Goal: Task Accomplishment & Management: Use online tool/utility

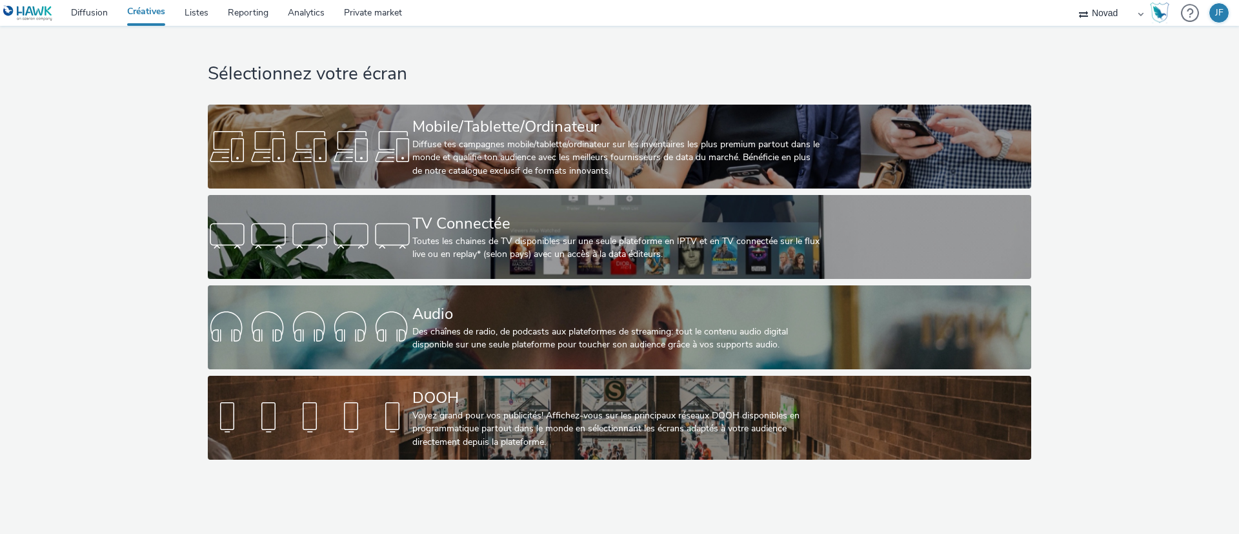
select select "ae52c008-e792-49d8-946c-ea980fe75bf6"
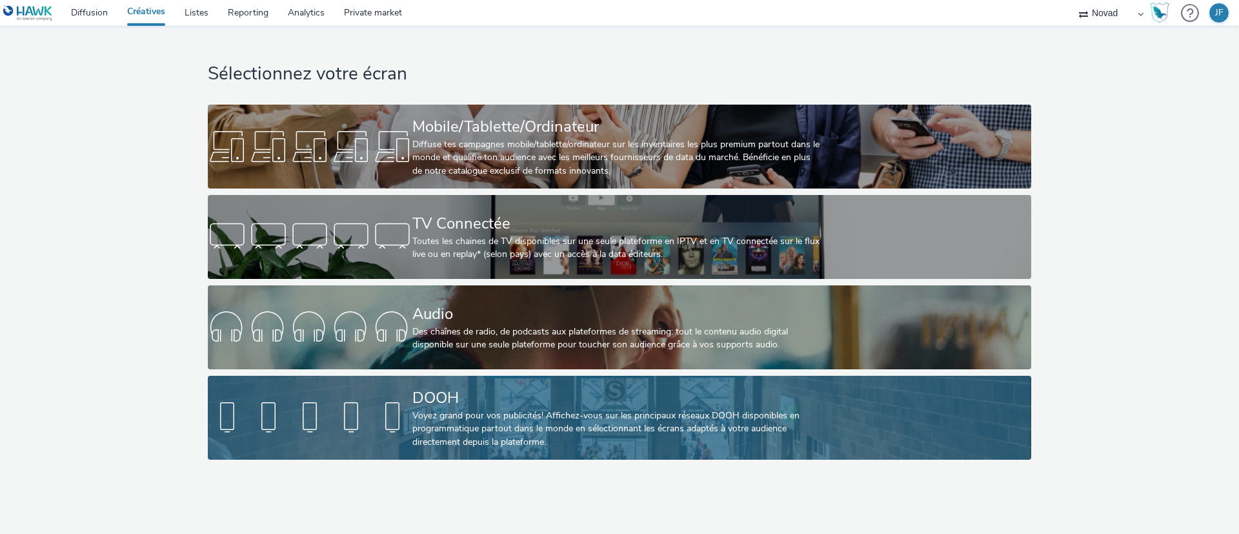
click at [476, 392] on div "DOOH" at bounding box center [616, 397] width 409 height 23
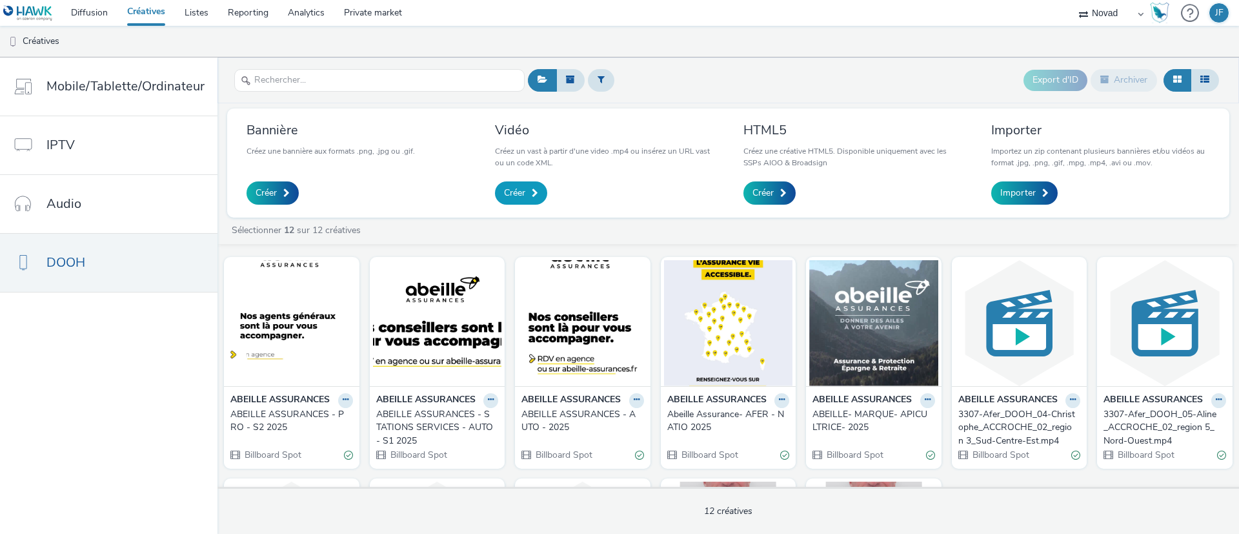
click at [516, 186] on span "Créer" at bounding box center [514, 192] width 21 height 13
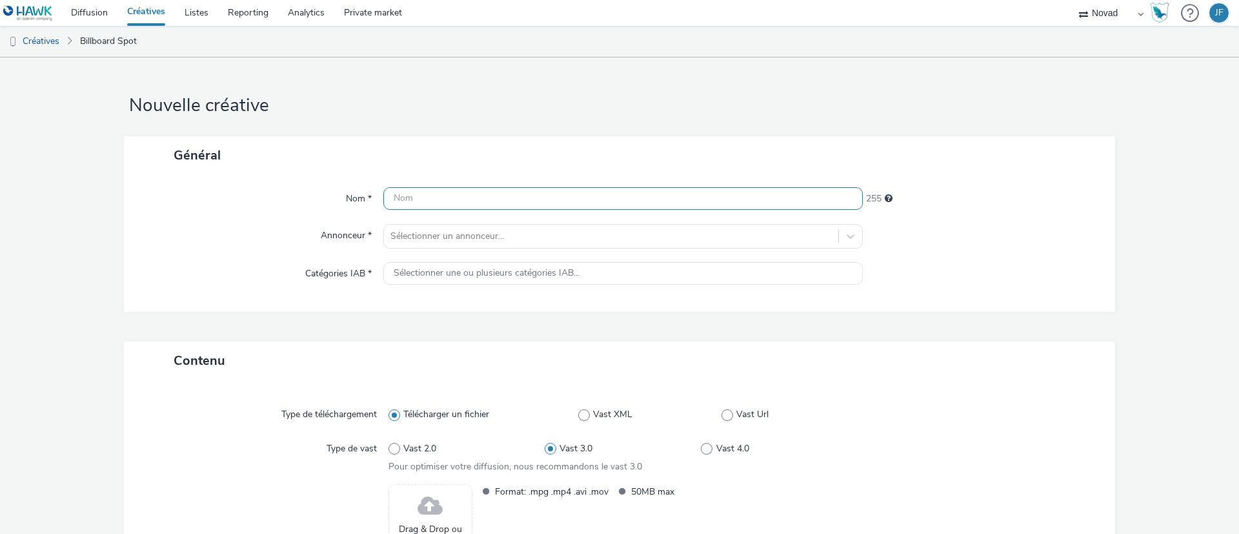
click at [471, 202] on input "text" at bounding box center [622, 198] width 479 height 23
drag, startPoint x: 443, startPoint y: 194, endPoint x: 354, endPoint y: 185, distance: 89.6
click at [359, 183] on div "Nom * ABEILLE 247 Annonceur * Sélectionner un annonceur... Catégories IAB * Sél…" at bounding box center [619, 242] width 991 height 137
paste input "ASSURANCES - PRO - S2 2025"
click at [512, 194] on input "ABEILLE ASSURANCES - PRO - S2 2025" at bounding box center [622, 198] width 479 height 23
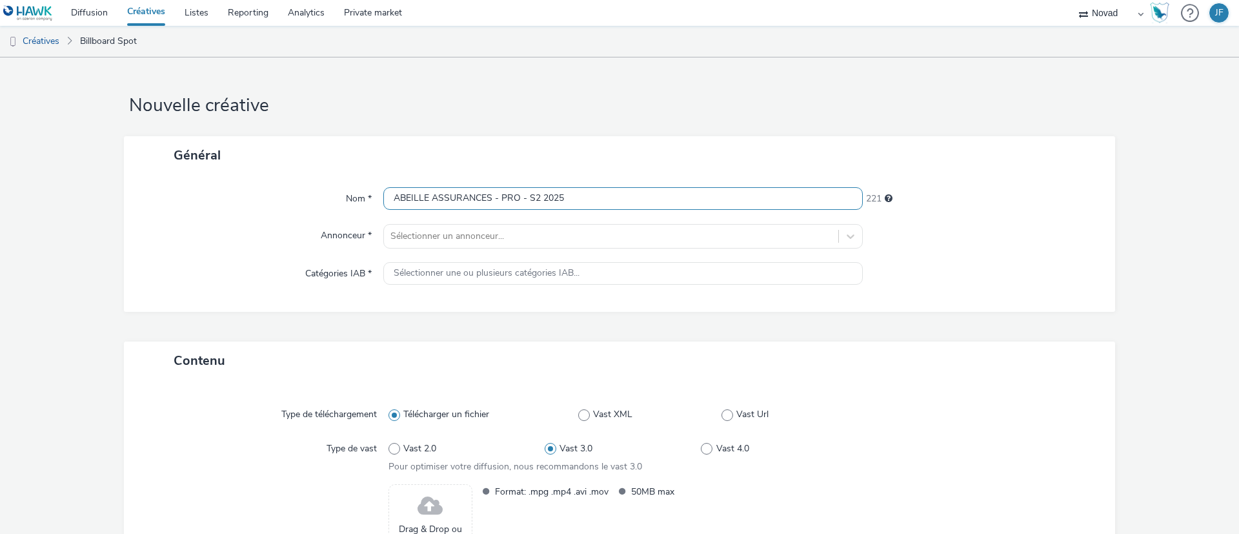
click at [512, 194] on input "ABEILLE ASSURANCES - PRO - S2 2025" at bounding box center [622, 198] width 479 height 23
click at [514, 198] on input "ABEILLE ASSURANCES - PRO - S2 2025" at bounding box center [622, 198] width 479 height 23
drag, startPoint x: 514, startPoint y: 198, endPoint x: 496, endPoint y: 196, distance: 18.2
click at [496, 196] on input "ABEILLE ASSURANCES - PRO - S2 2025" at bounding box center [622, 198] width 479 height 23
type input "ABEILLE ASSURANCES - AFER 4% - S2 2025"
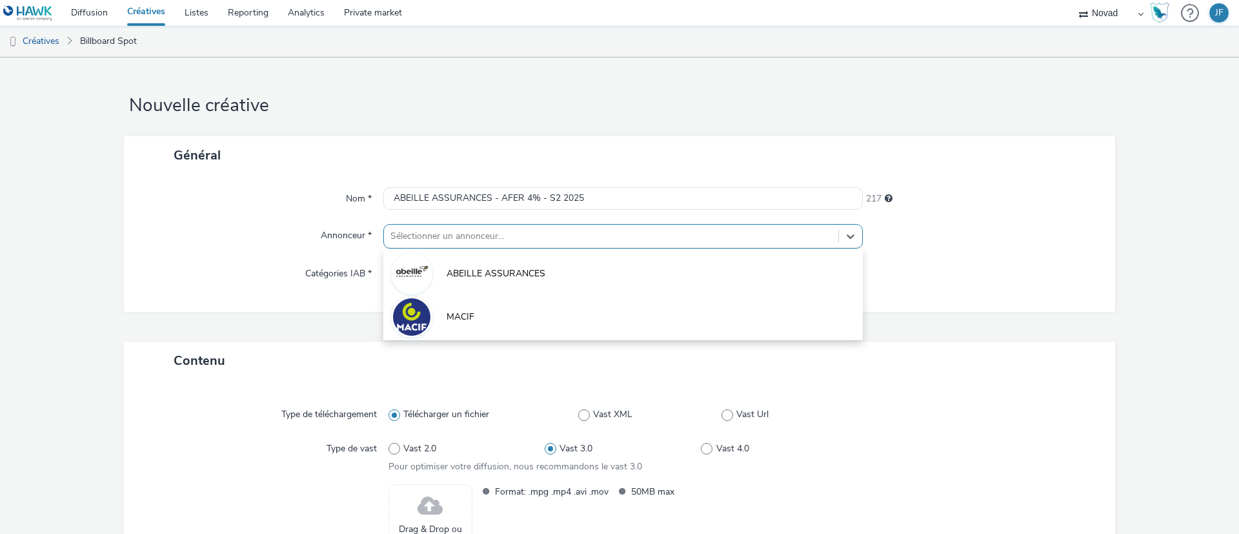
click at [470, 237] on div at bounding box center [610, 235] width 441 height 15
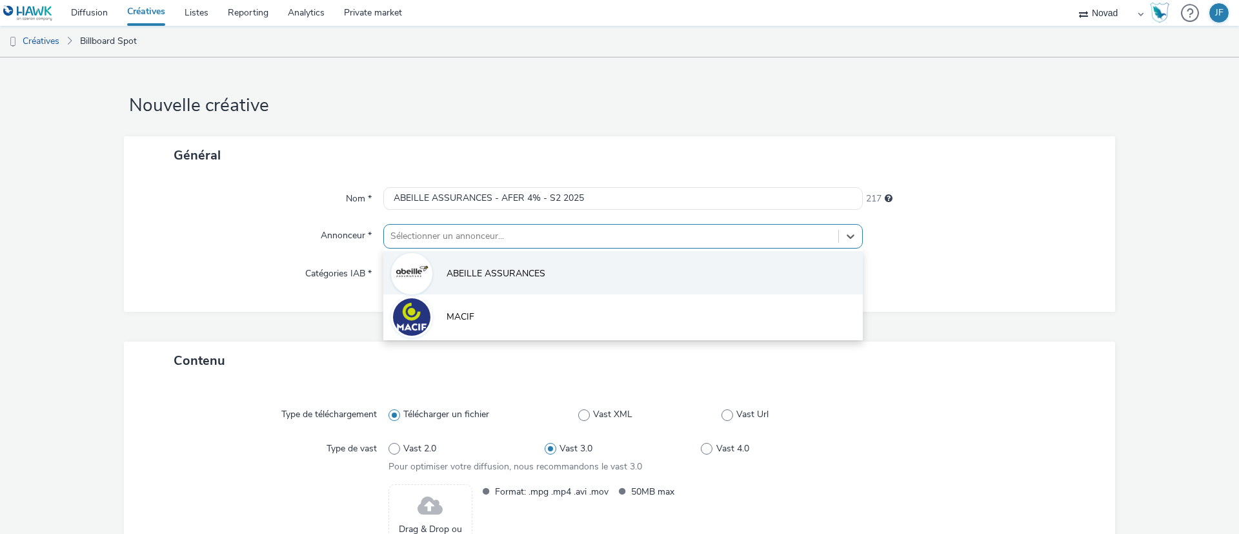
click at [472, 272] on span "ABEILLE ASSURANCES" at bounding box center [495, 273] width 99 height 13
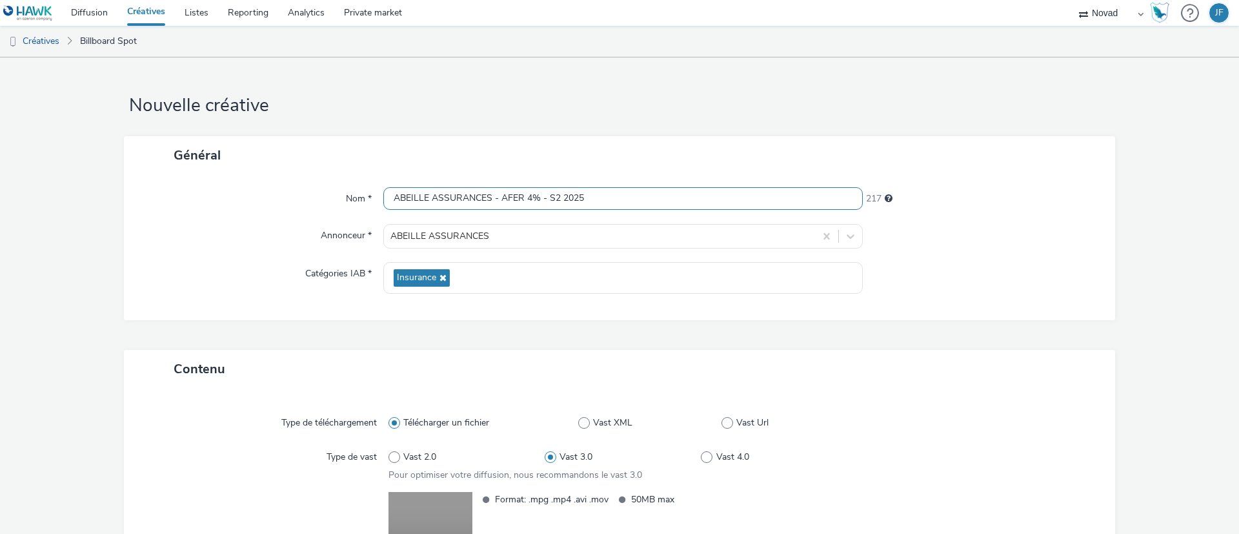
drag, startPoint x: 586, startPoint y: 201, endPoint x: 373, endPoint y: 199, distance: 212.9
click at [375, 197] on div "Nom * ABEILLE ASSURANCES - AFER 4% - S2 2025 217" at bounding box center [619, 198] width 965 height 23
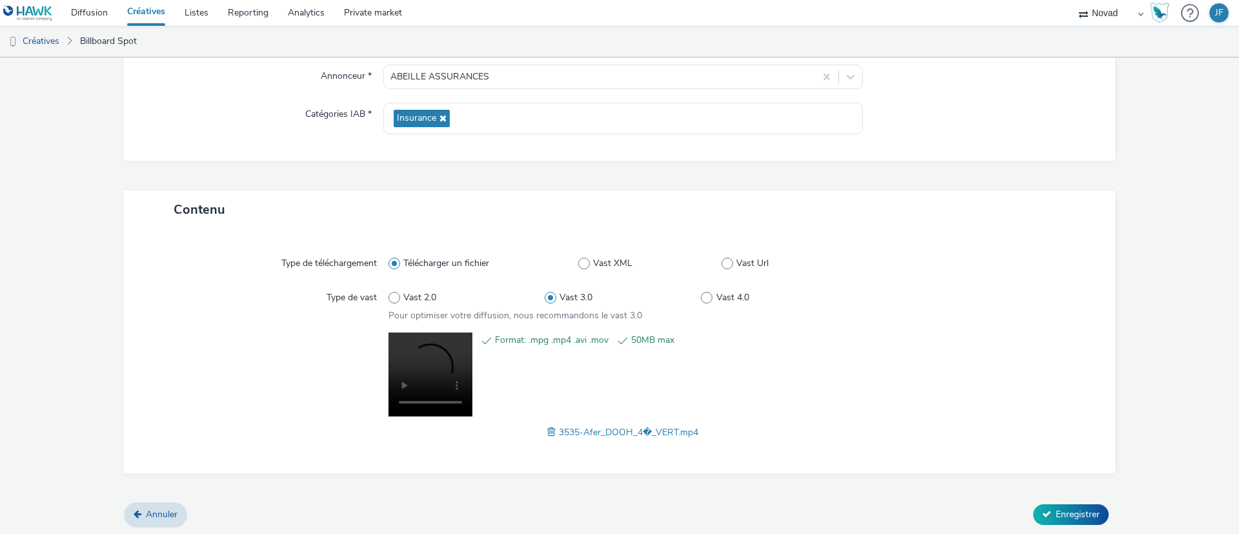
scroll to position [161, 0]
click at [1056, 509] on span "Enregistrer" at bounding box center [1078, 512] width 44 height 12
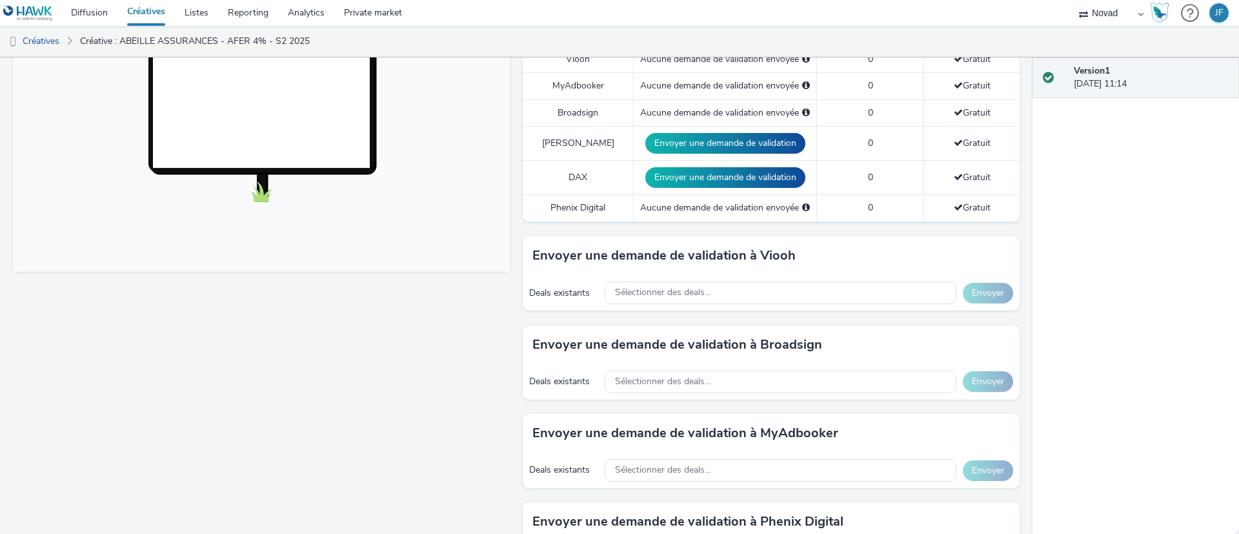
scroll to position [484, 0]
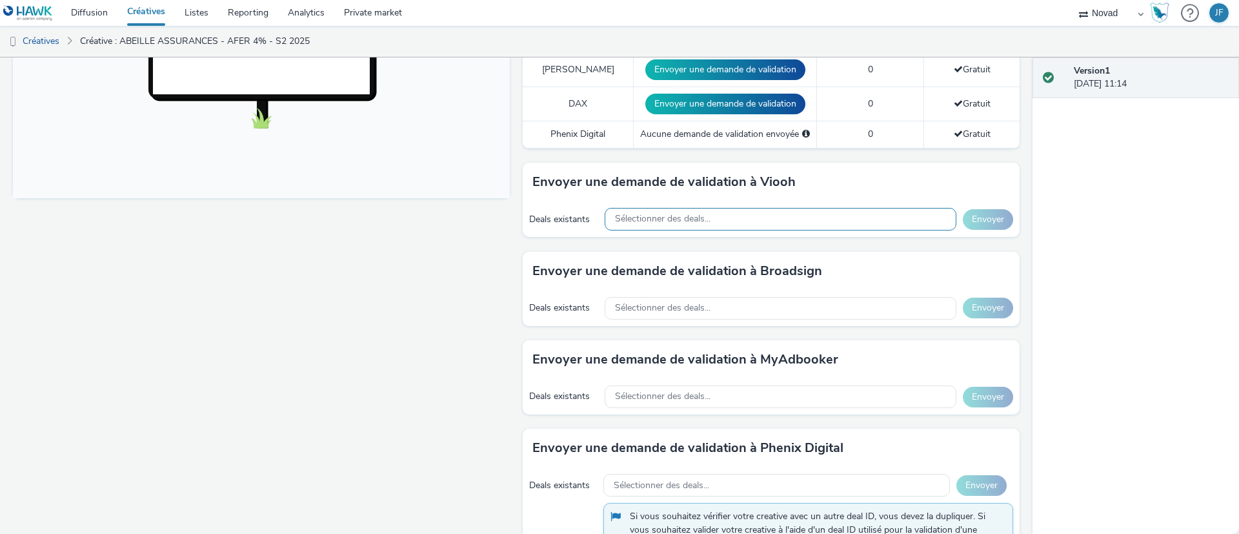
click at [685, 215] on span "Sélectionner des deals..." at bounding box center [662, 219] width 95 height 11
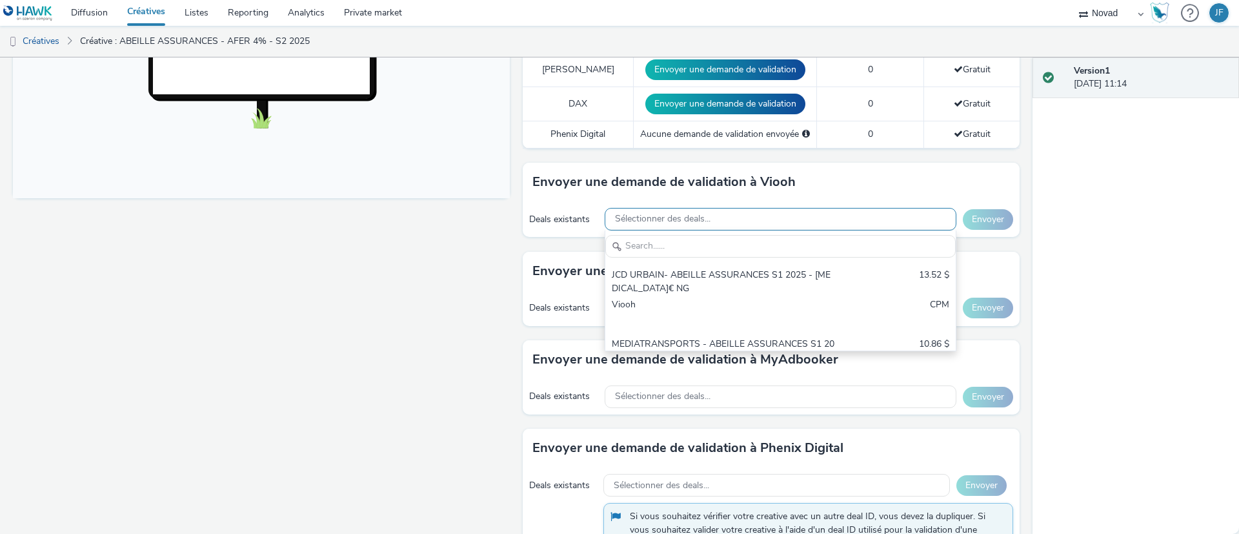
scroll to position [0, 0]
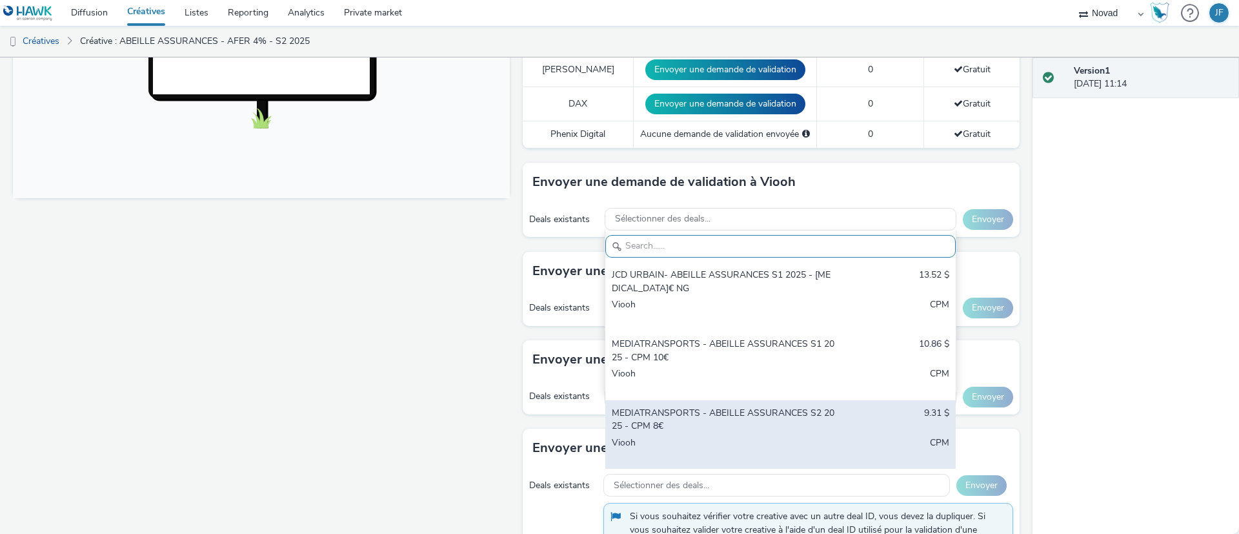
click at [655, 419] on div "MEDIATRANSPORTS - ABEILLE ASSURANCES S2 2025 - CPM 8€" at bounding box center [723, 419] width 223 height 26
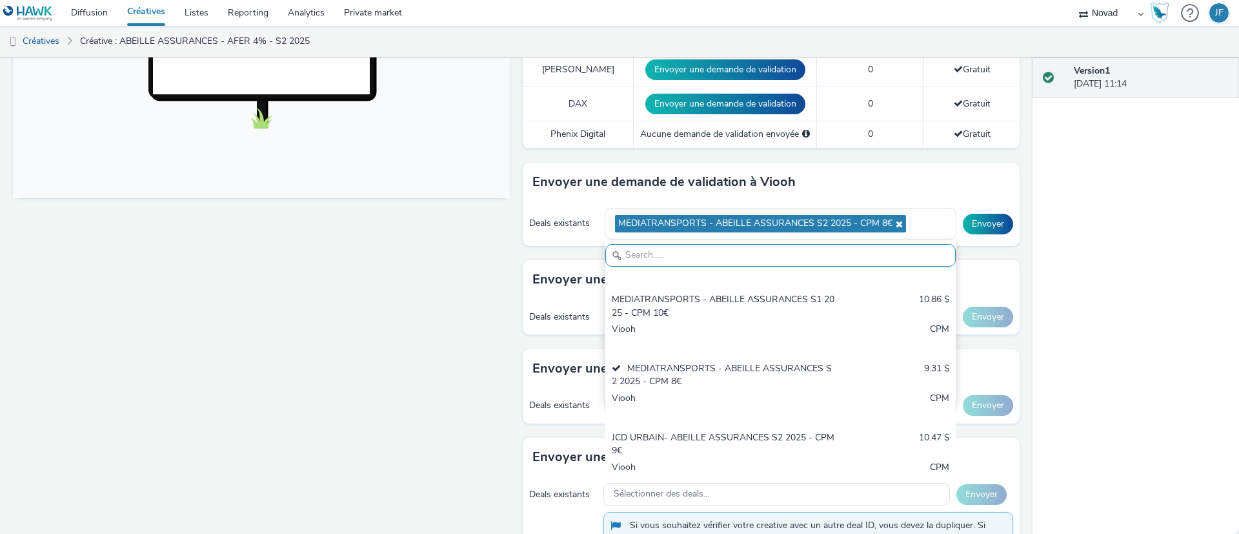
scroll to position [69, 0]
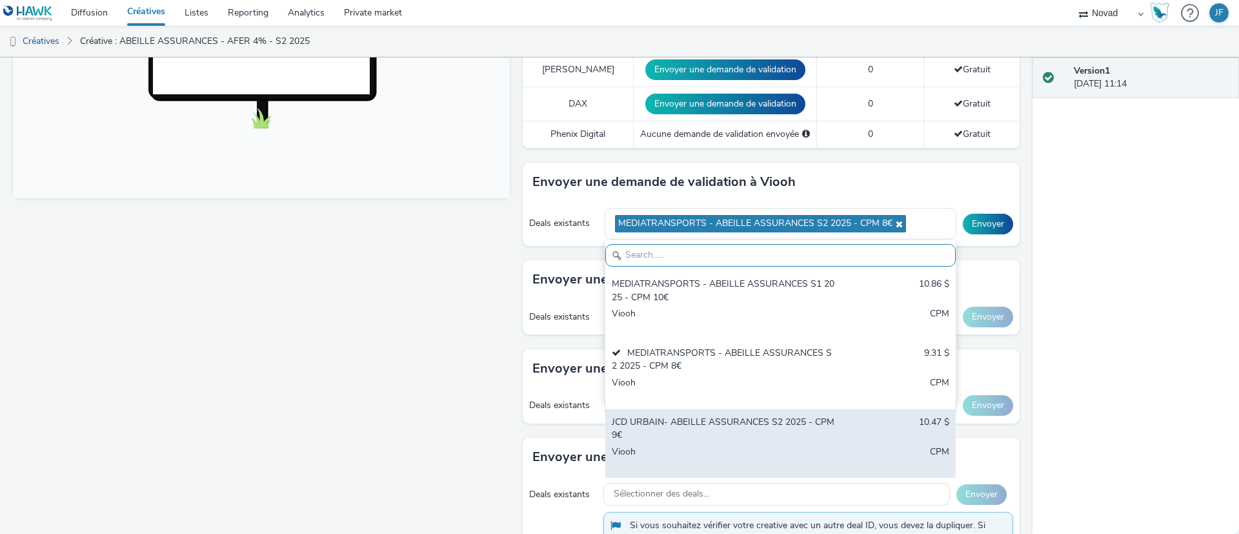
click at [728, 428] on div "JCD URBAIN- ABEILLE ASSURANCES S2 2025 - CPM 9€" at bounding box center [723, 429] width 223 height 26
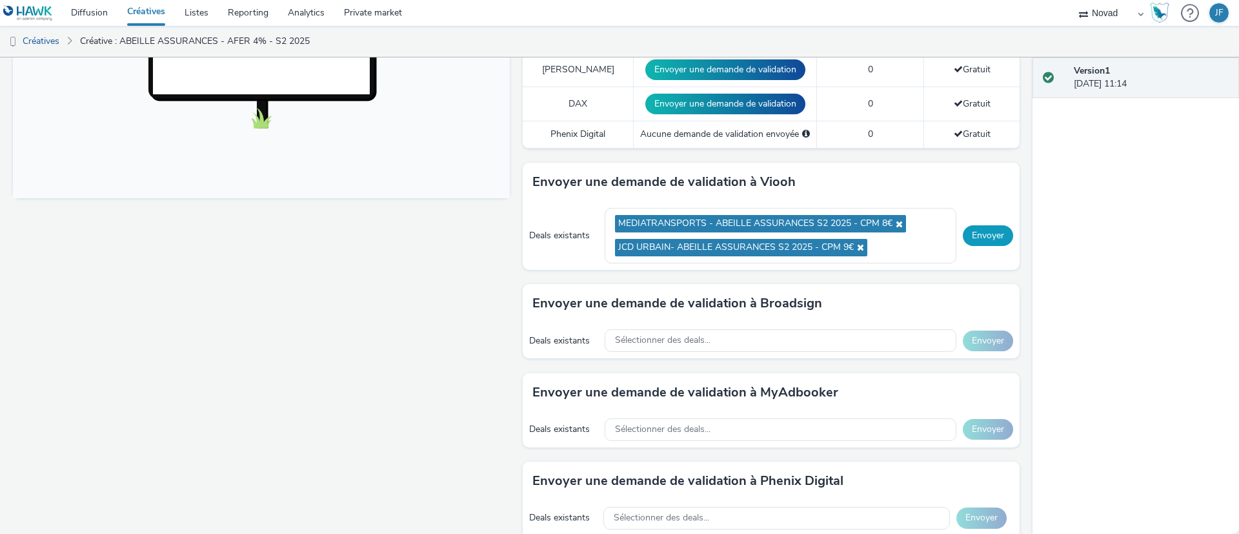
click at [979, 232] on button "Envoyer" at bounding box center [988, 235] width 50 height 21
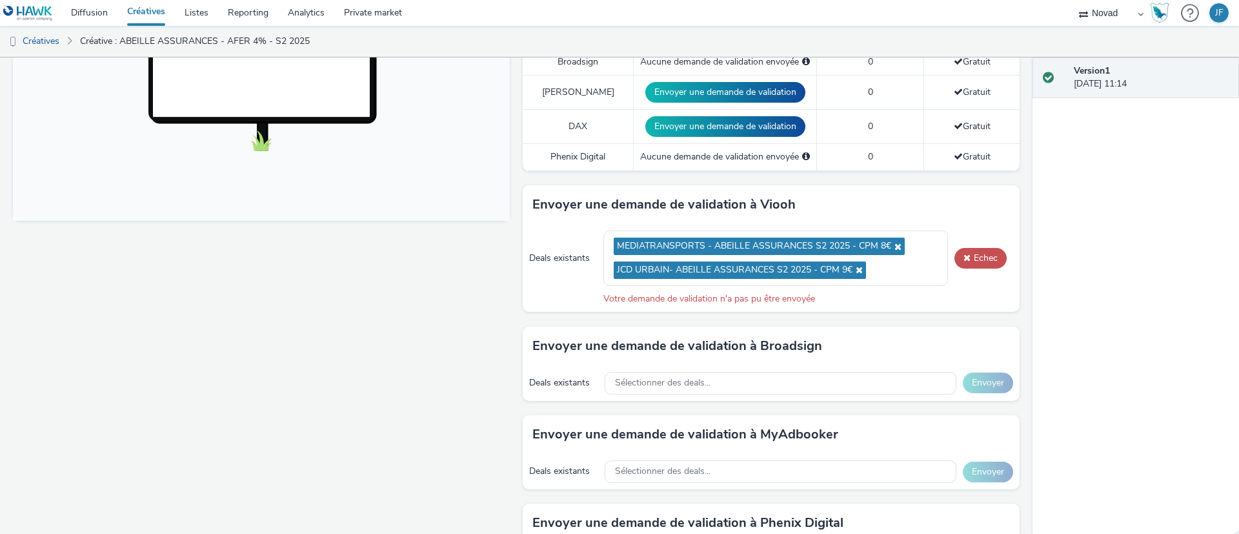
scroll to position [581, 0]
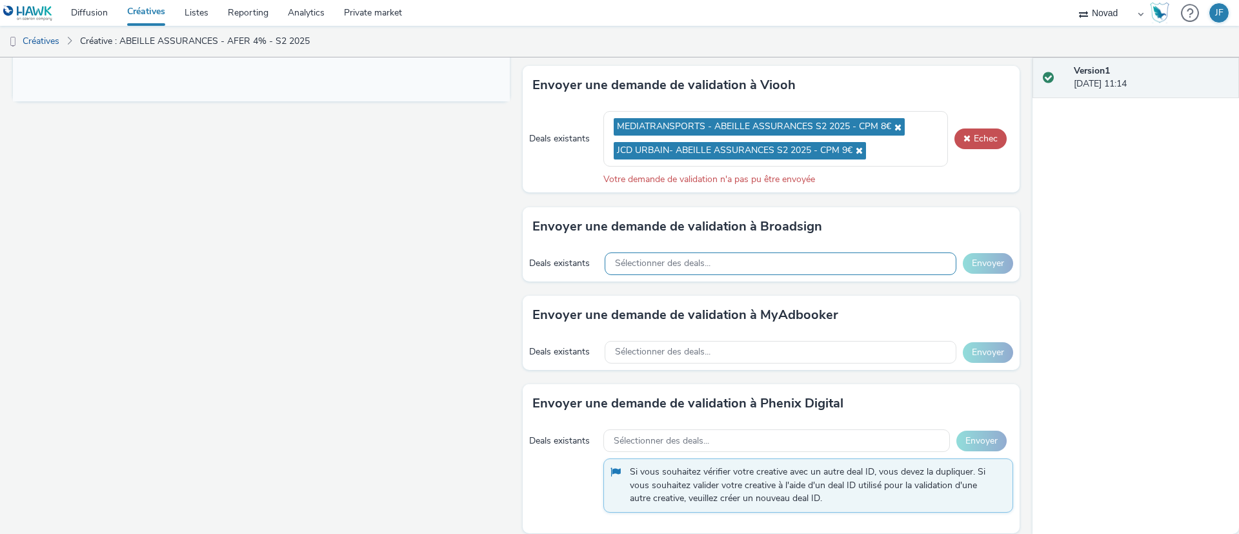
click at [682, 258] on span "Sélectionner des deals..." at bounding box center [662, 263] width 95 height 11
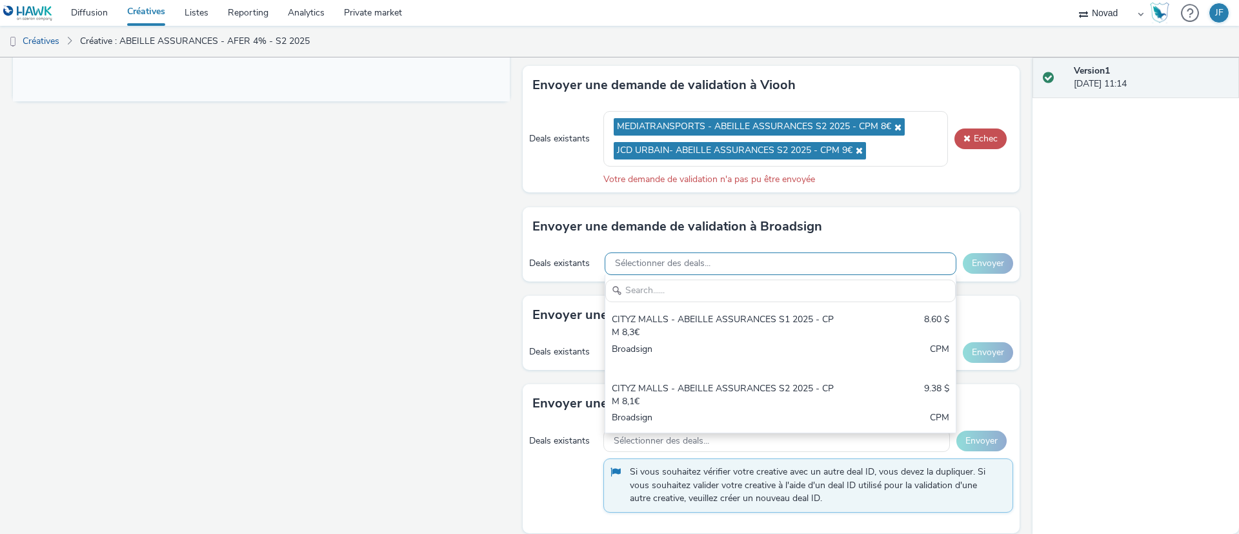
scroll to position [0, 0]
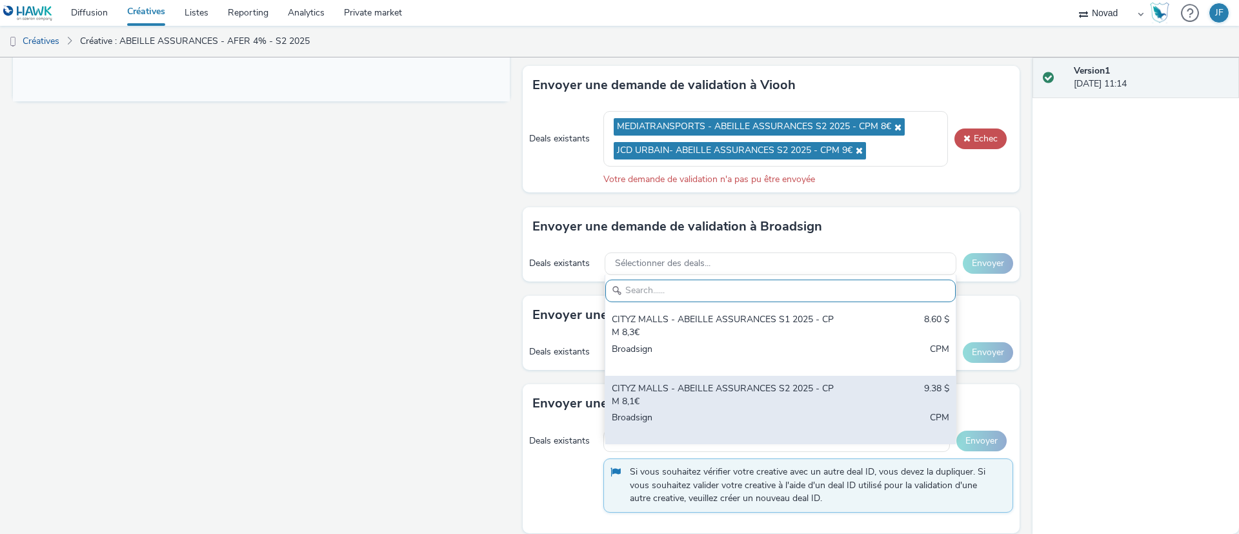
click at [672, 392] on div "CITYZ MALLS - ABEILLE ASSURANCES S2 2025 - CPM 8,1€" at bounding box center [723, 395] width 223 height 26
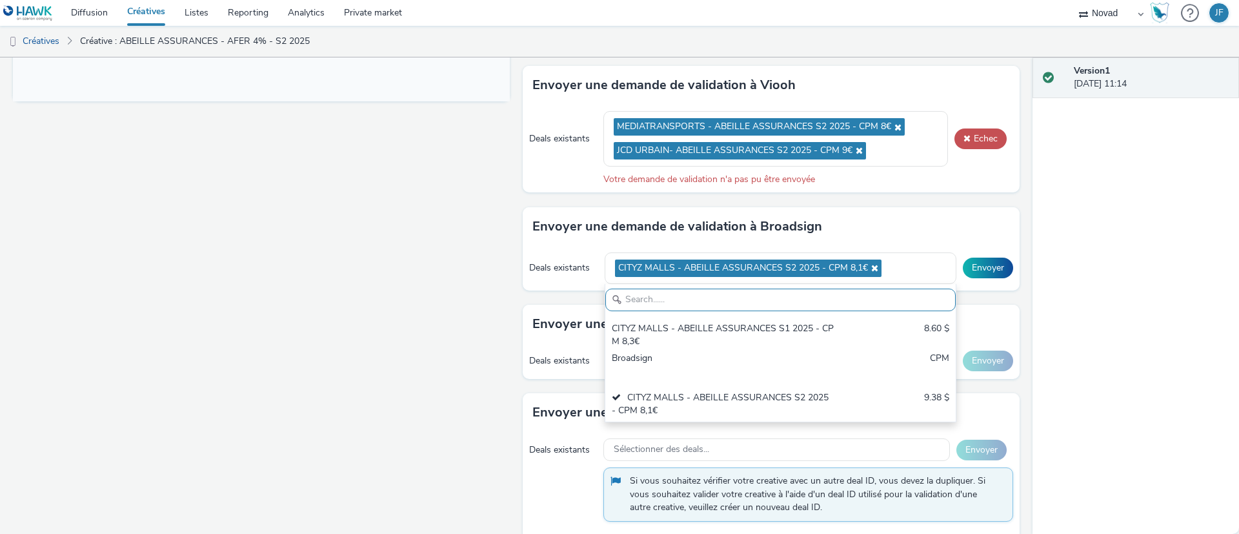
click at [902, 210] on div "Envoyer une demande de validation à Broadsign" at bounding box center [771, 226] width 497 height 39
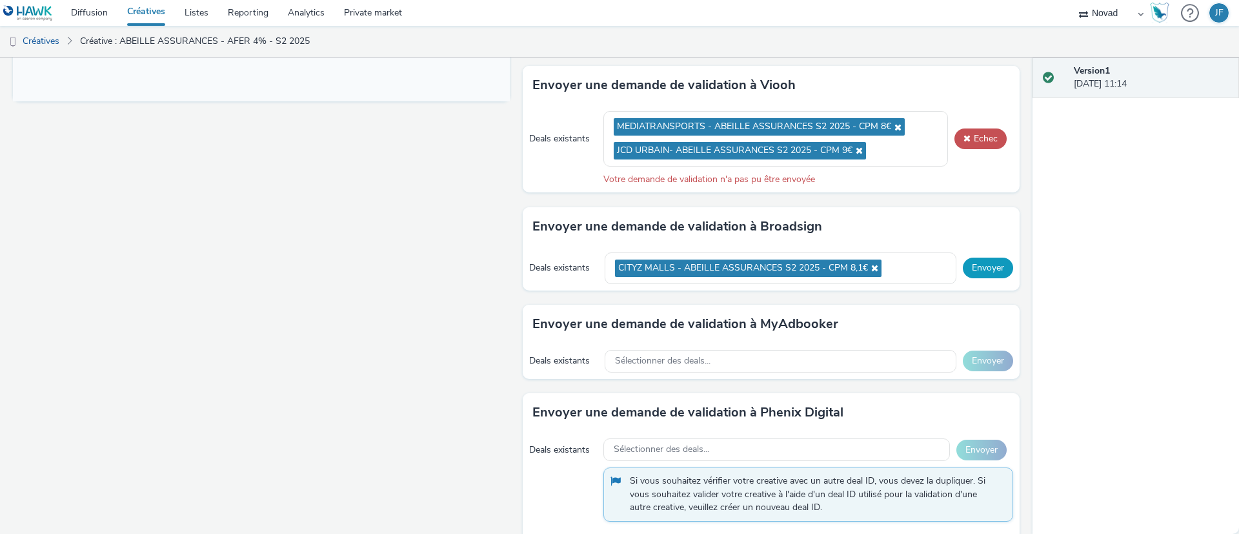
click at [966, 266] on button "Envoyer" at bounding box center [988, 267] width 50 height 21
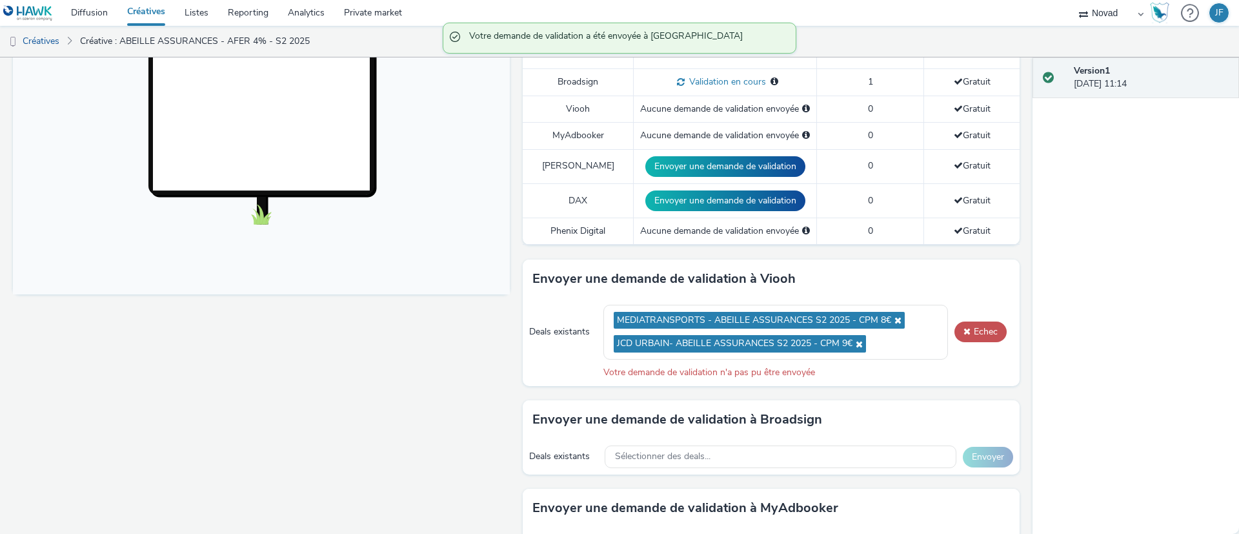
scroll to position [387, 0]
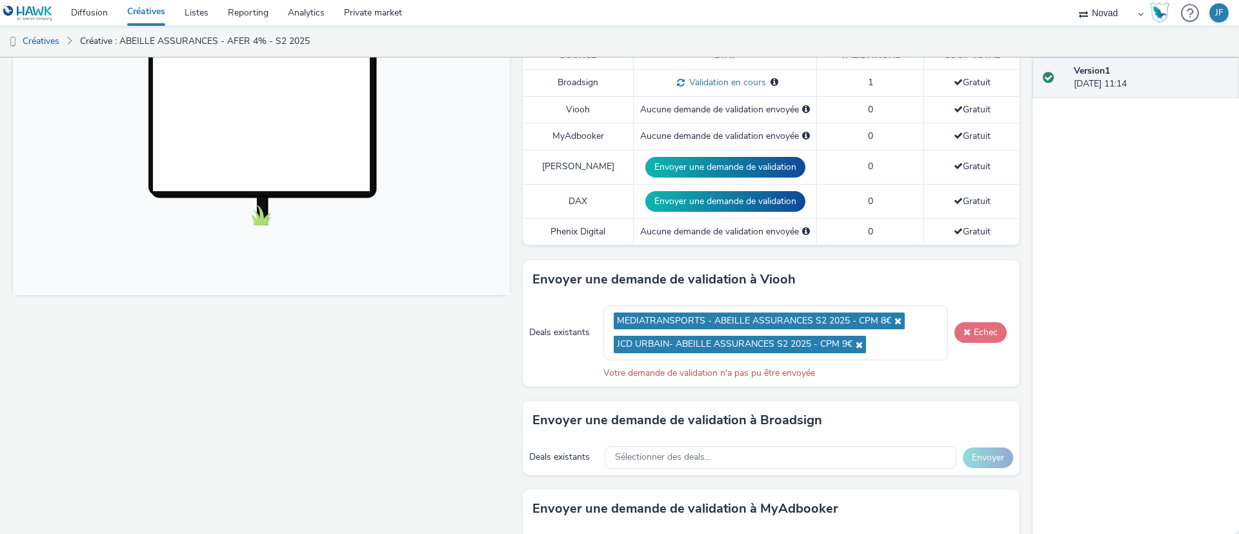
click at [963, 327] on span at bounding box center [966, 331] width 7 height 9
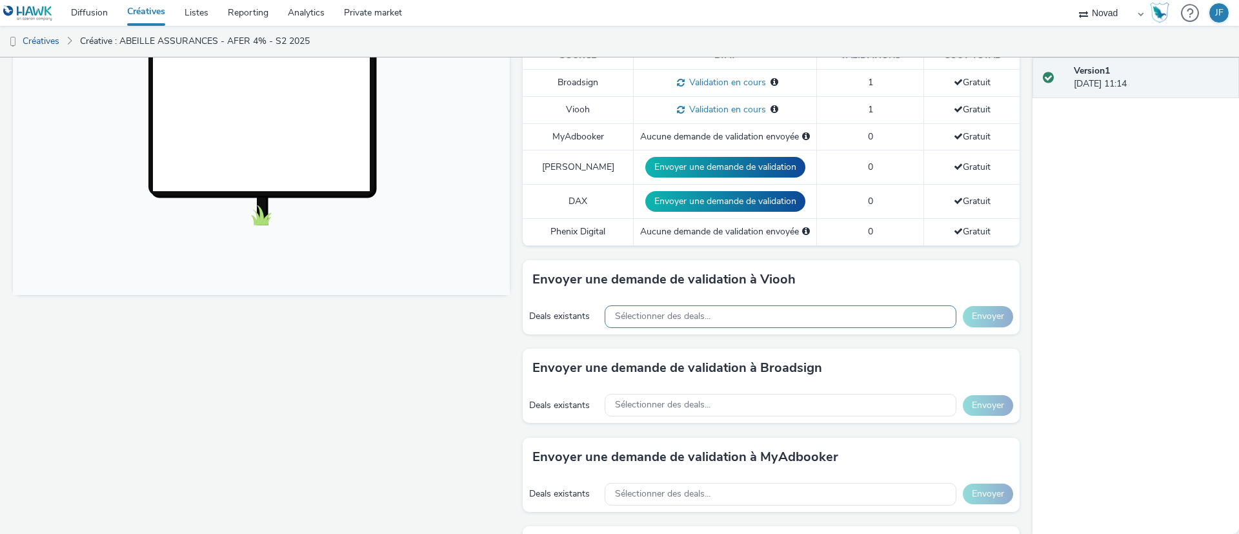
click at [734, 321] on div "Sélectionner des deals..." at bounding box center [781, 316] width 352 height 23
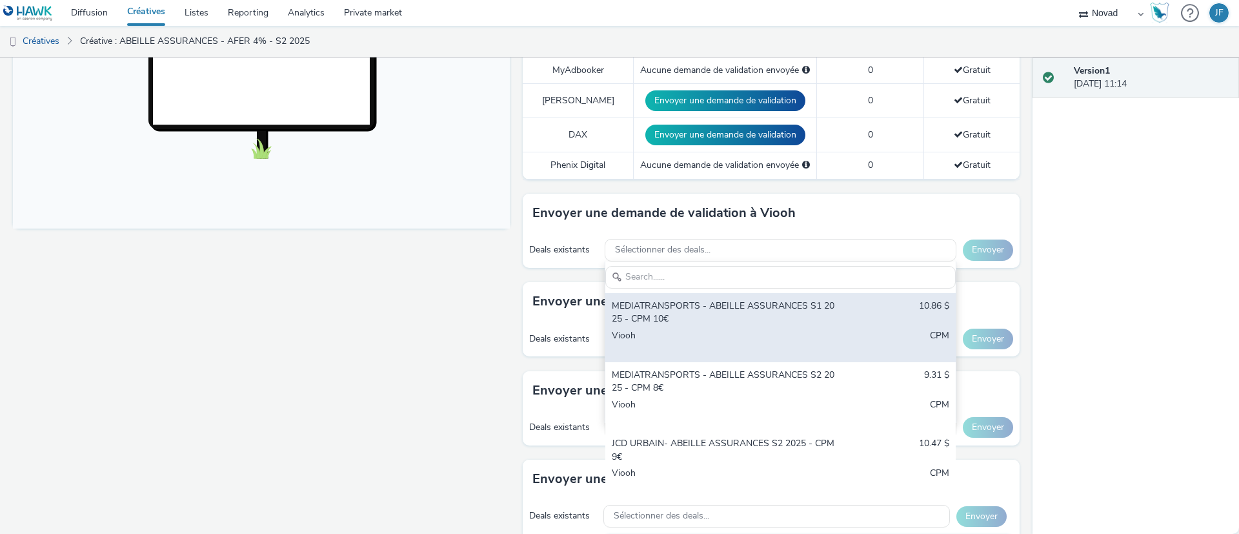
scroll to position [484, 0]
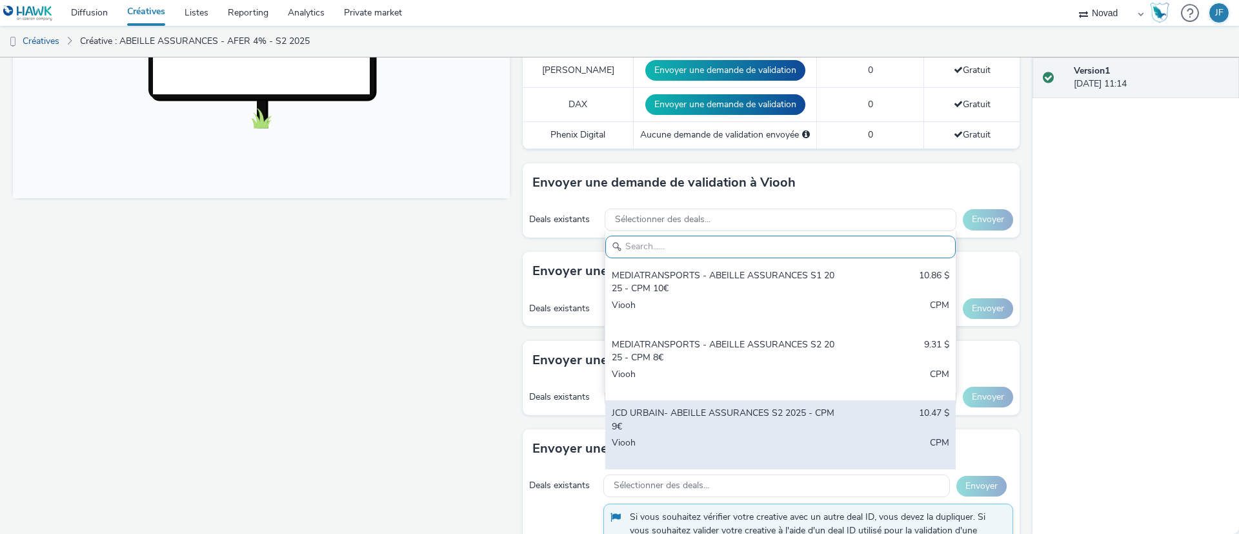
click at [696, 415] on div "JCD URBAIN- ABEILLE ASSURANCES S2 2025 - CPM 9€" at bounding box center [723, 419] width 223 height 26
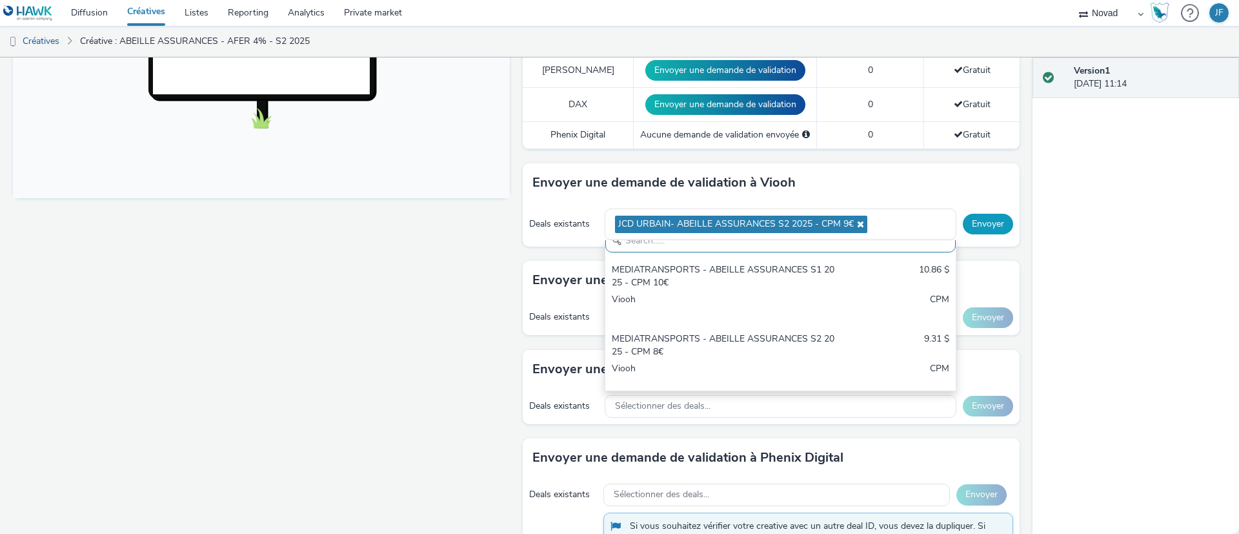
click at [965, 223] on button "Envoyer" at bounding box center [988, 224] width 50 height 21
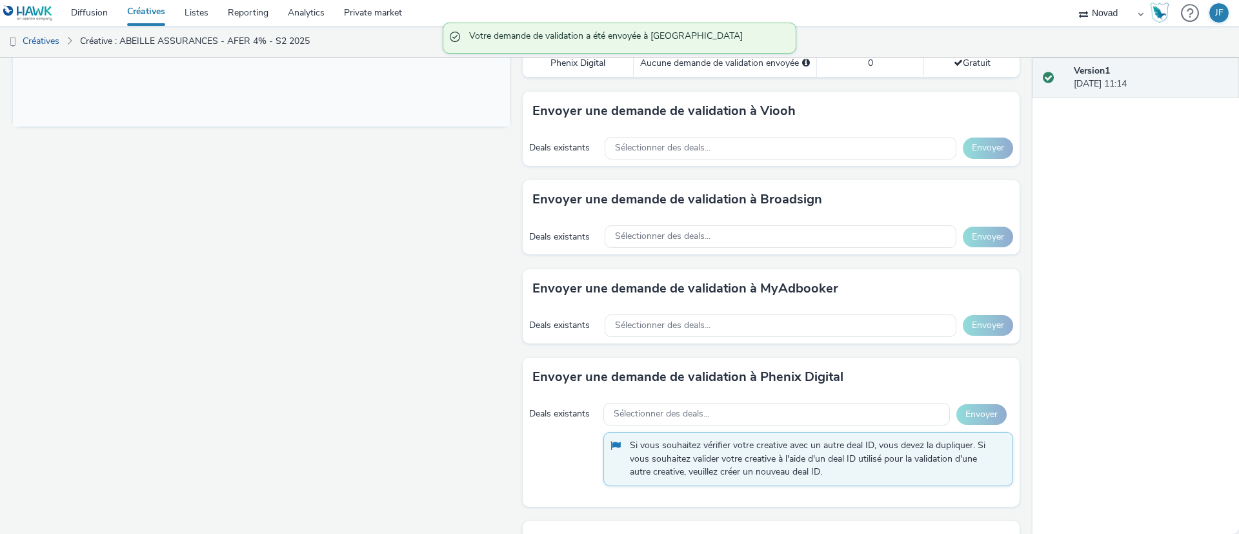
scroll to position [290, 0]
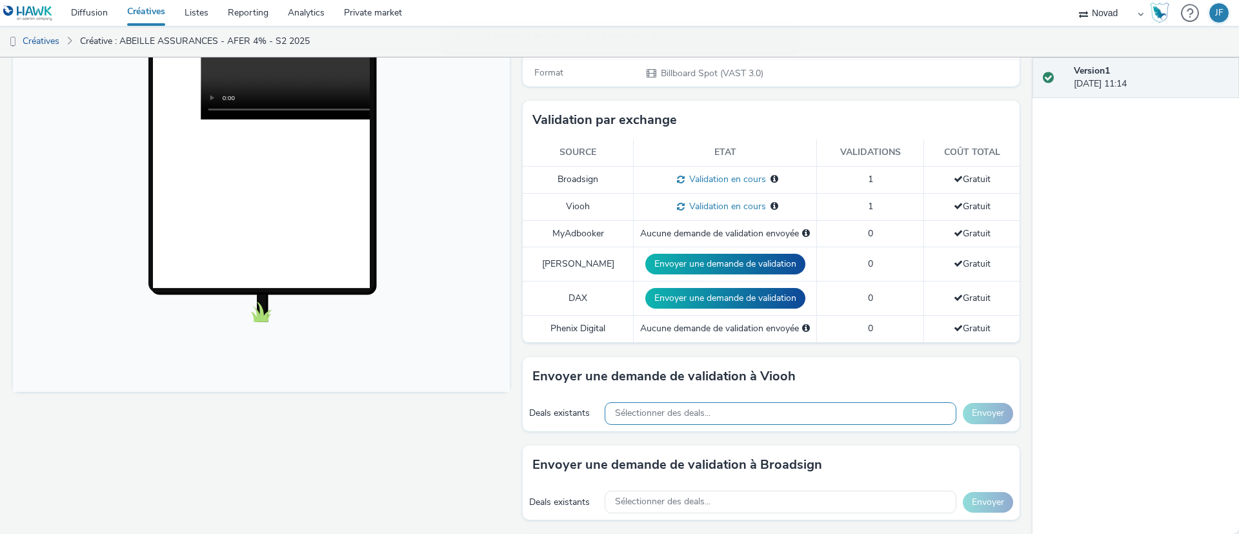
click at [732, 416] on div "Sélectionner des deals..." at bounding box center [781, 413] width 352 height 23
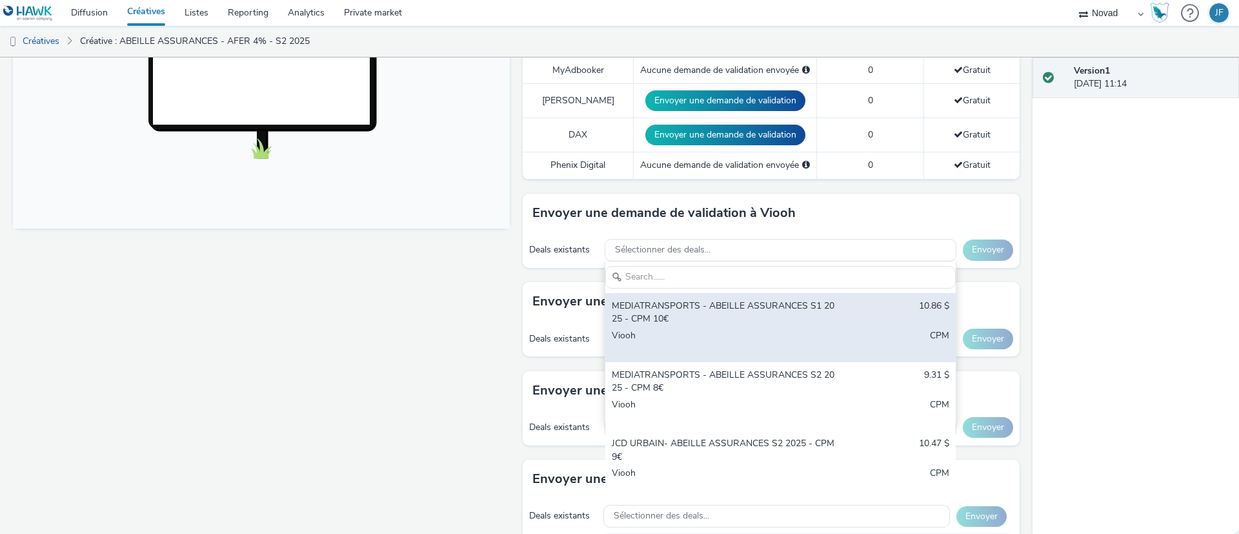
scroll to position [484, 0]
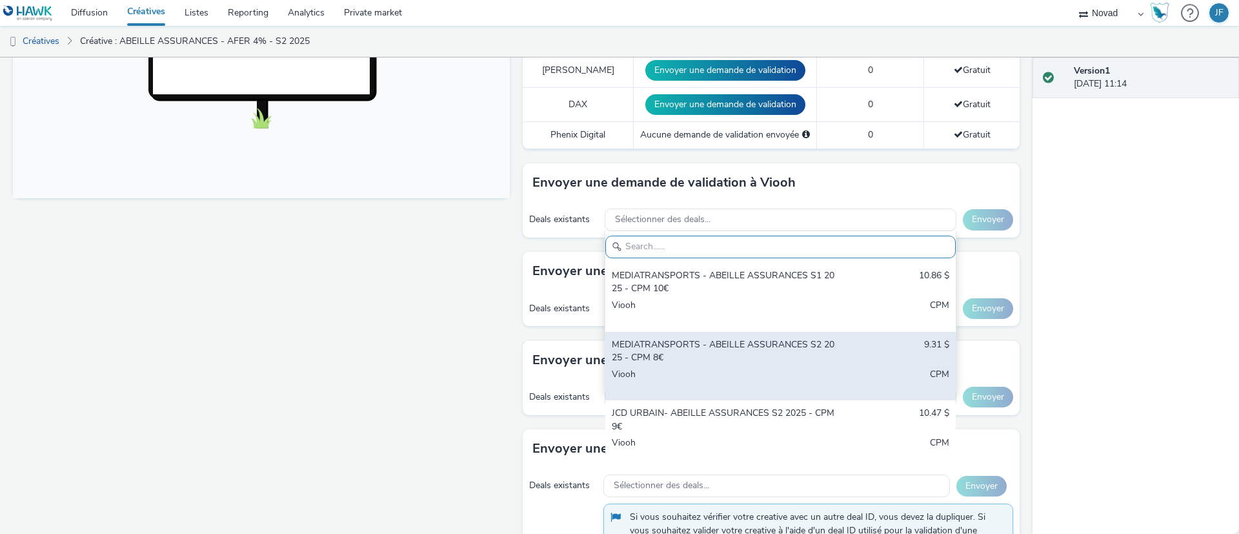
click at [734, 359] on div "MEDIATRANSPORTS - ABEILLE ASSURANCES S2 2025 - CPM 8€" at bounding box center [723, 351] width 223 height 26
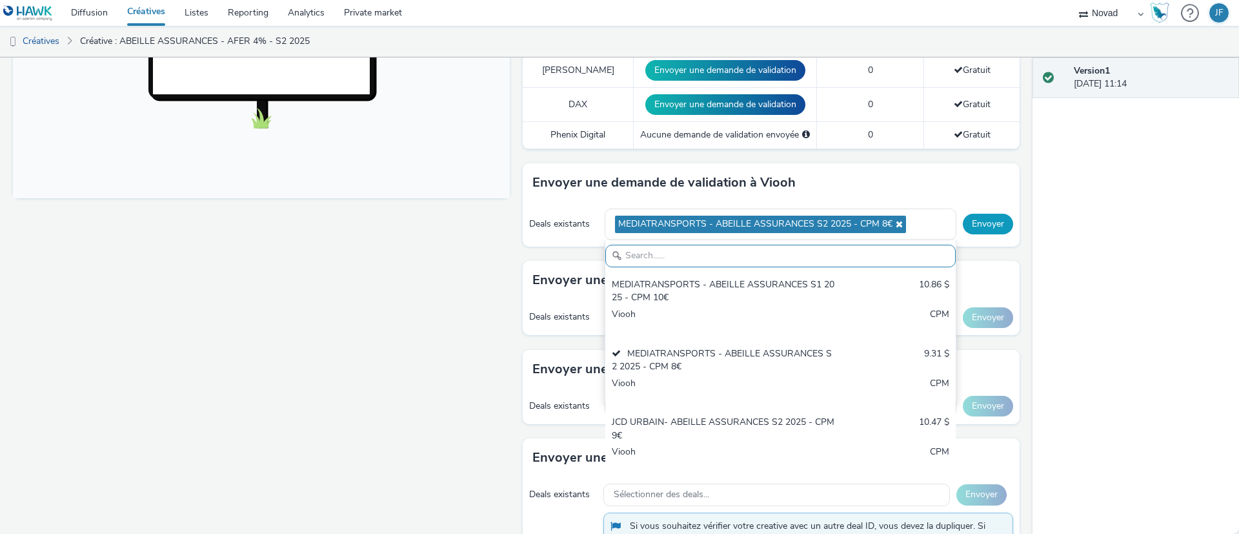
click at [979, 221] on button "Envoyer" at bounding box center [988, 224] width 50 height 21
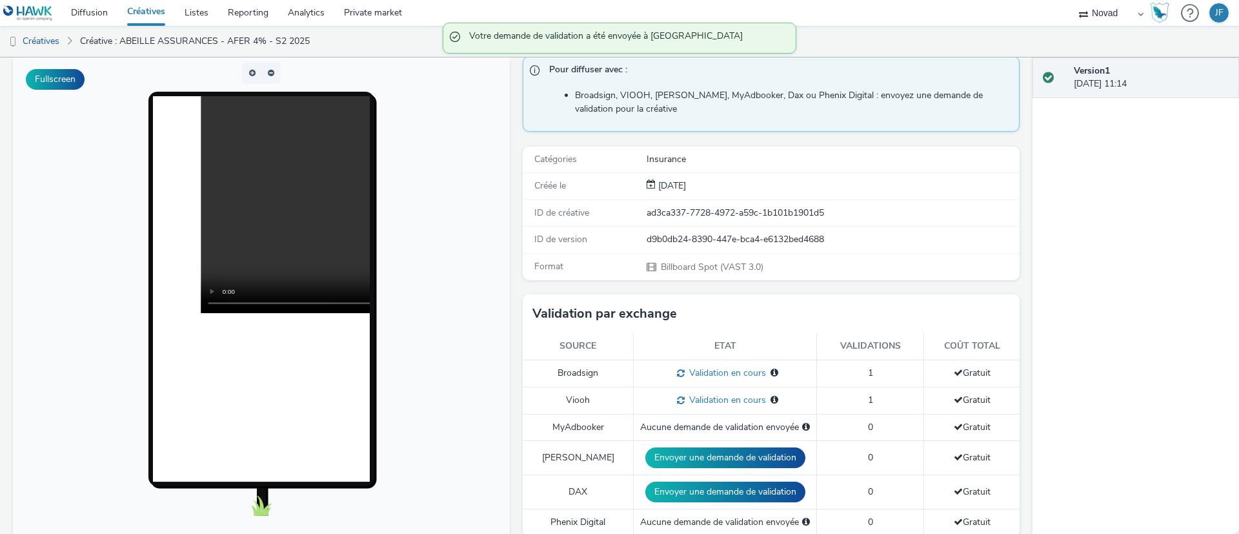
scroll to position [0, 0]
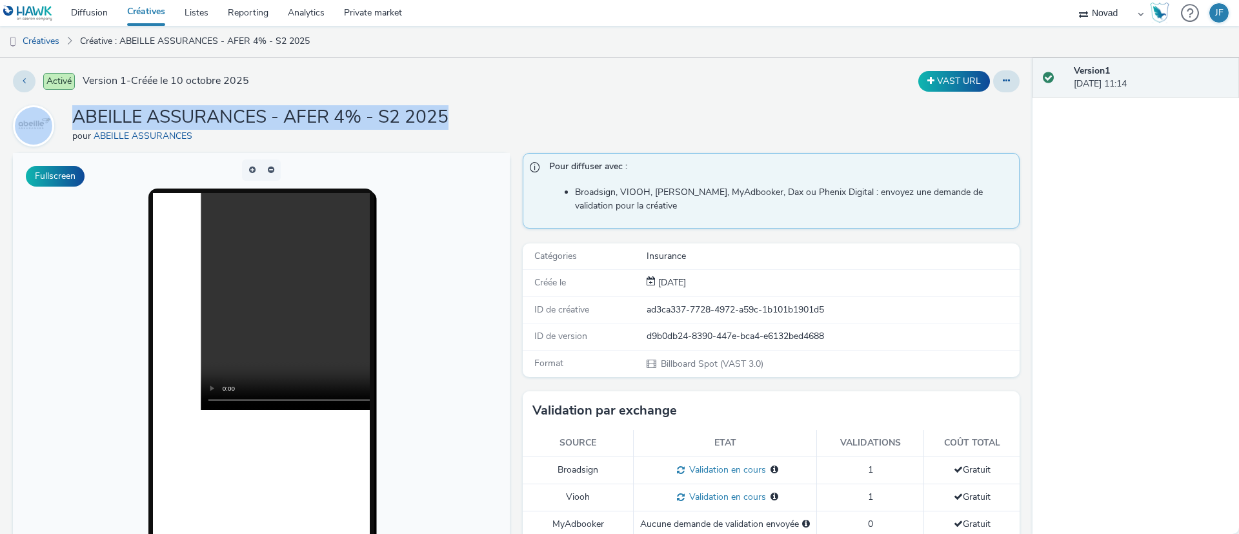
drag, startPoint x: 459, startPoint y: 115, endPoint x: 65, endPoint y: 110, distance: 394.9
click at [65, 110] on div "ABEILLE ASSURANCES - AFER 4% - S2 2025 pour ABEILLE ASSURANCES" at bounding box center [516, 125] width 1006 height 41
copy div "ABEILLE ASSURANCES - AFER 4% - S2 2025"
click at [46, 35] on link "Créatives" at bounding box center [33, 41] width 66 height 31
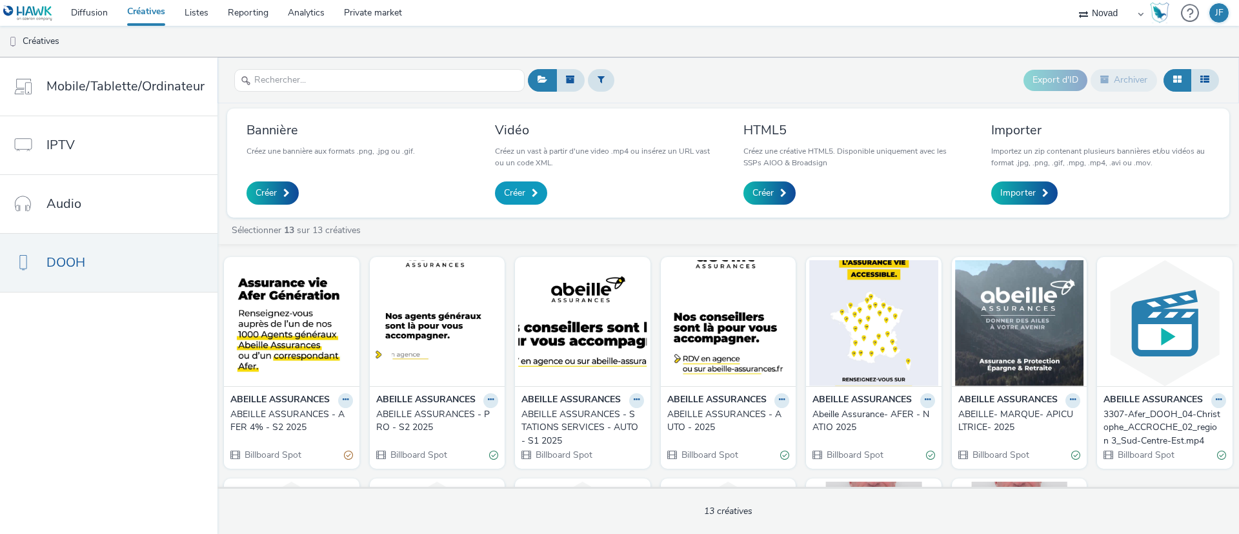
click at [510, 186] on span "Créer" at bounding box center [514, 192] width 21 height 13
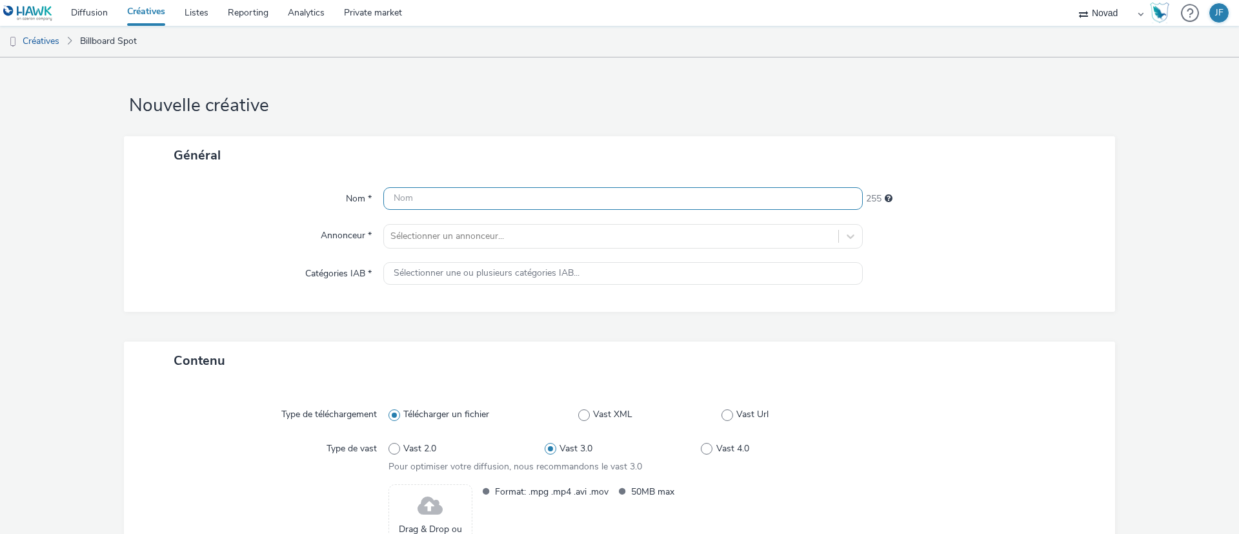
click at [510, 187] on input "text" at bounding box center [622, 198] width 479 height 23
paste input "ABEILLE ASSURANCES - AFER 4% - S2 2025"
drag, startPoint x: 536, startPoint y: 199, endPoint x: 525, endPoint y: 199, distance: 11.0
click at [525, 199] on input "ABEILLE ASSURANCES - AFER 4% - S2 2025" at bounding box center [622, 198] width 479 height 23
type input "ABEILLE ASSURANCES - AFER FRAIS - S2 2025"
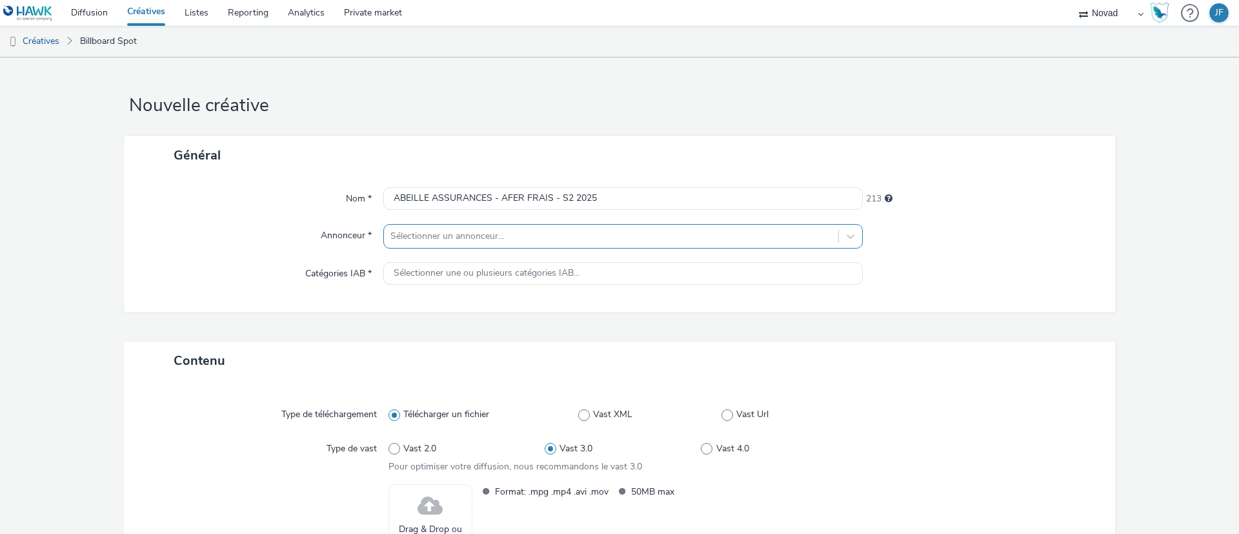
click at [556, 235] on div at bounding box center [610, 235] width 441 height 15
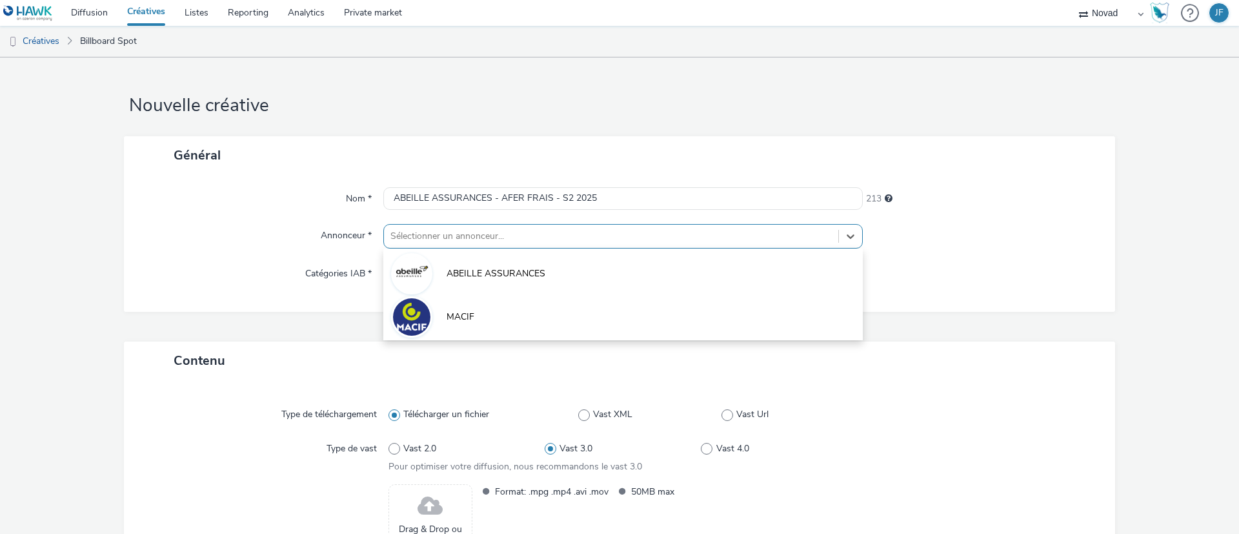
click at [537, 270] on span "ABEILLE ASSURANCES" at bounding box center [495, 273] width 99 height 13
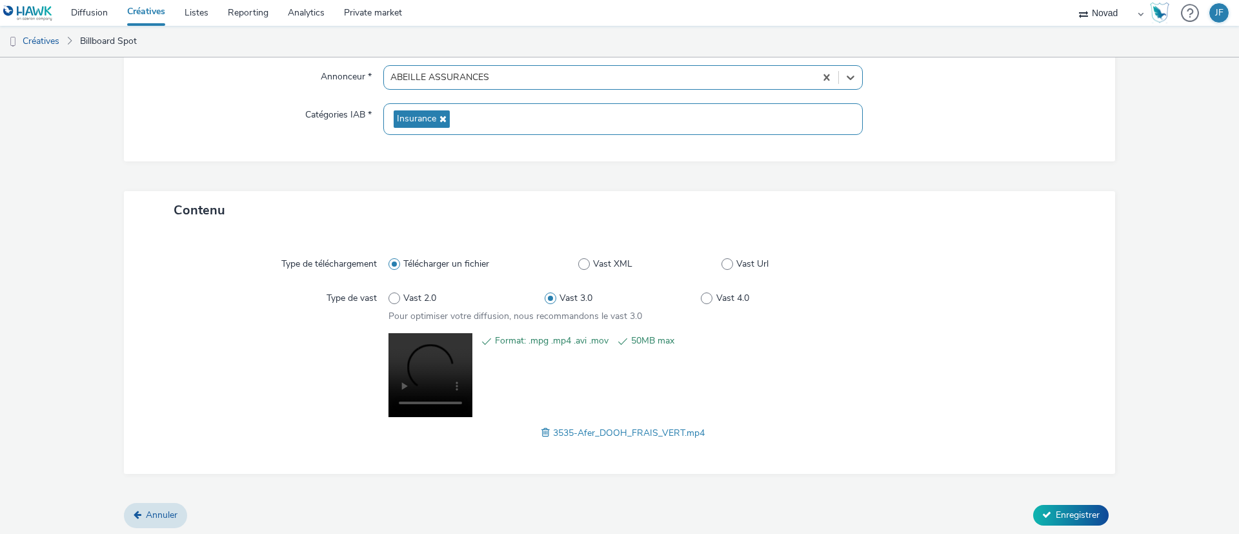
scroll to position [161, 0]
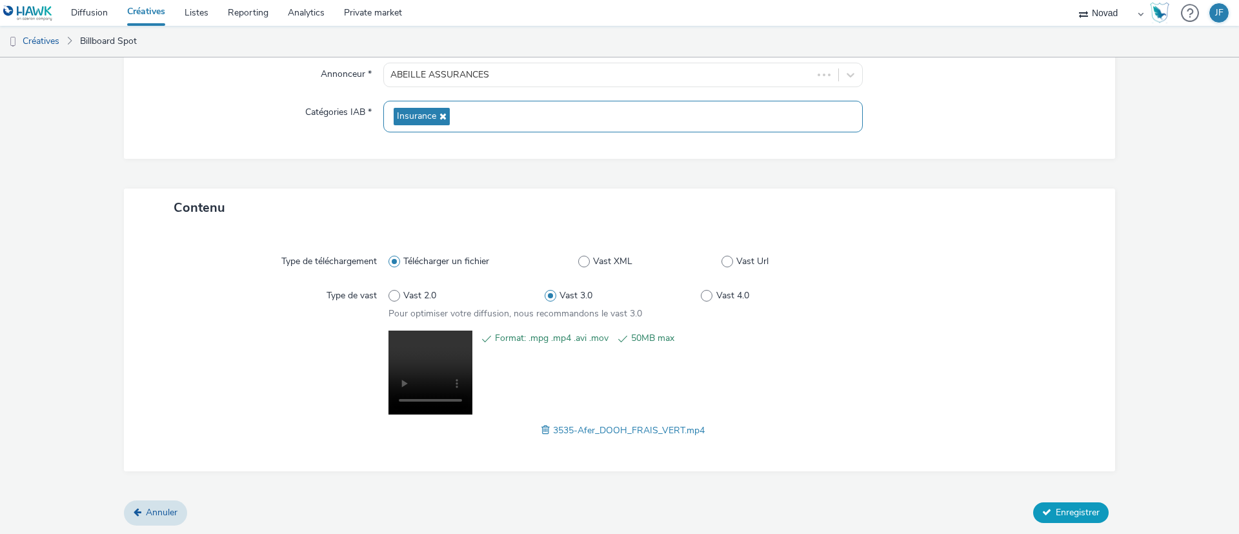
click at [1061, 504] on button "Enregistrer" at bounding box center [1070, 512] width 75 height 21
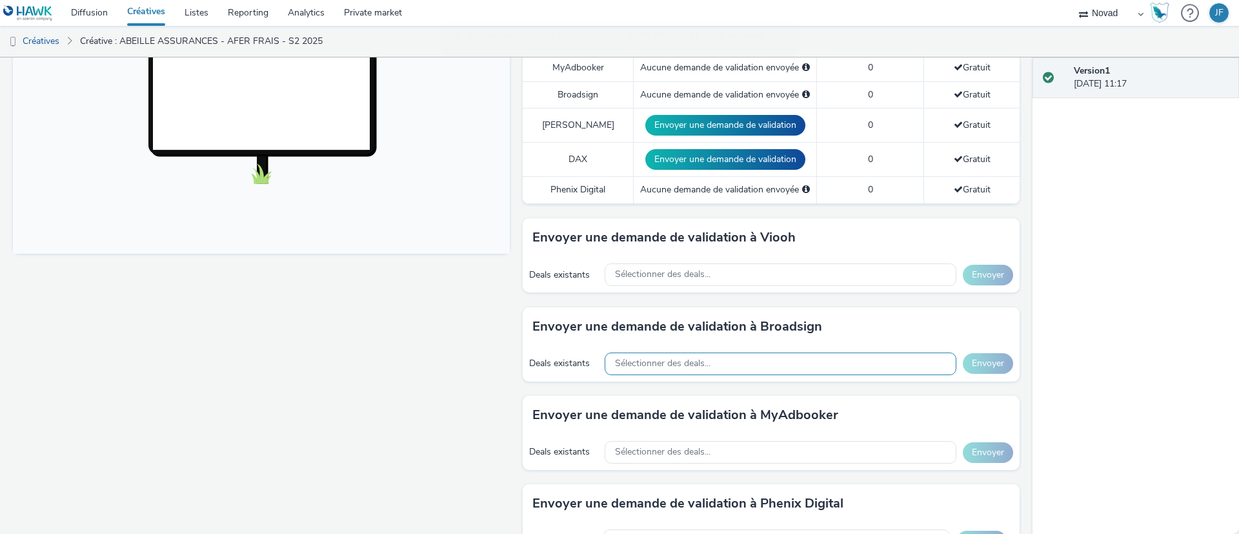
scroll to position [484, 0]
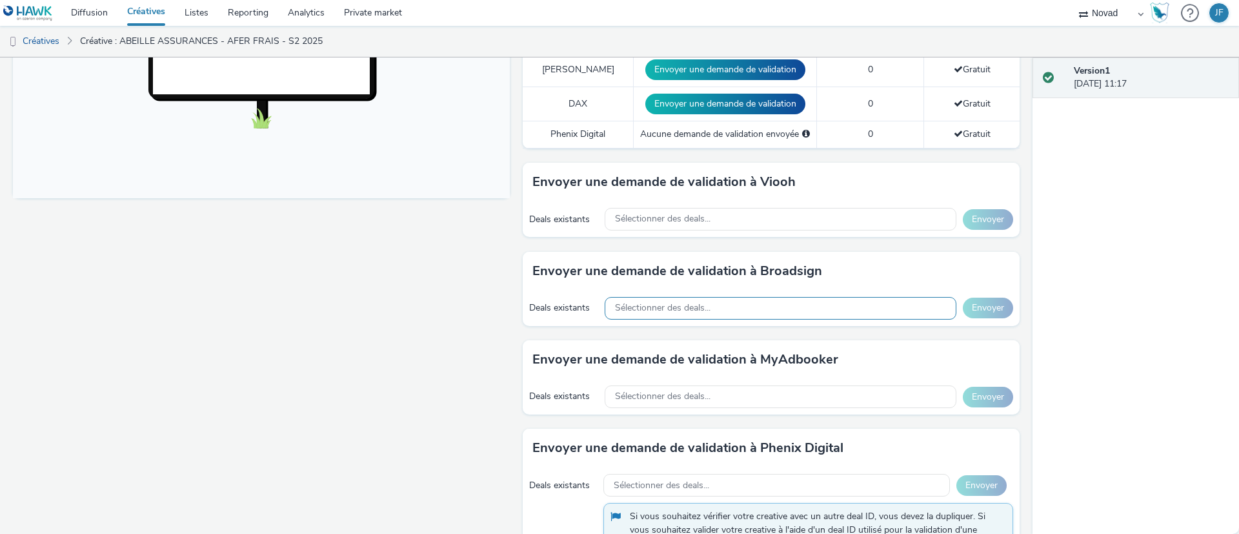
click at [701, 306] on span "Sélectionner des deals..." at bounding box center [662, 308] width 95 height 11
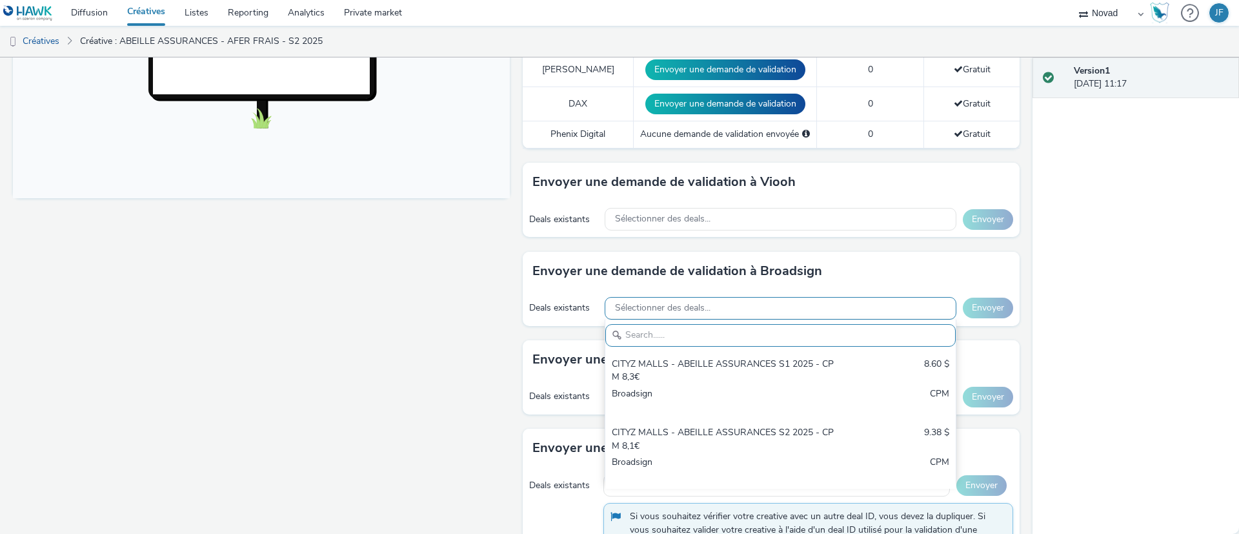
scroll to position [0, 0]
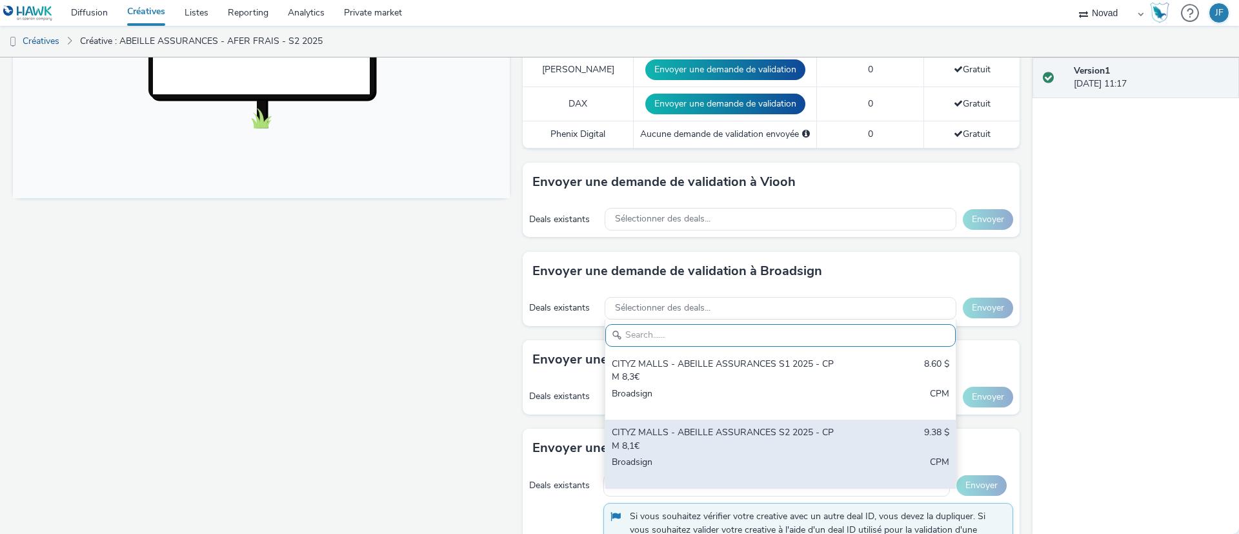
click at [719, 439] on div "CITYZ MALLS - ABEILLE ASSURANCES S2 2025 - CPM 8,1€" at bounding box center [723, 439] width 223 height 26
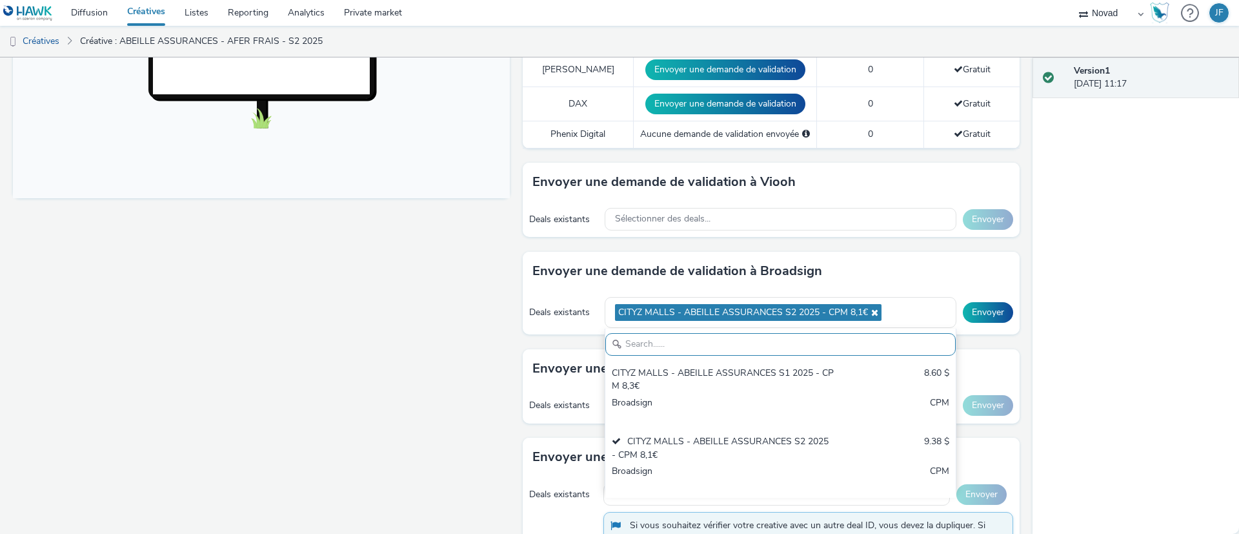
click at [401, 290] on div "Fullscreen" at bounding box center [264, 231] width 503 height 1124
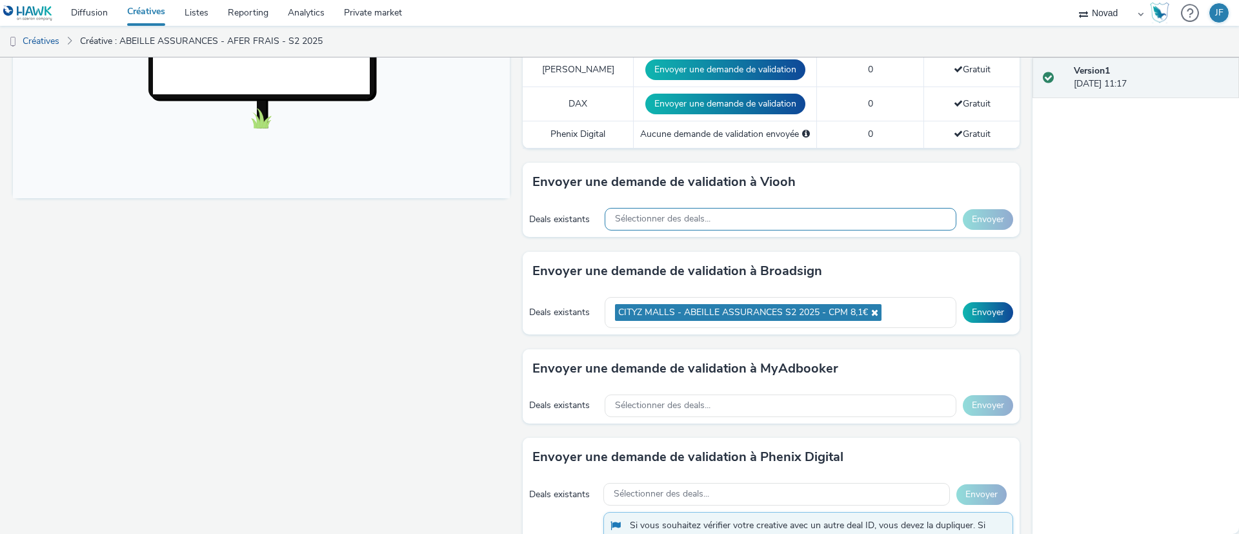
click at [704, 217] on div "Sélectionner des deals..." at bounding box center [781, 219] width 352 height 23
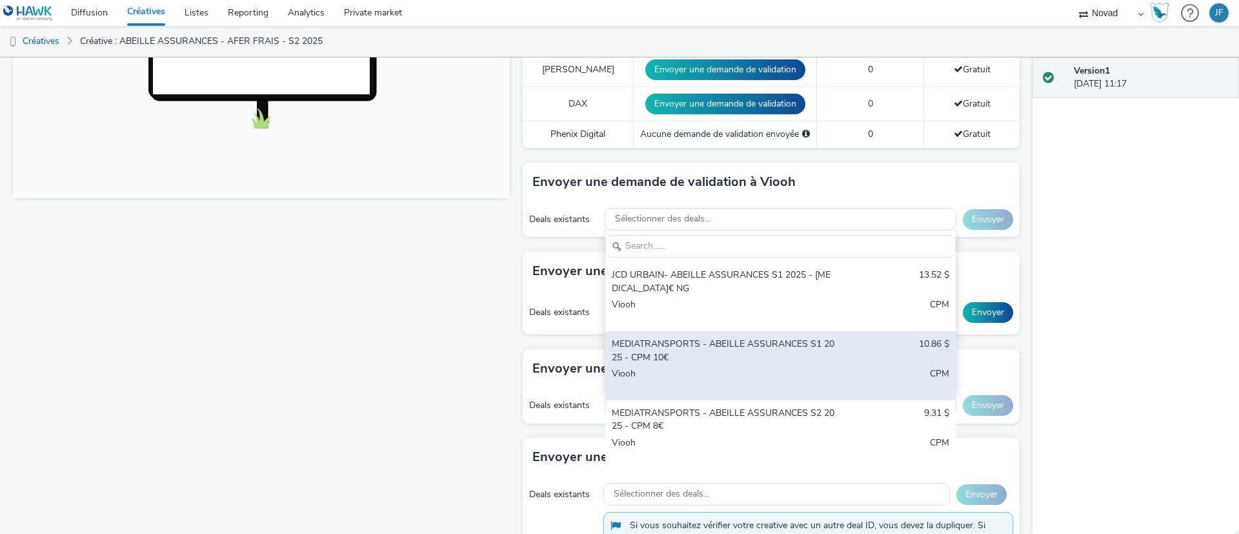
scroll to position [69, 0]
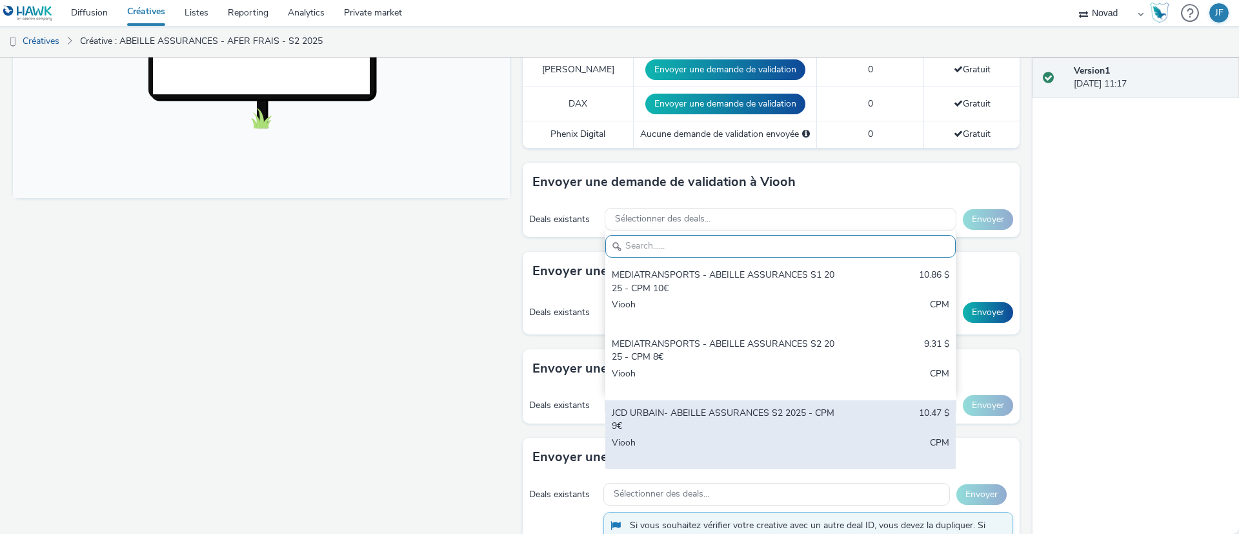
click at [736, 417] on div "JCD URBAIN- ABEILLE ASSURANCES S2 2025 - CPM 9€" at bounding box center [723, 419] width 223 height 26
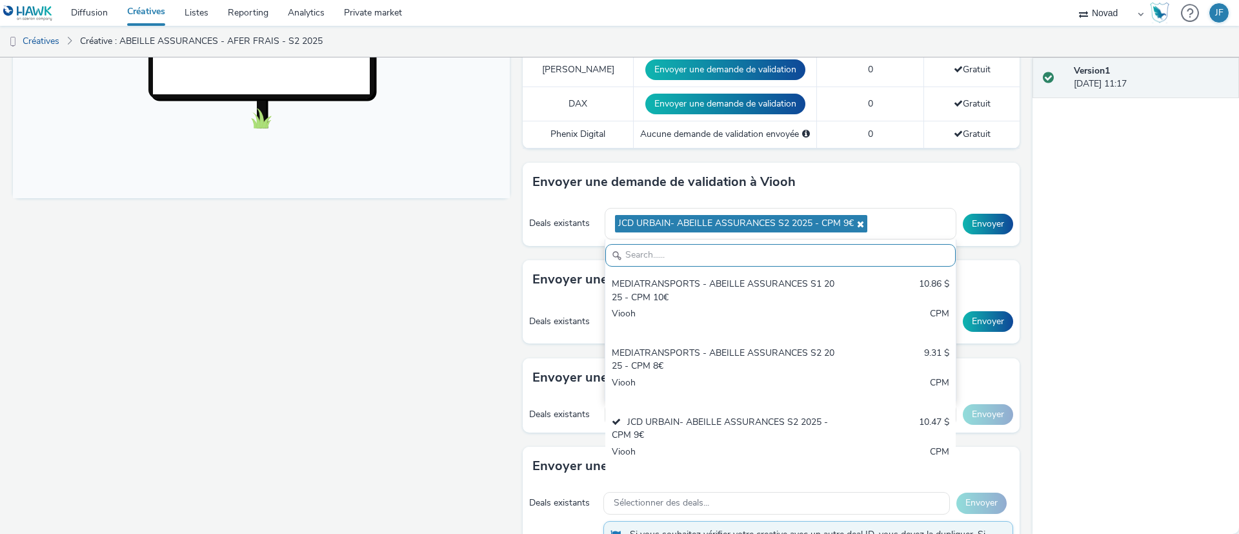
click at [1088, 230] on div "Version 1 10 octobre 2025, 11:17" at bounding box center [1135, 295] width 206 height 476
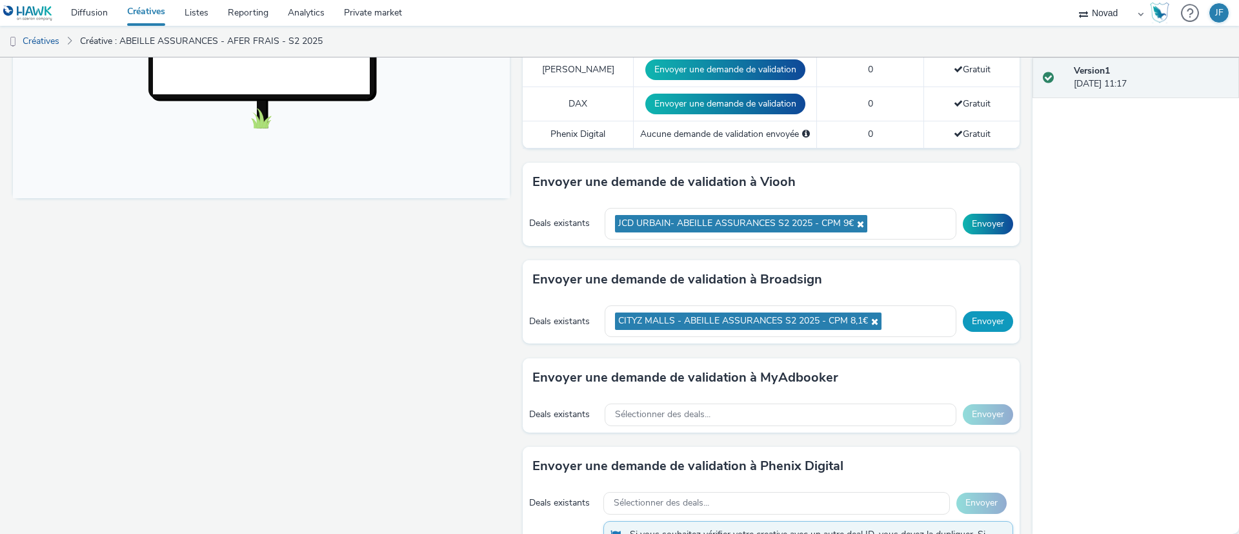
click at [978, 315] on button "Envoyer" at bounding box center [988, 321] width 50 height 21
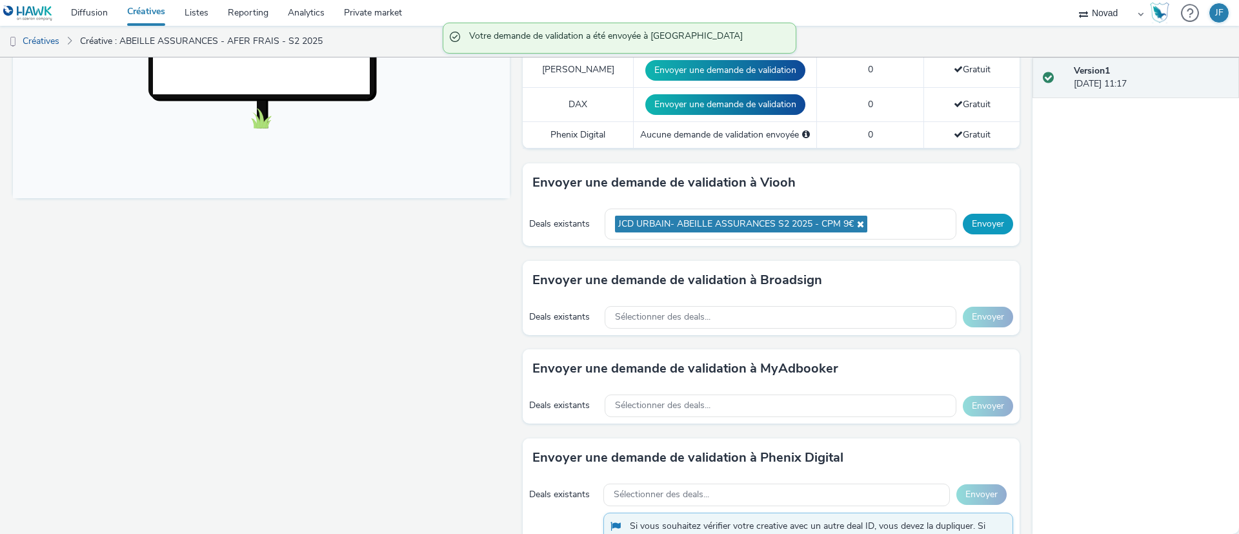
click at [972, 221] on button "Envoyer" at bounding box center [988, 224] width 50 height 21
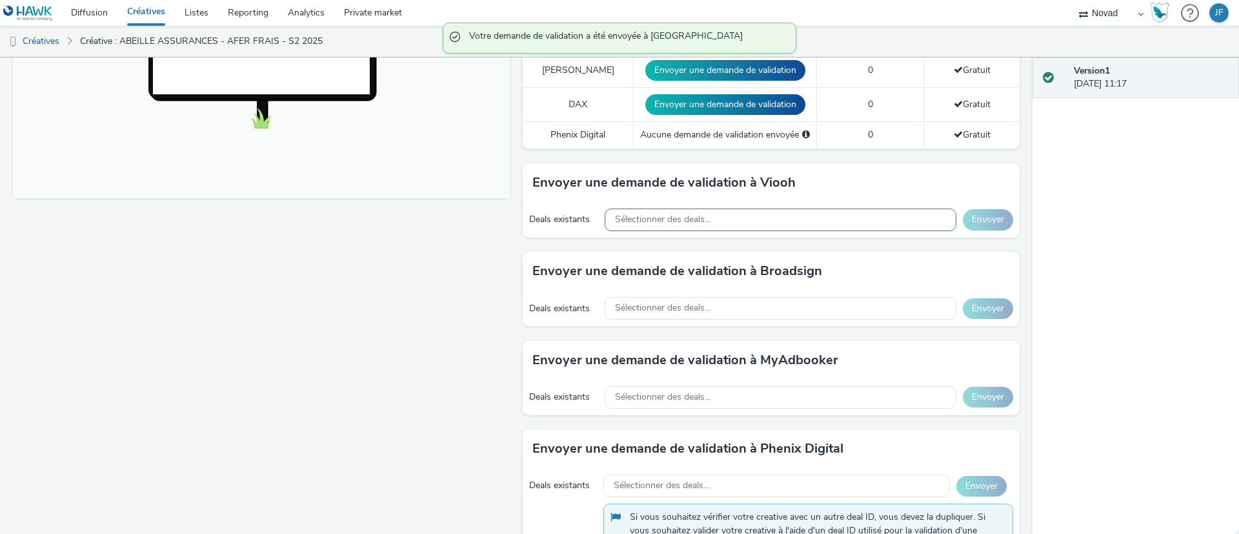
click at [836, 213] on div "Sélectionner des deals..." at bounding box center [781, 219] width 352 height 23
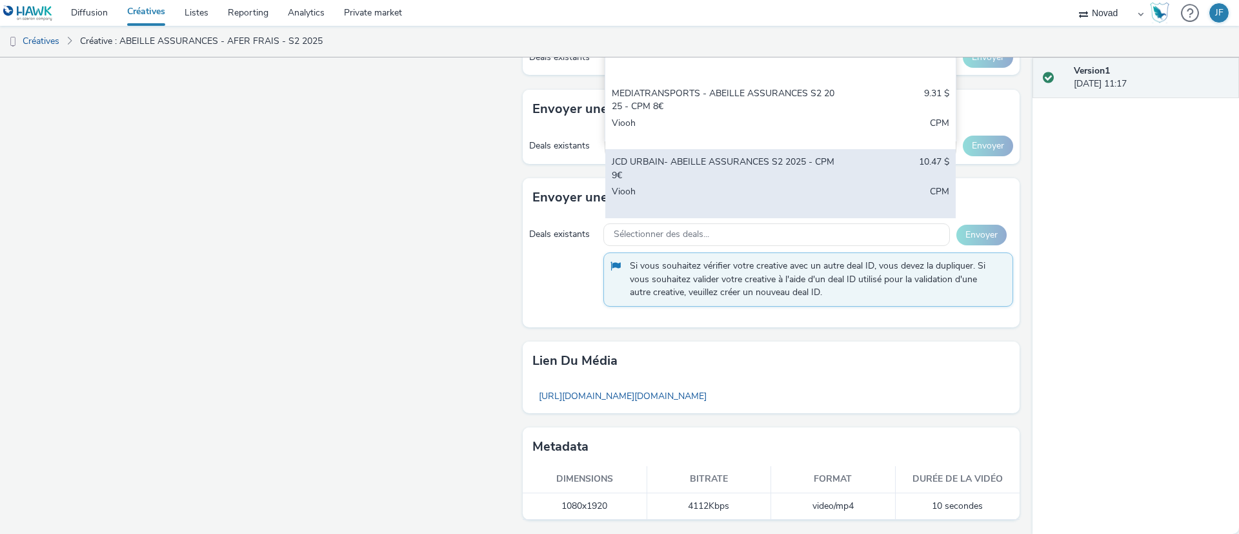
scroll to position [435, 0]
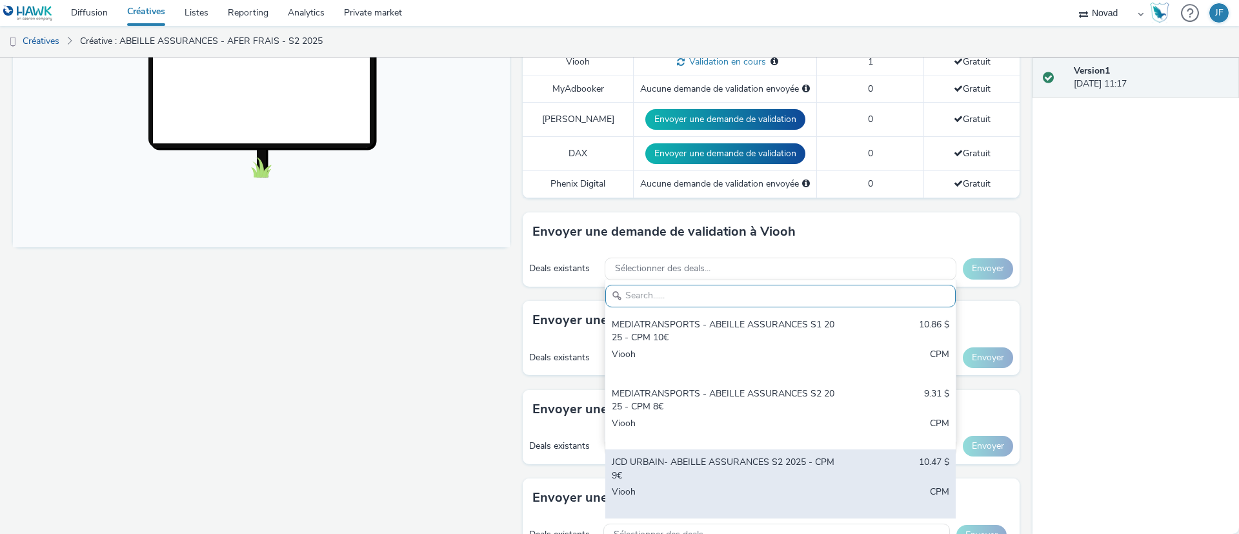
click at [710, 182] on div "Pour diffuser avec : Broadsign, VIOOH, Stroer, MyAdbooker, Dax ou Phenix Digita…" at bounding box center [767, 276] width 503 height 1116
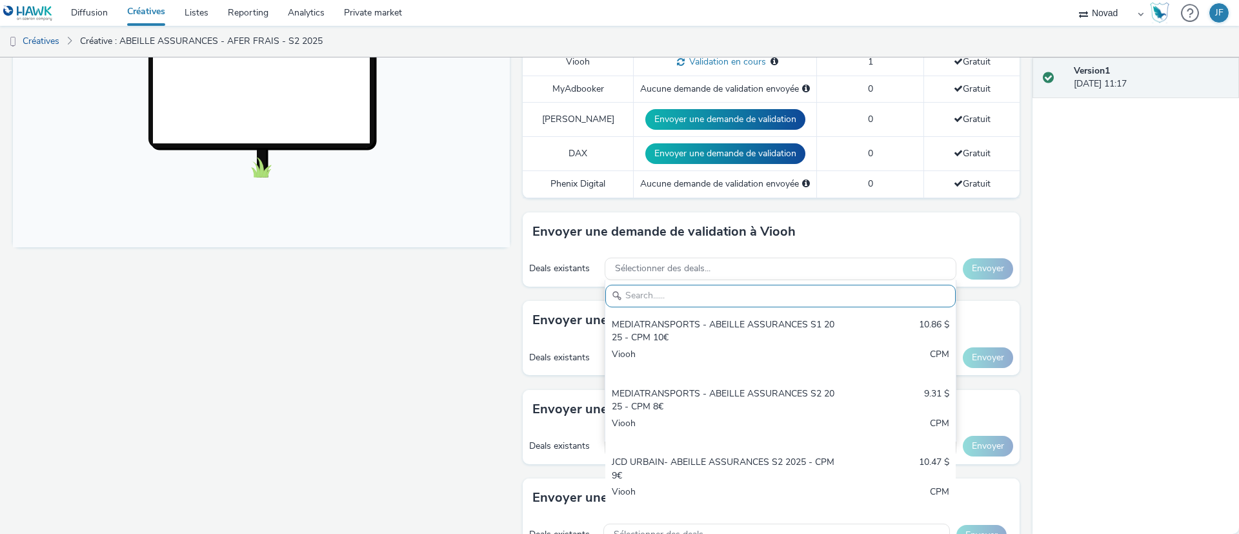
click at [438, 292] on div "Fullscreen" at bounding box center [264, 276] width 503 height 1116
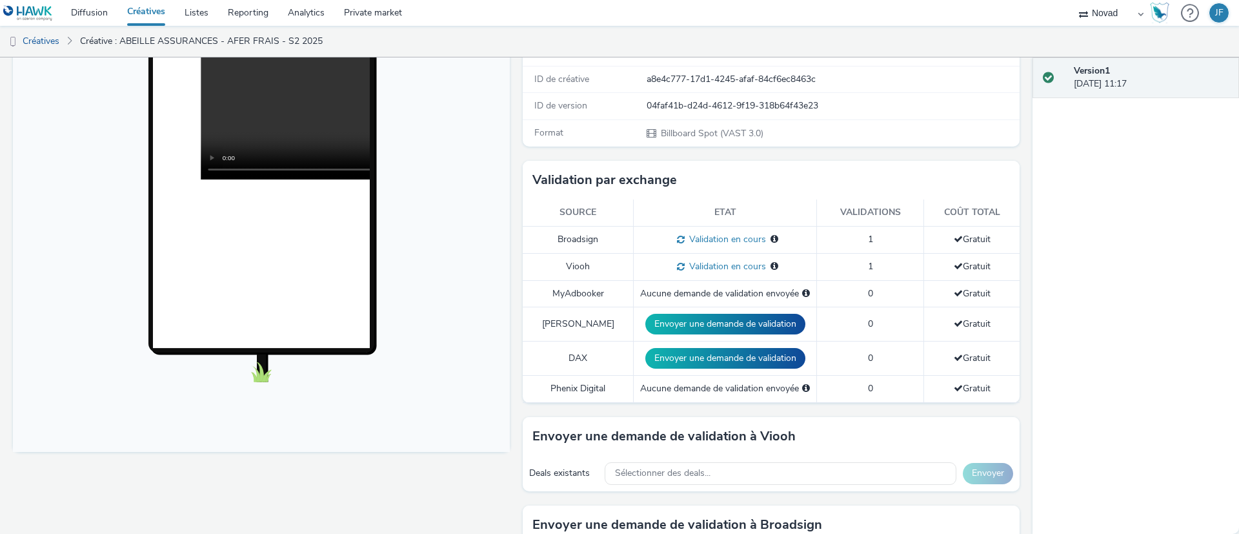
scroll to position [338, 0]
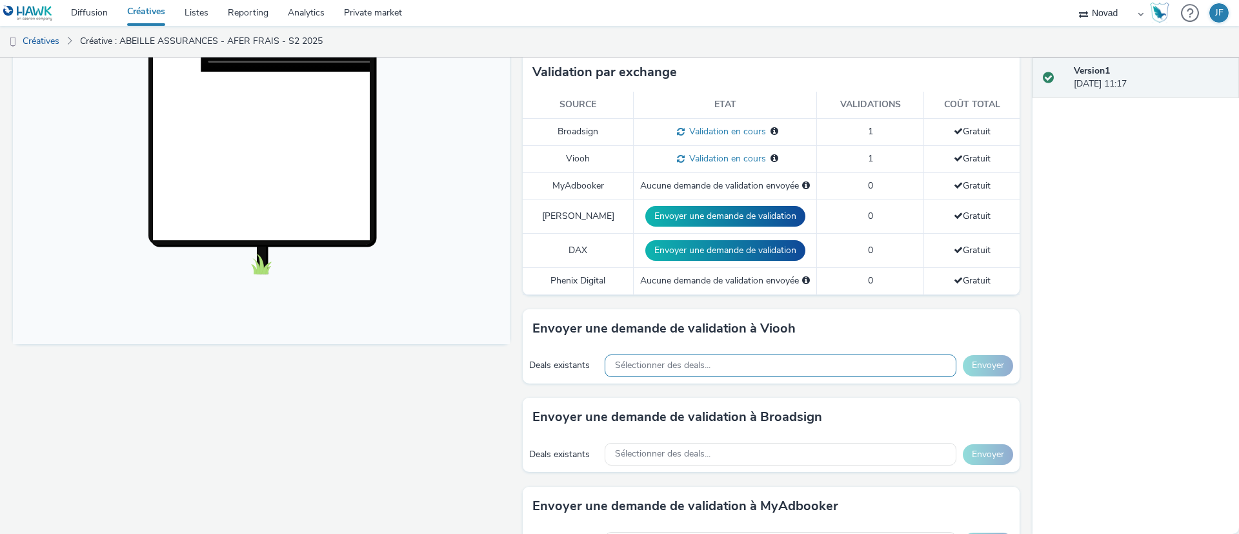
click at [721, 363] on div "Sélectionner des deals..." at bounding box center [781, 365] width 352 height 23
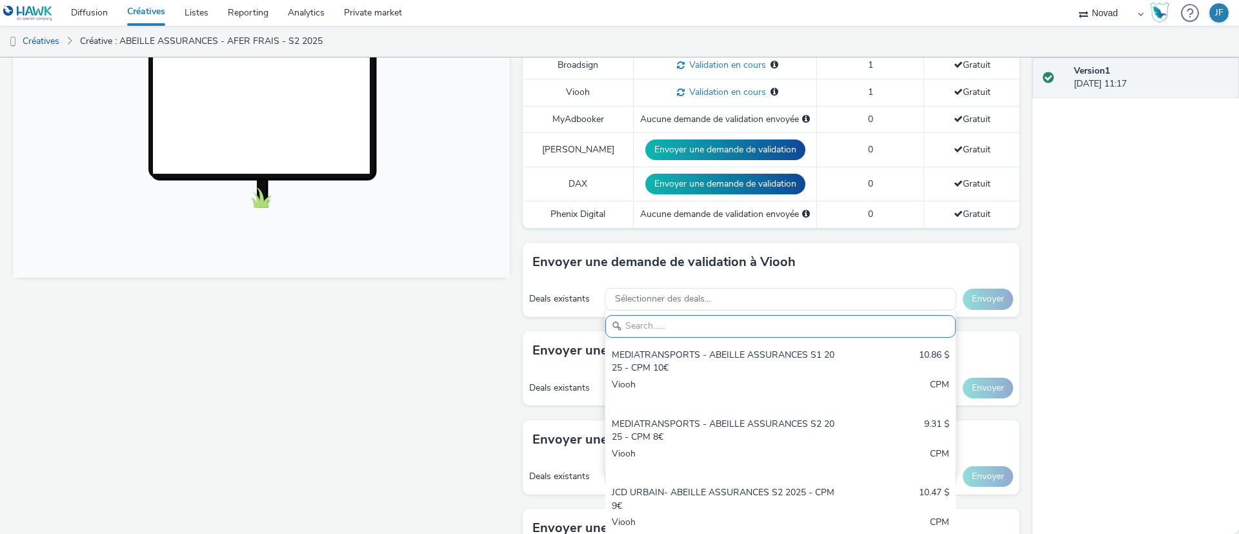
scroll to position [435, 0]
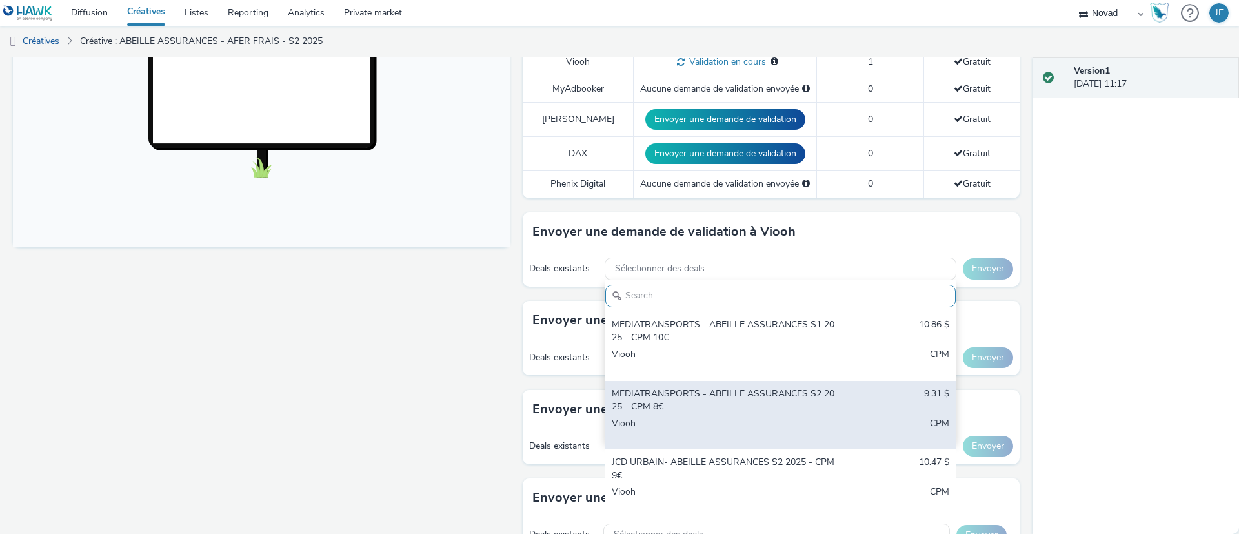
click at [716, 401] on div "MEDIATRANSPORTS - ABEILLE ASSURANCES S2 2025 - CPM 8€" at bounding box center [723, 400] width 223 height 26
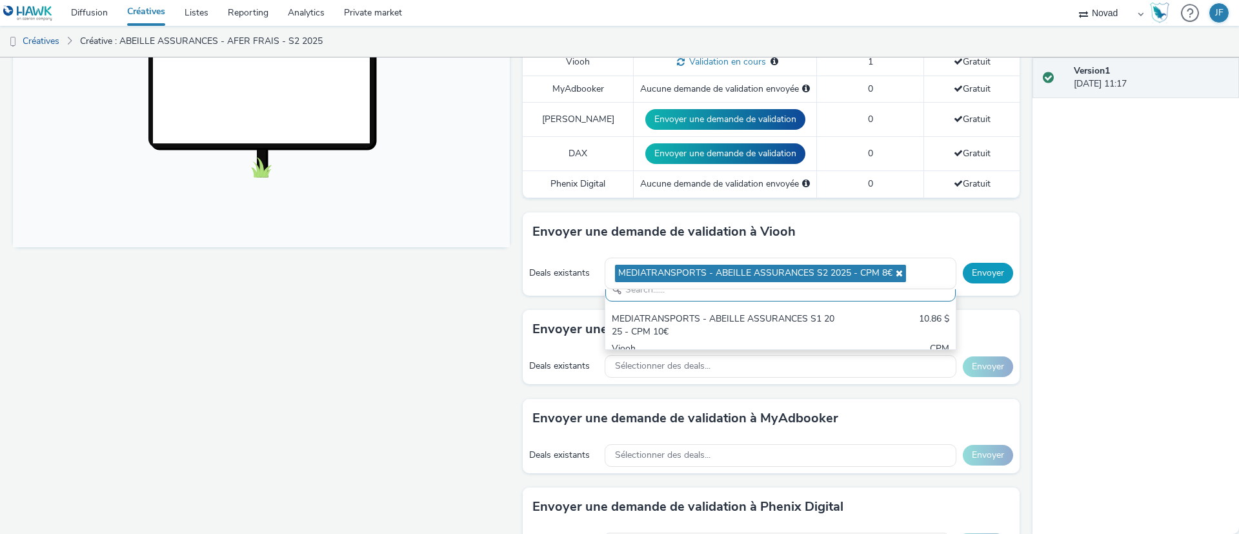
click at [977, 271] on button "Envoyer" at bounding box center [988, 273] width 50 height 21
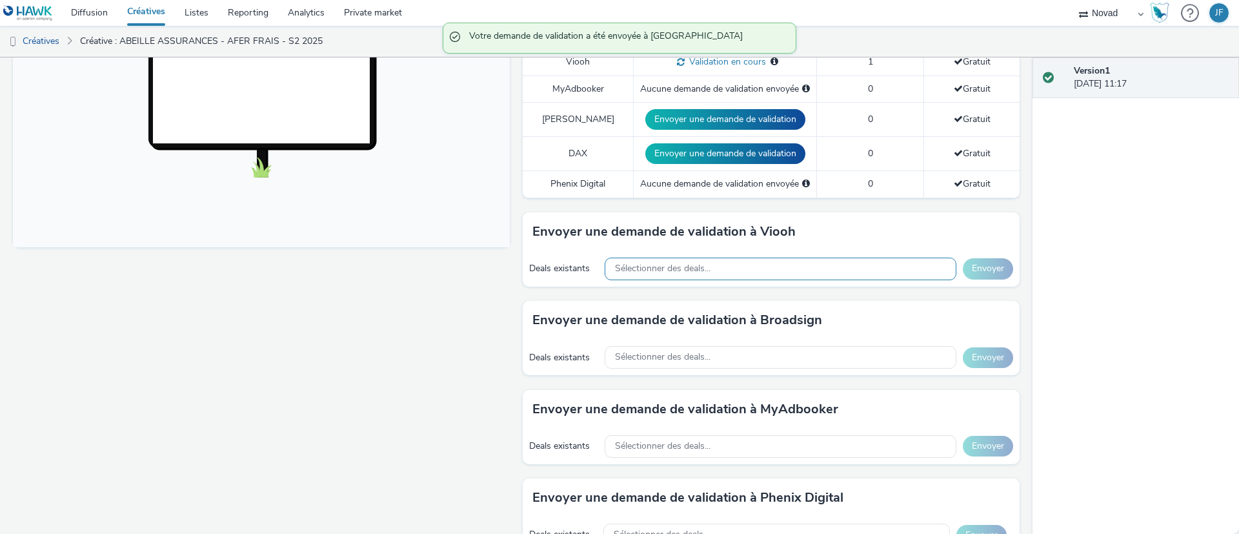
click at [865, 271] on div "Sélectionner des deals..." at bounding box center [781, 268] width 352 height 23
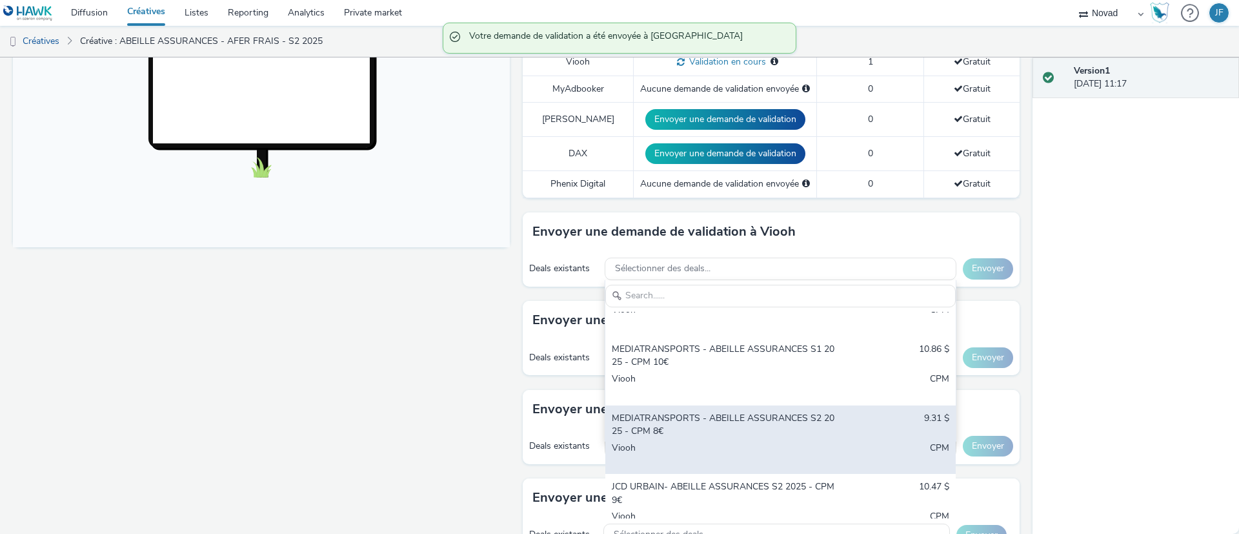
scroll to position [69, 0]
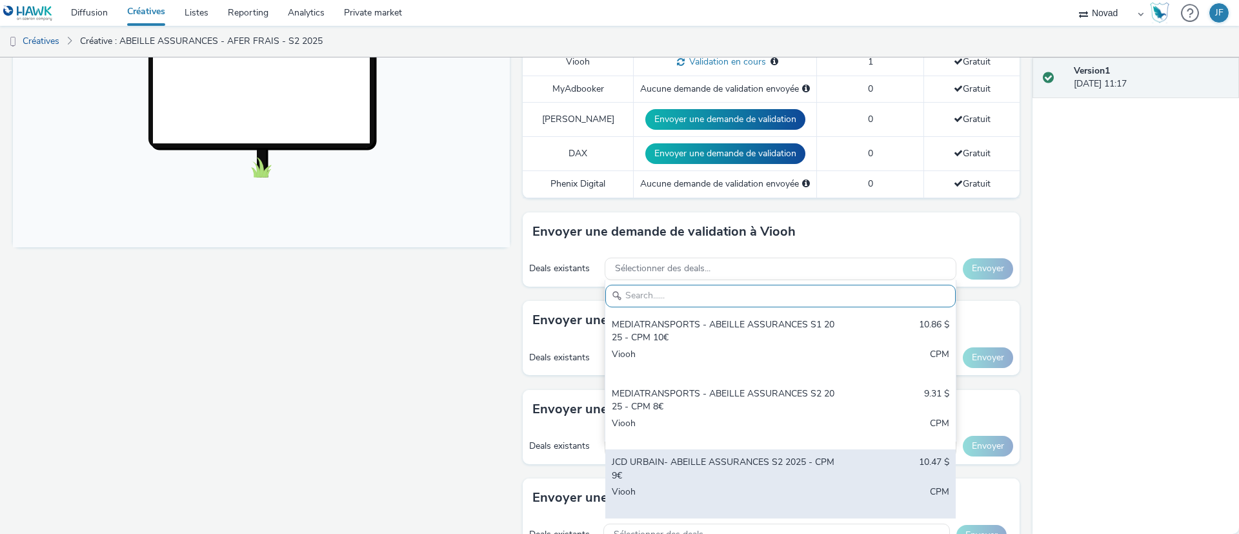
click at [693, 468] on div "JCD URBAIN- ABEILLE ASSURANCES S2 2025 - CPM 9€" at bounding box center [723, 469] width 223 height 26
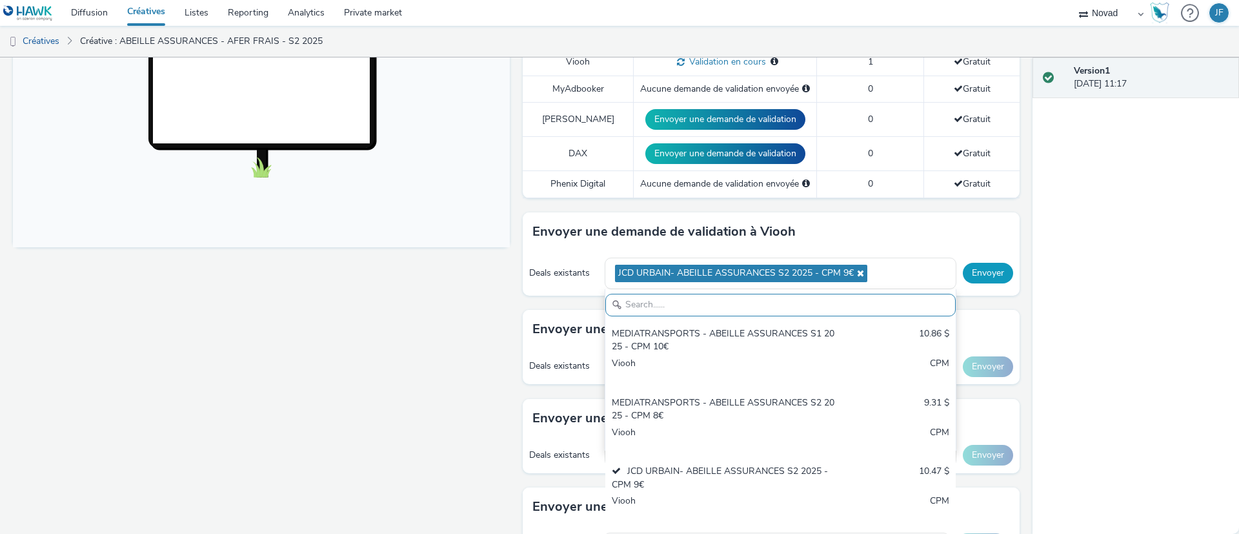
click at [982, 265] on button "Envoyer" at bounding box center [988, 273] width 50 height 21
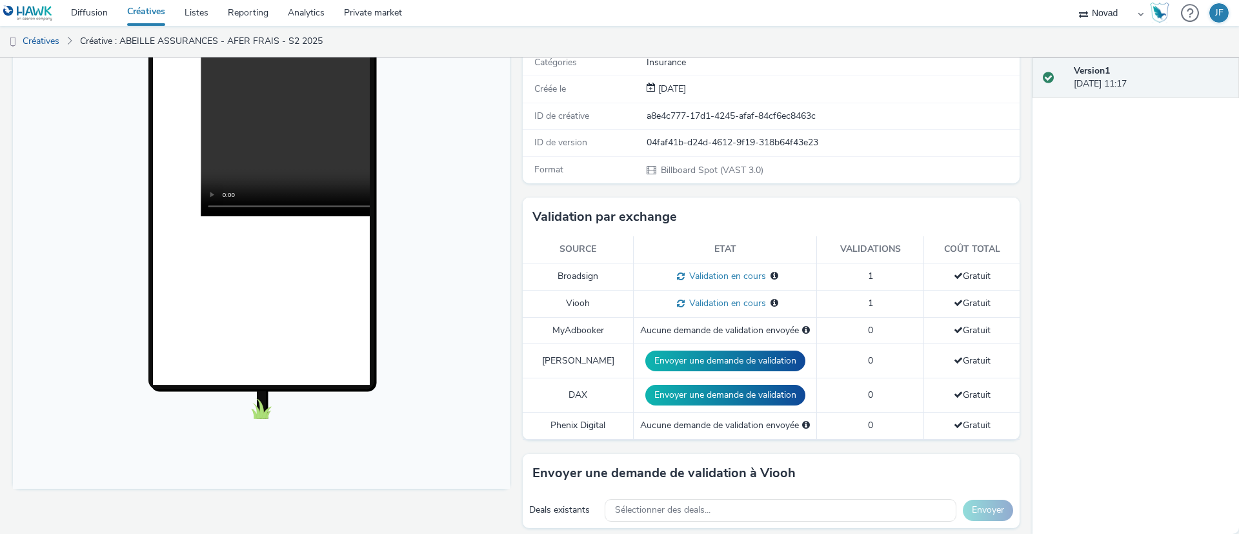
scroll to position [0, 0]
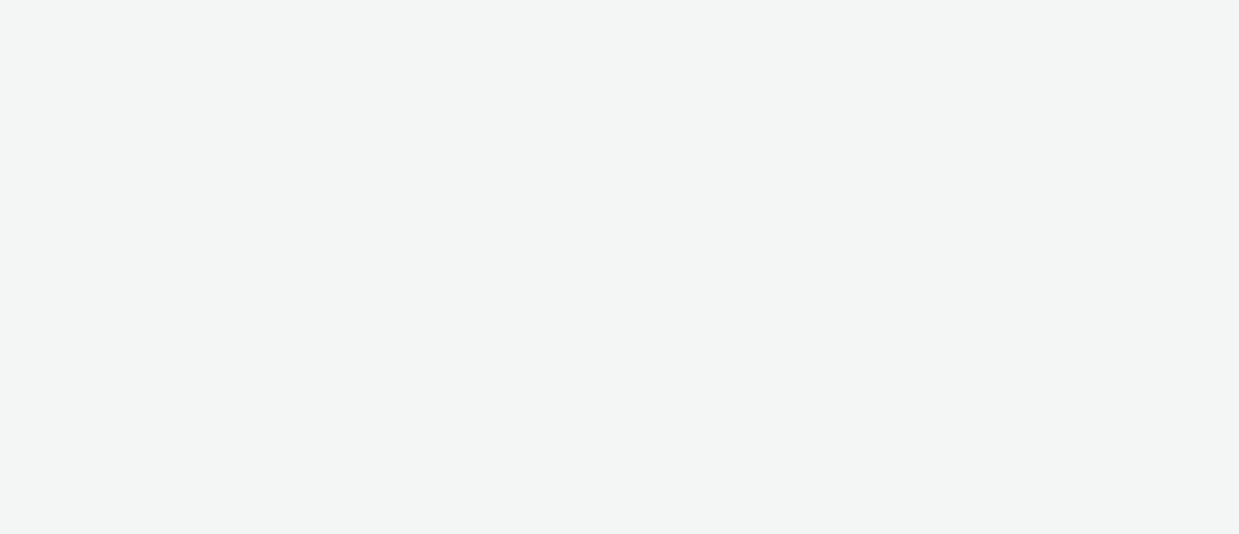
select select "ae52c008-e792-49d8-946c-ea980fe75bf6"
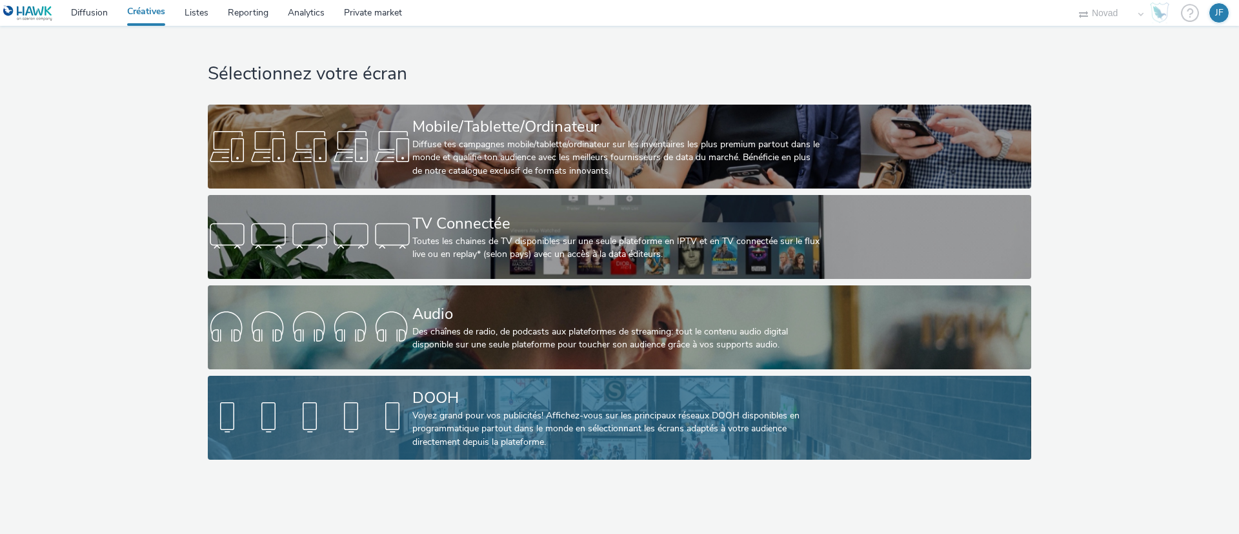
click at [470, 391] on div "DOOH" at bounding box center [616, 397] width 409 height 23
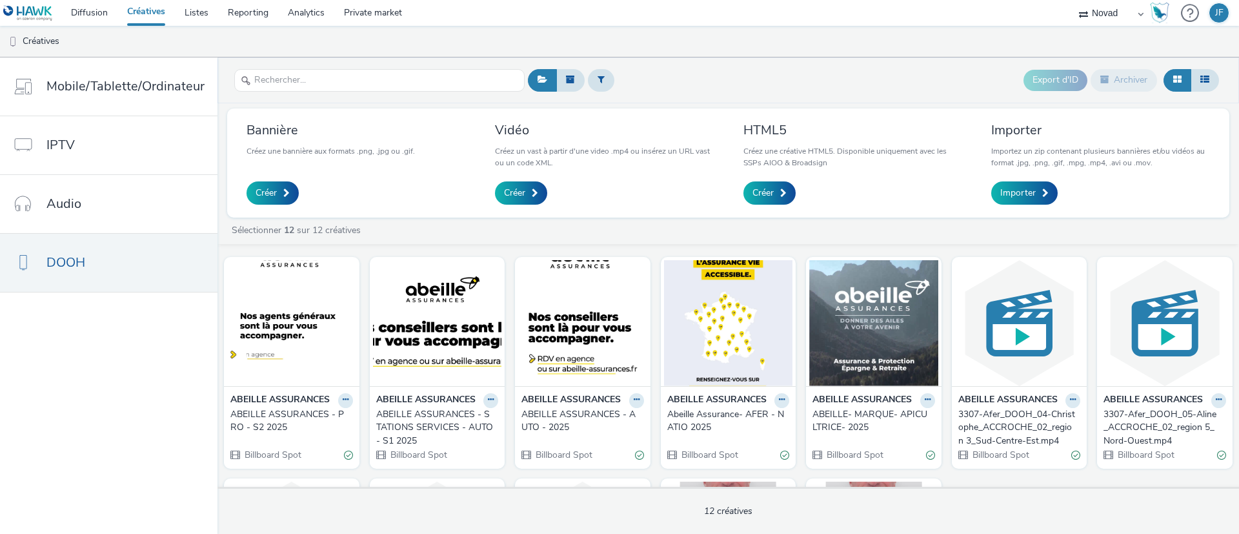
click at [272, 423] on div "ABEILLE ASSURANCES - PRO - S2 2025" at bounding box center [288, 421] width 117 height 26
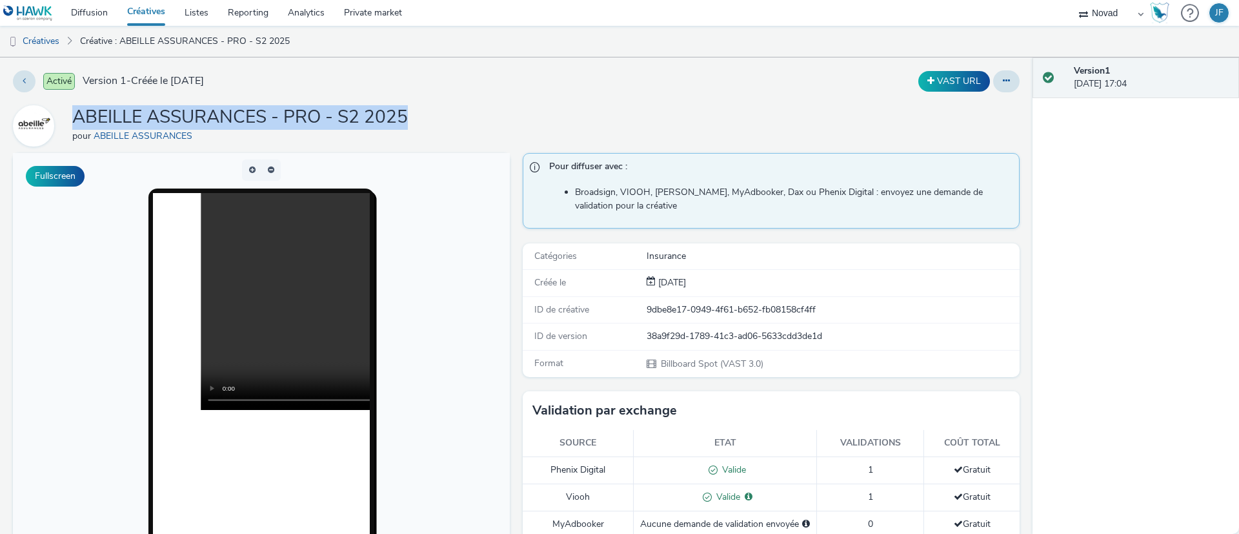
drag, startPoint x: 410, startPoint y: 114, endPoint x: 68, endPoint y: 119, distance: 341.3
click at [68, 119] on div "ABEILLE ASSURANCES - PRO - S2 2025 pour ABEILLE ASSURANCES" at bounding box center [516, 125] width 1006 height 41
copy h1 "ABEILLE ASSURANCES - PRO - S2 2025"
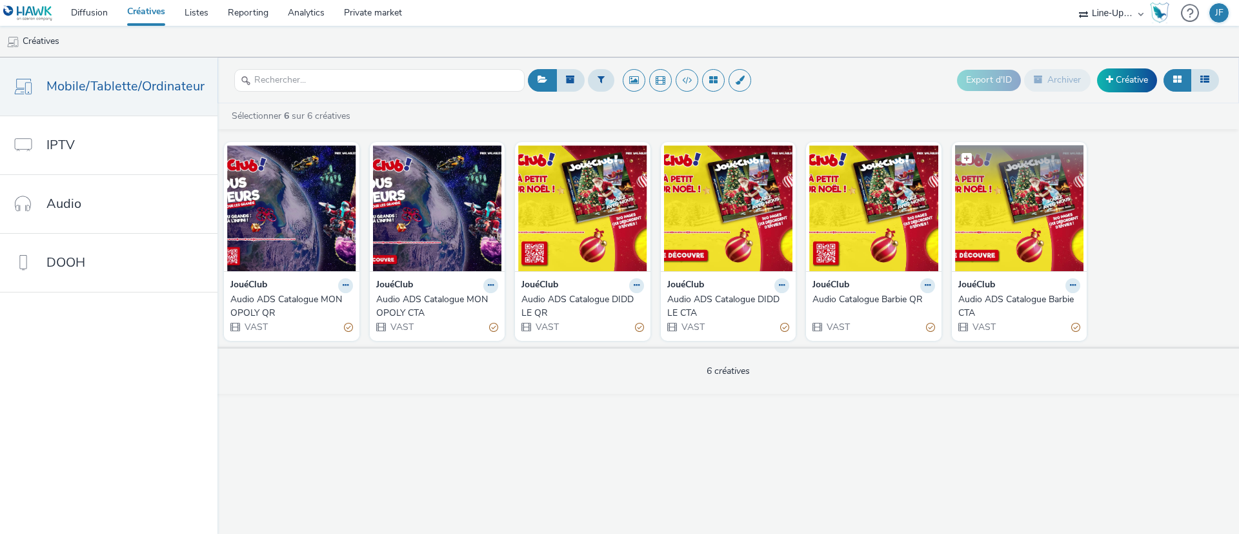
click at [1025, 206] on img at bounding box center [1019, 208] width 129 height 126
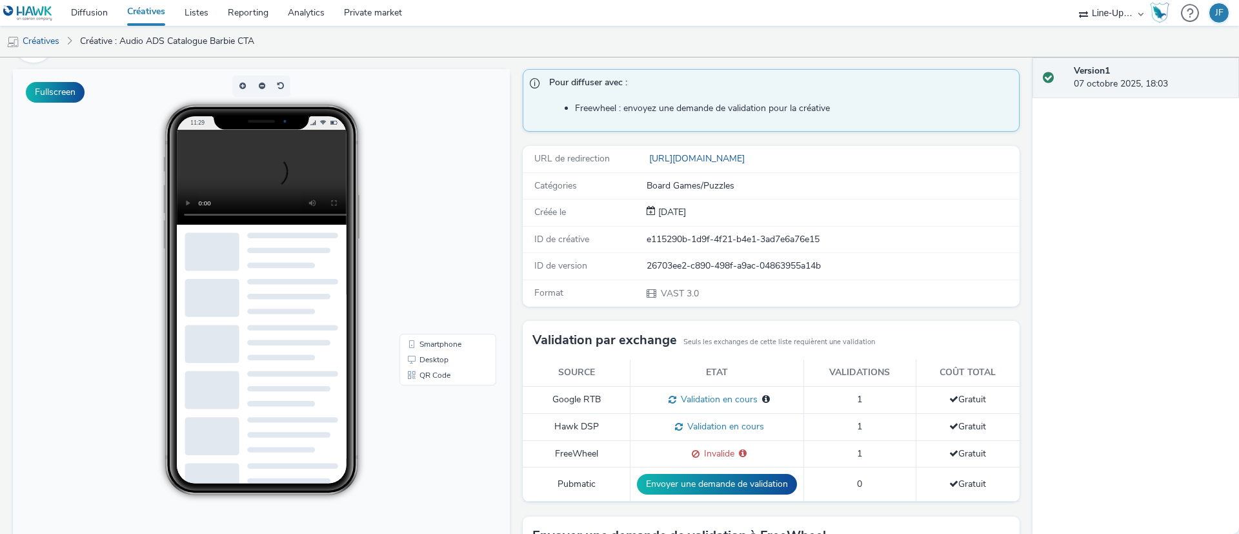
scroll to position [194, 0]
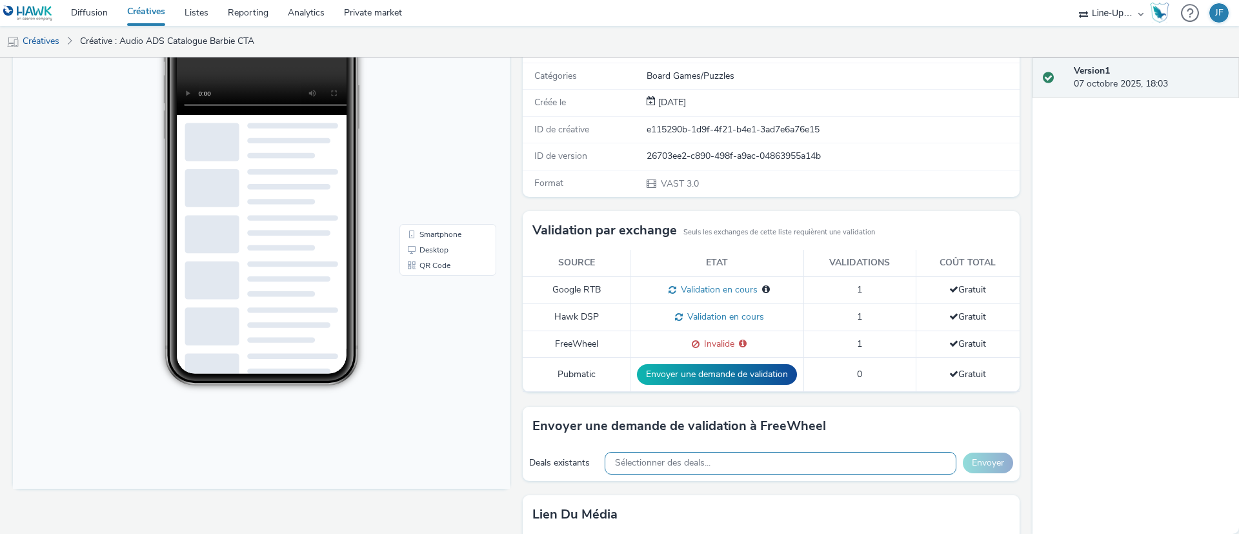
click at [730, 459] on div "Sélectionner des deals..." at bounding box center [781, 463] width 352 height 23
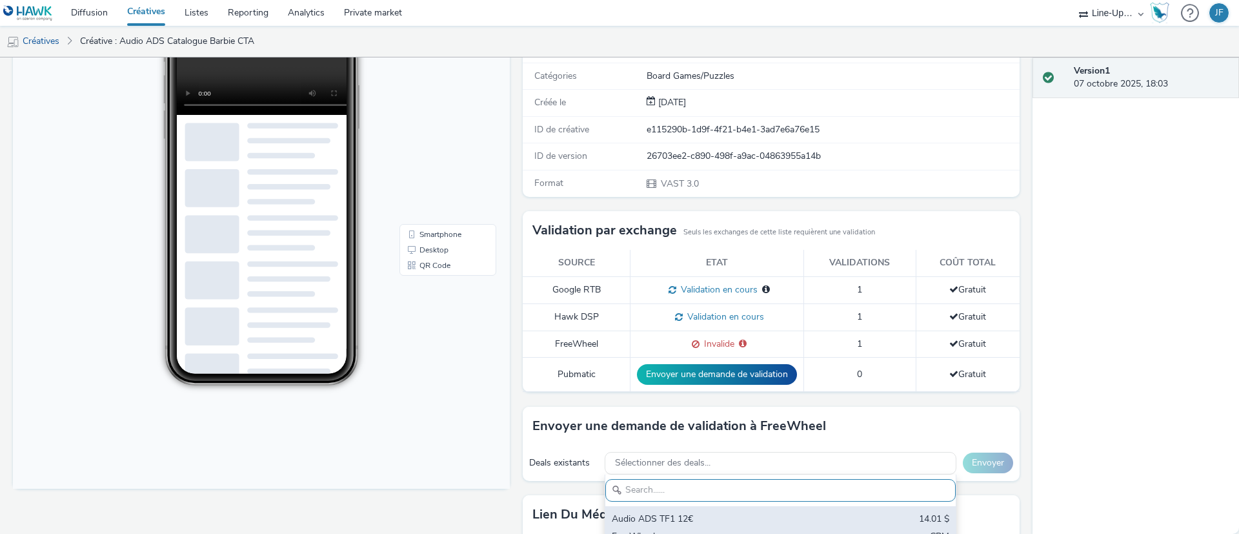
click at [726, 522] on div "Audio ADS TF1 12€" at bounding box center [723, 519] width 223 height 15
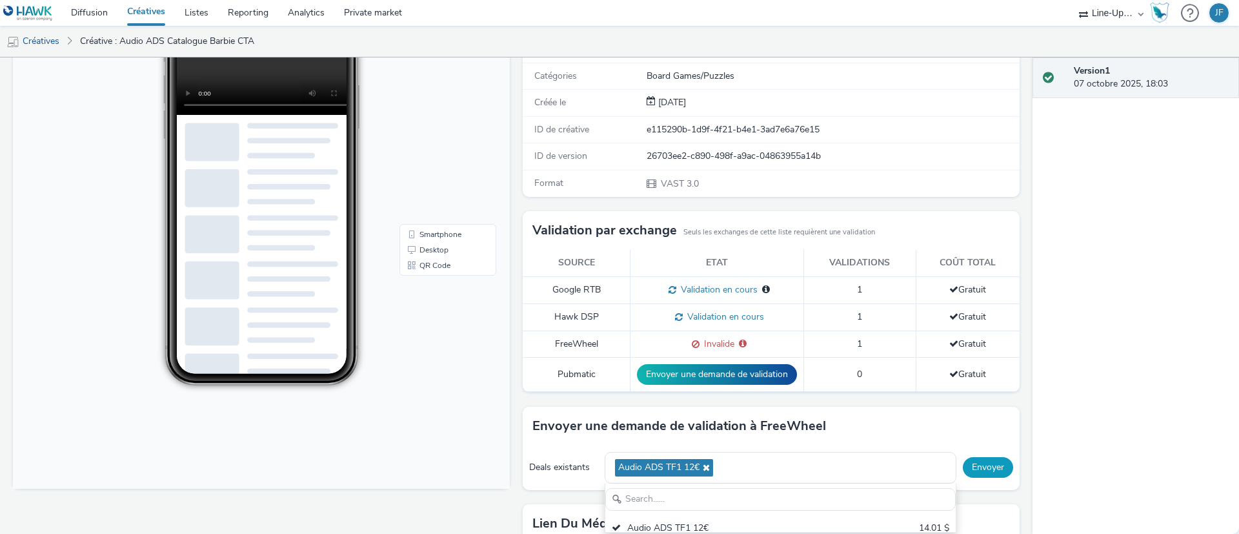
click at [970, 466] on button "Envoyer" at bounding box center [988, 467] width 50 height 21
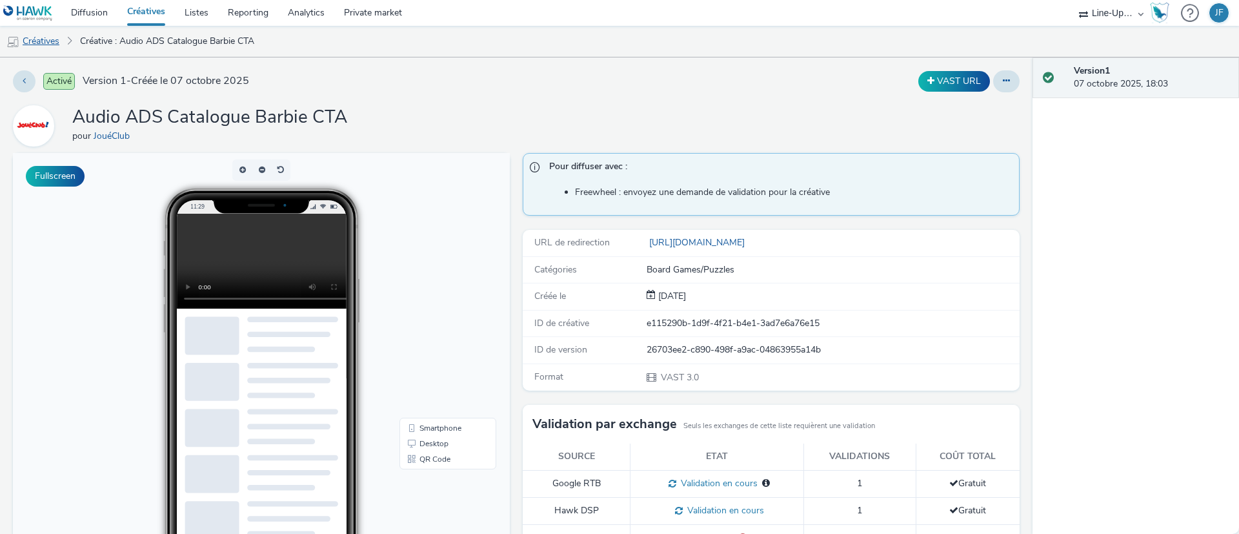
click at [47, 41] on link "Créatives" at bounding box center [33, 41] width 66 height 31
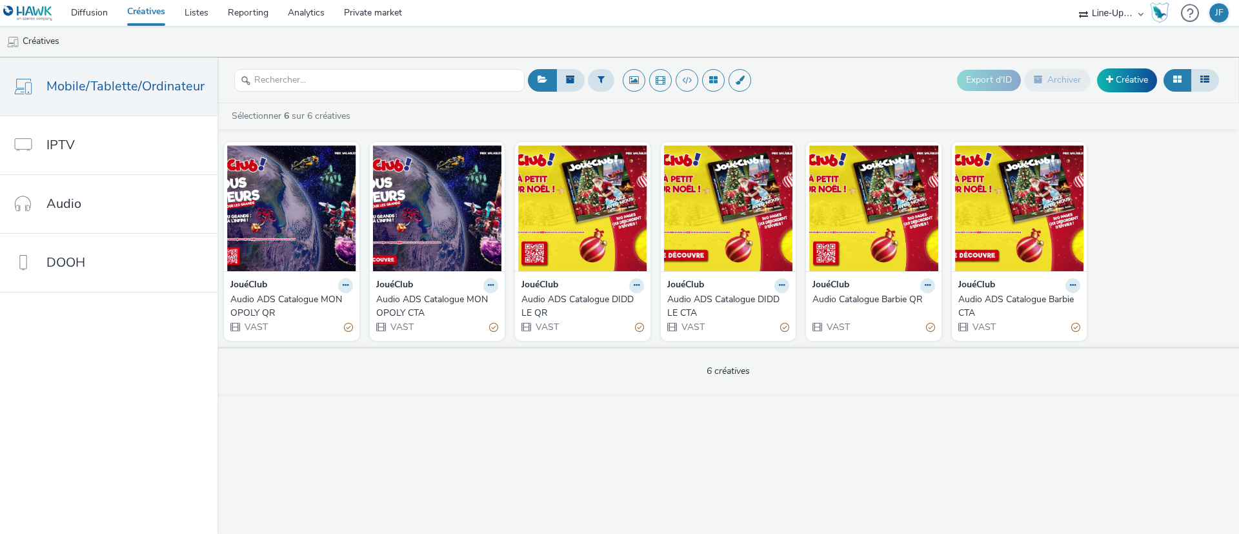
click at [1127, 14] on select "Line-Up Média Novad Values Media Values Media 2" at bounding box center [1110, 13] width 77 height 26
select select "ae52c008-e792-49d8-946c-ea980fe75bf6"
click at [1072, 0] on select "Line-Up Média Novad Values Media Values Media 2" at bounding box center [1110, 13] width 77 height 26
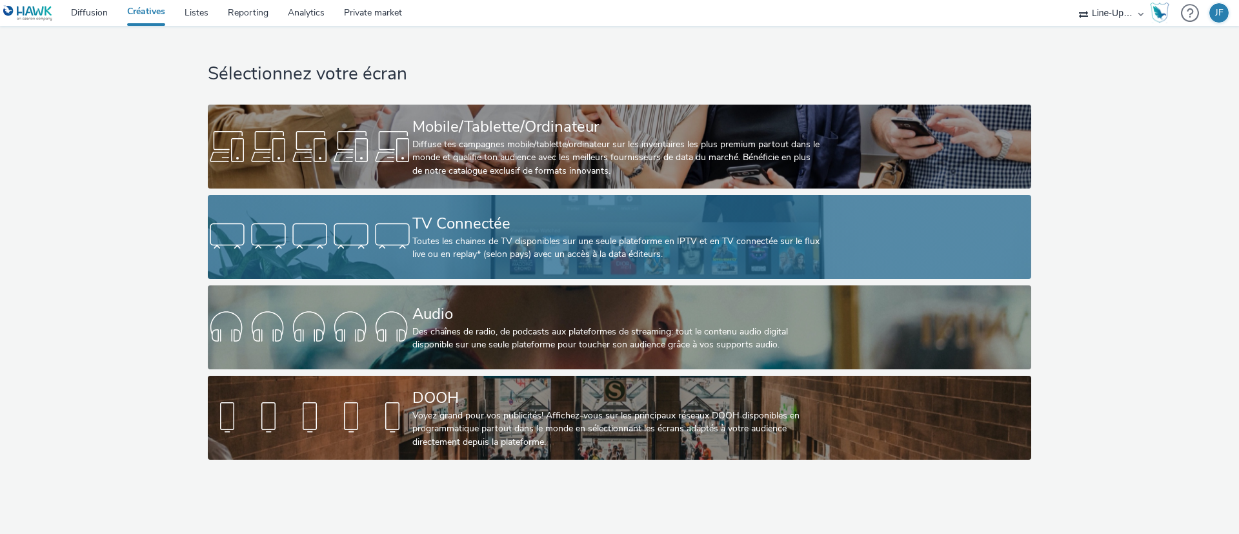
click at [523, 226] on div "TV Connectée" at bounding box center [616, 223] width 409 height 23
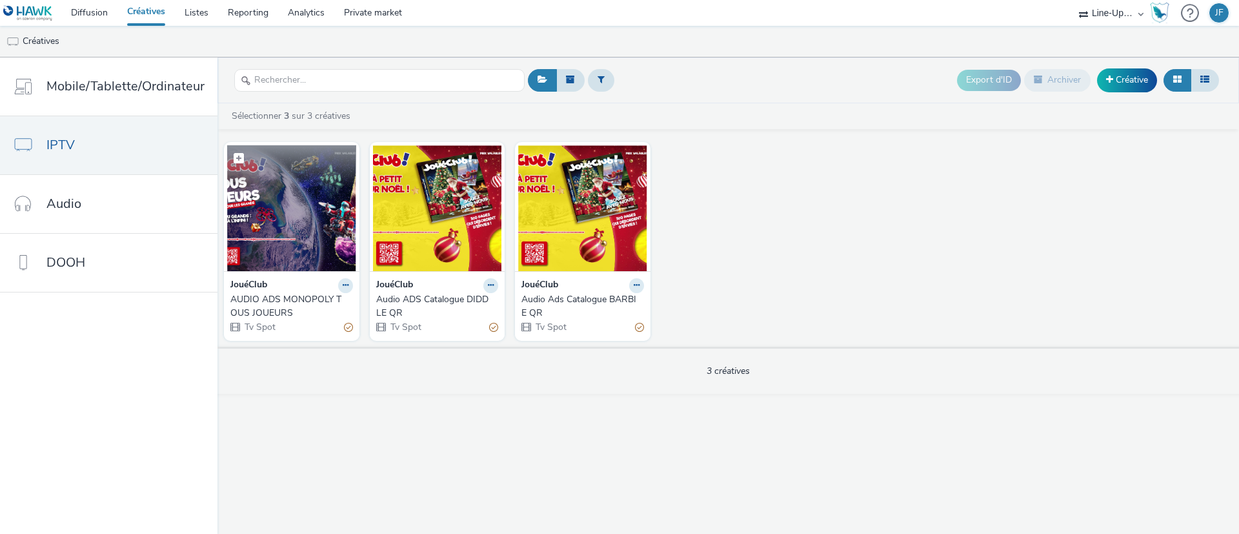
click at [295, 196] on img at bounding box center [291, 208] width 129 height 126
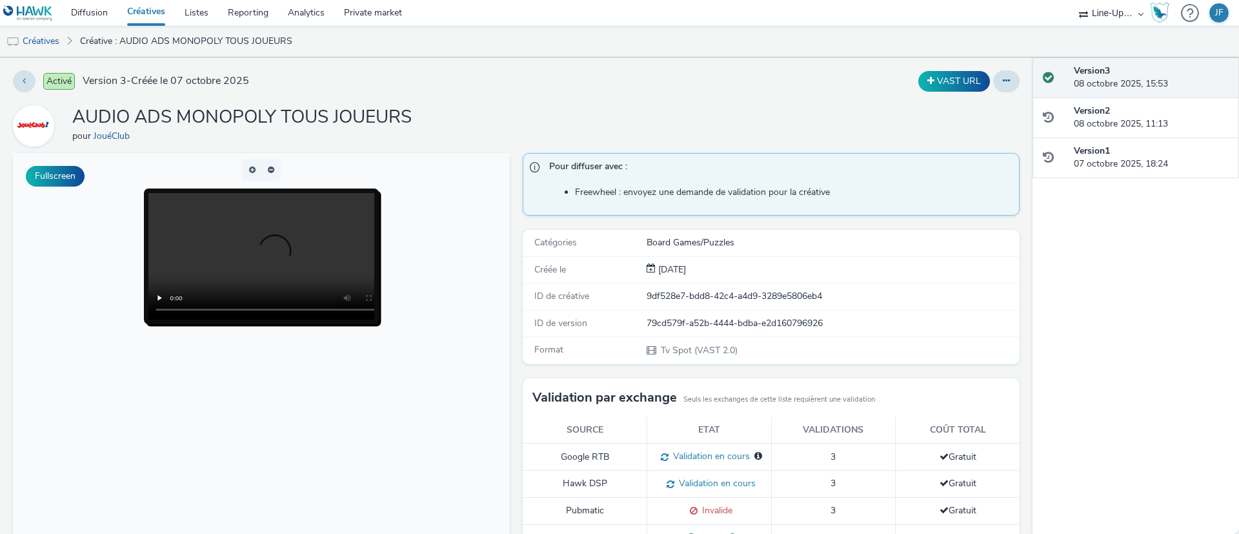
scroll to position [194, 0]
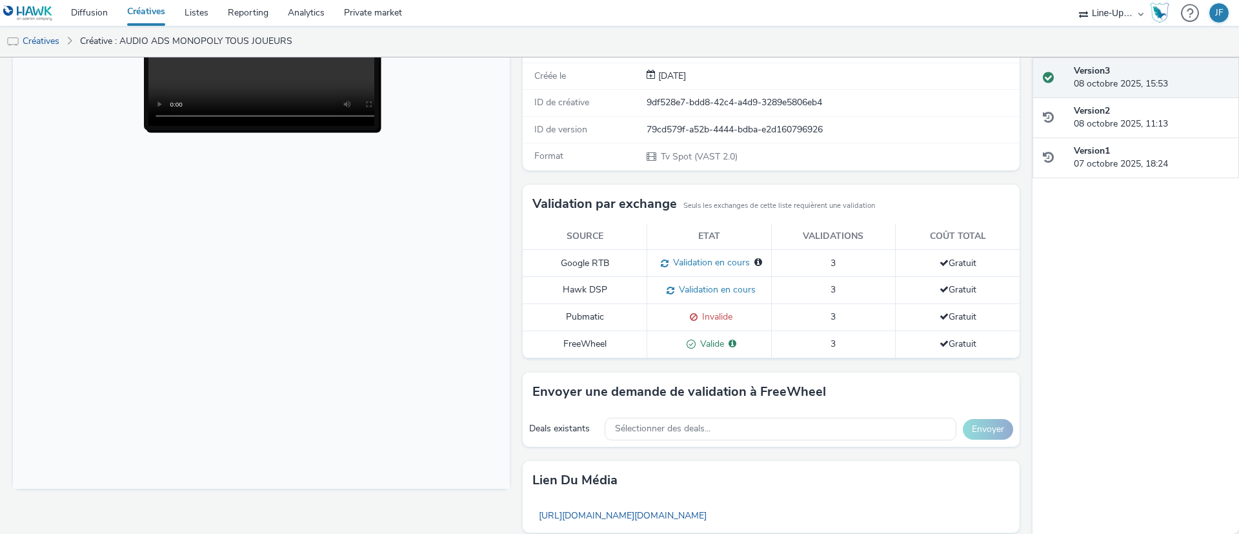
click at [683, 346] on span at bounding box center [689, 343] width 14 height 12
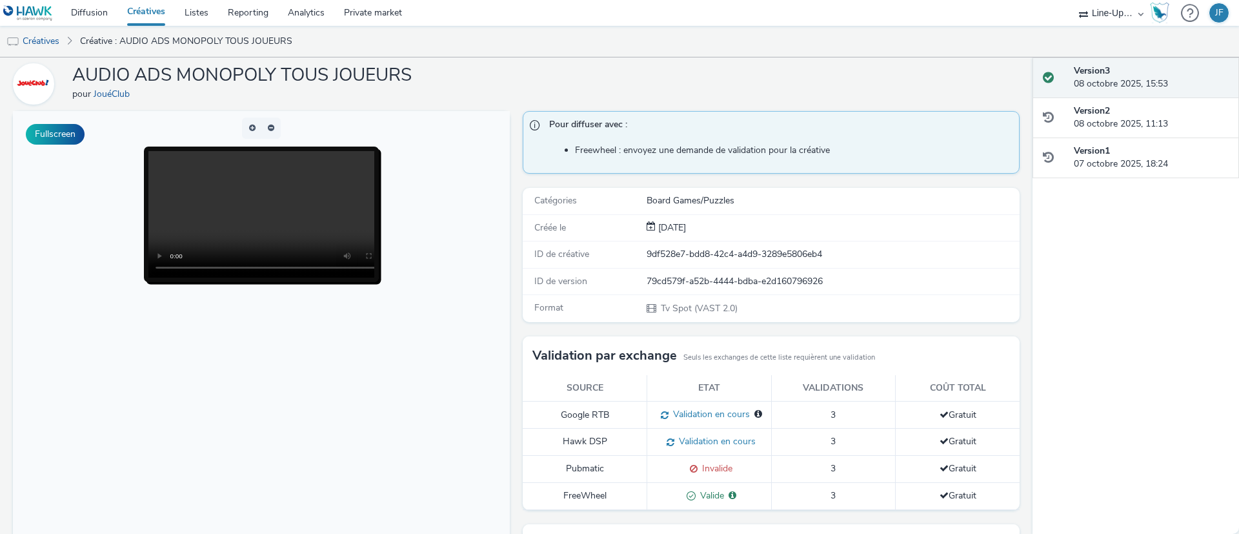
scroll to position [0, 0]
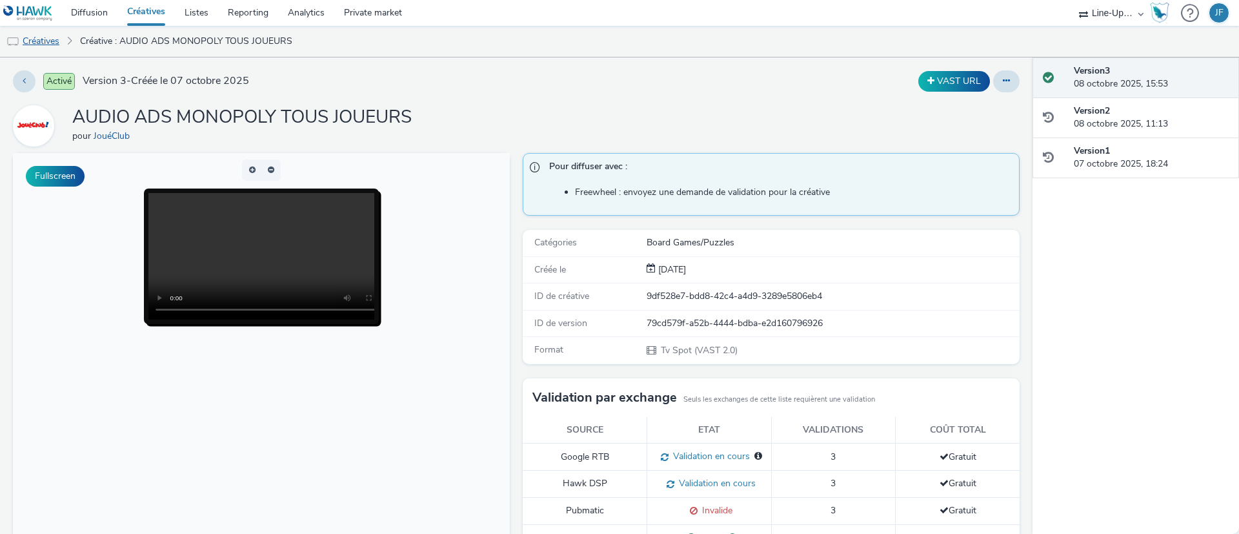
click at [44, 37] on link "Créatives" at bounding box center [33, 41] width 66 height 31
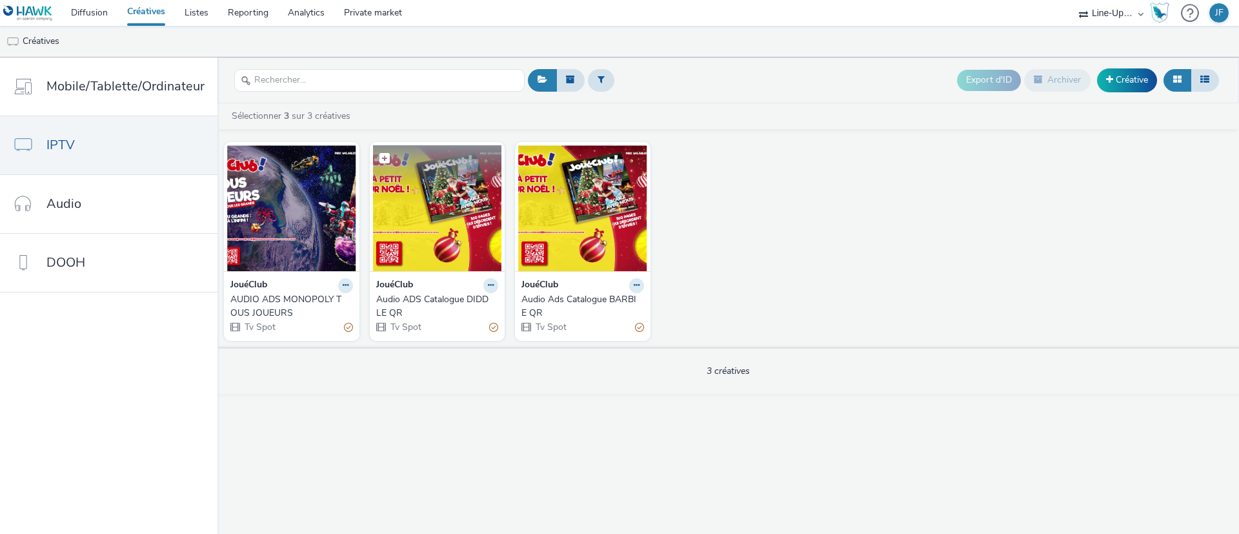
click at [436, 186] on figure at bounding box center [437, 208] width 129 height 126
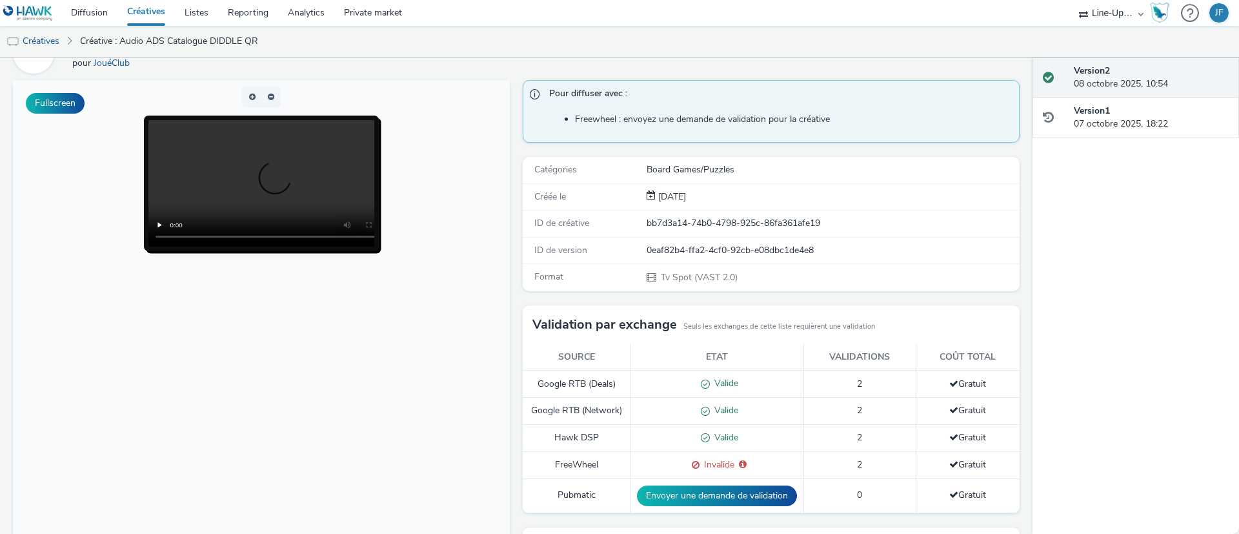
scroll to position [290, 0]
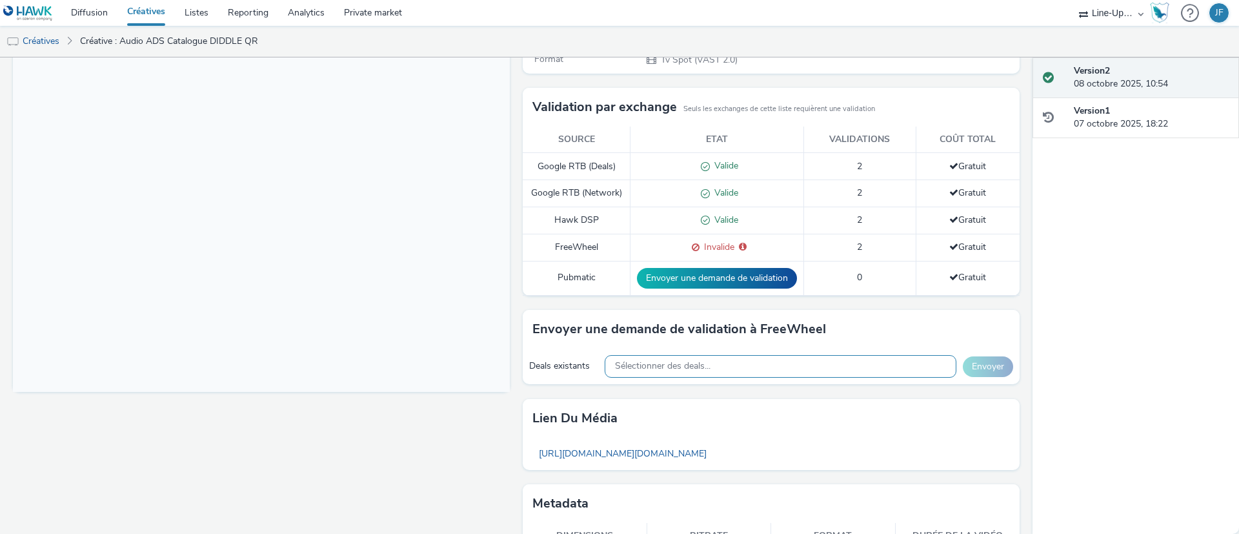
click at [792, 358] on div "Sélectionner des deals..." at bounding box center [781, 366] width 352 height 23
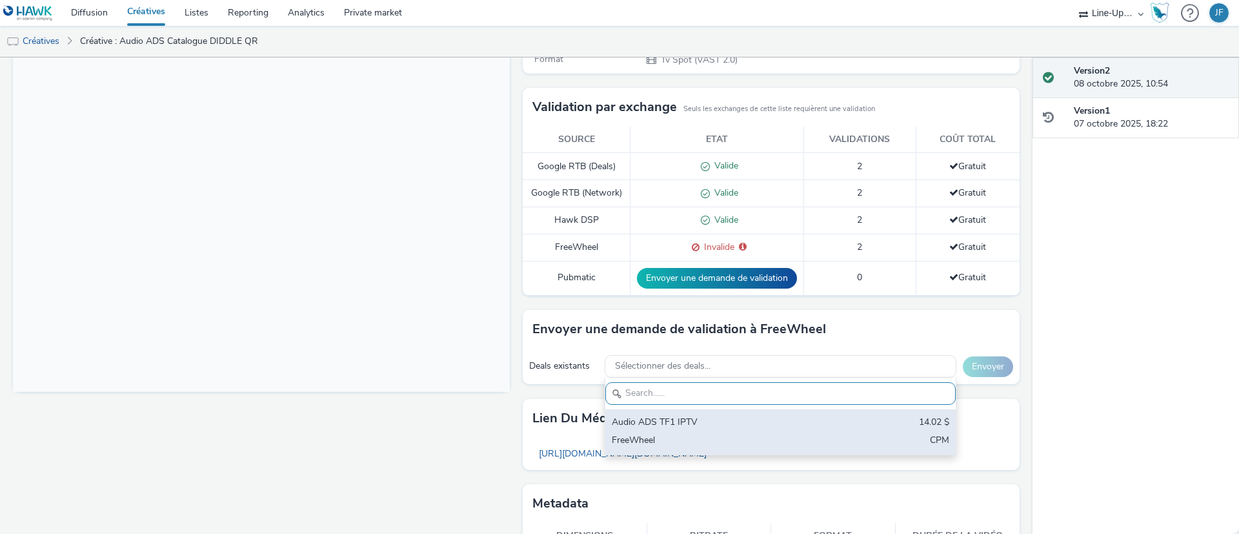
click at [703, 441] on div "FreeWheel" at bounding box center [723, 441] width 223 height 15
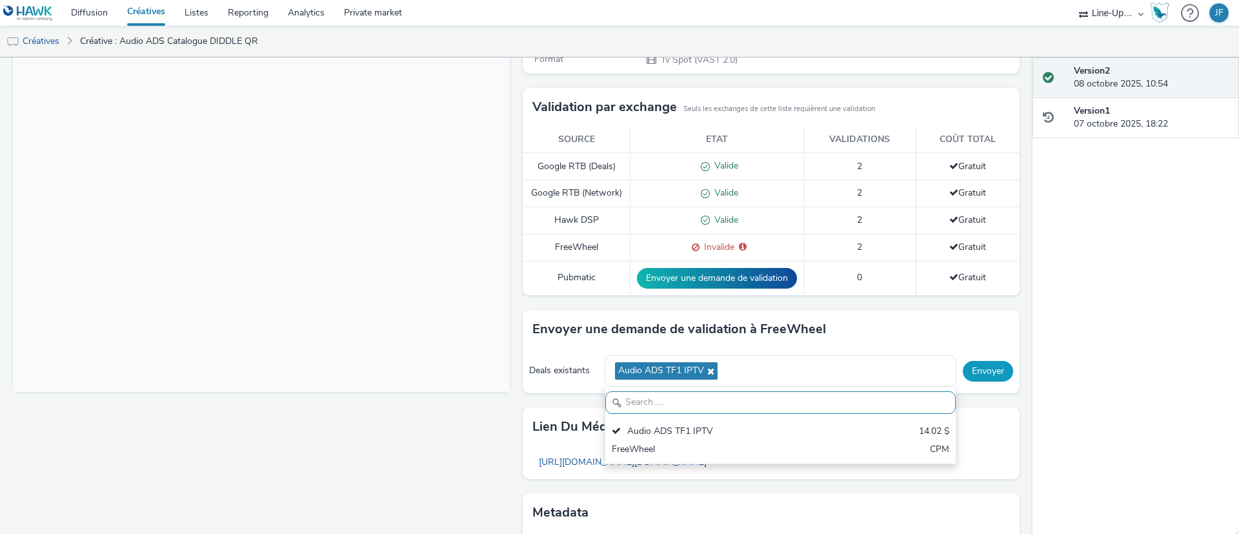
click at [981, 368] on button "Envoyer" at bounding box center [988, 371] width 50 height 21
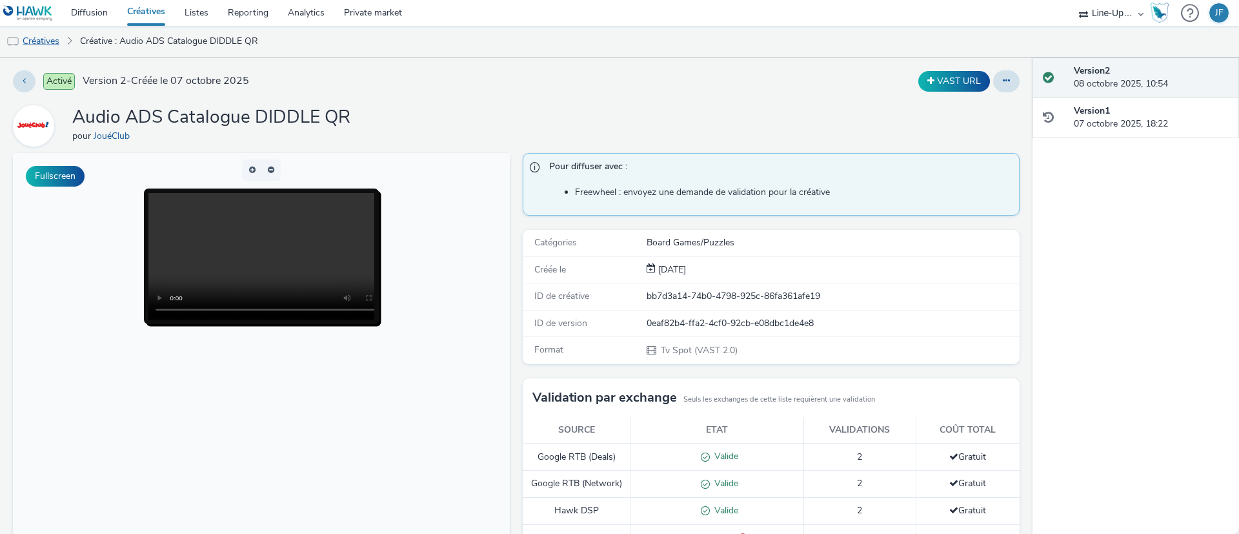
click at [39, 43] on link "Créatives" at bounding box center [33, 41] width 66 height 31
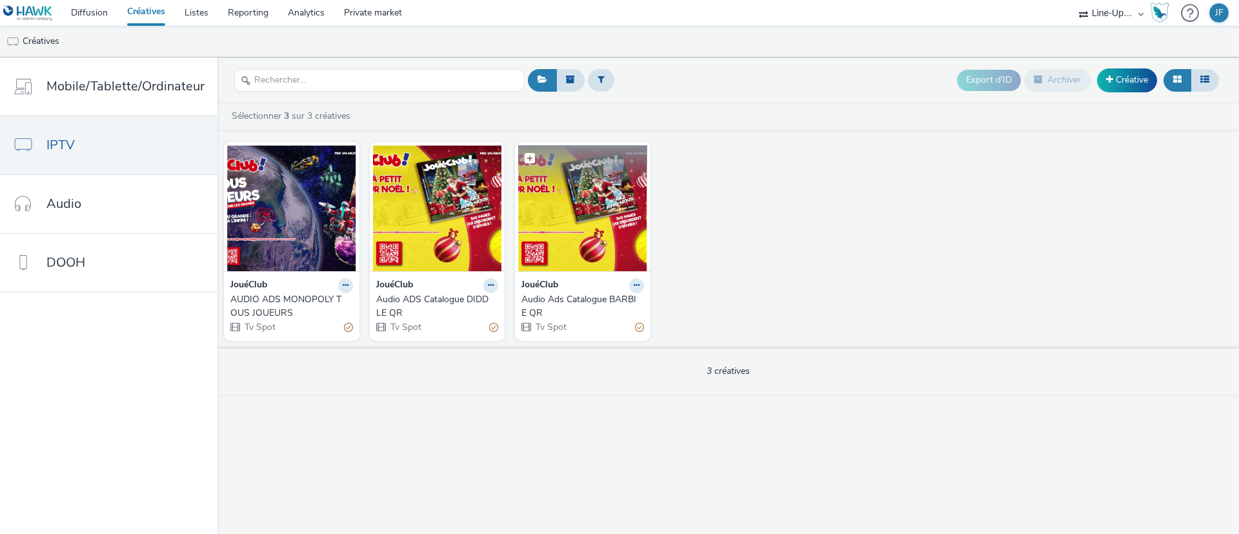
click at [606, 188] on img at bounding box center [582, 208] width 129 height 126
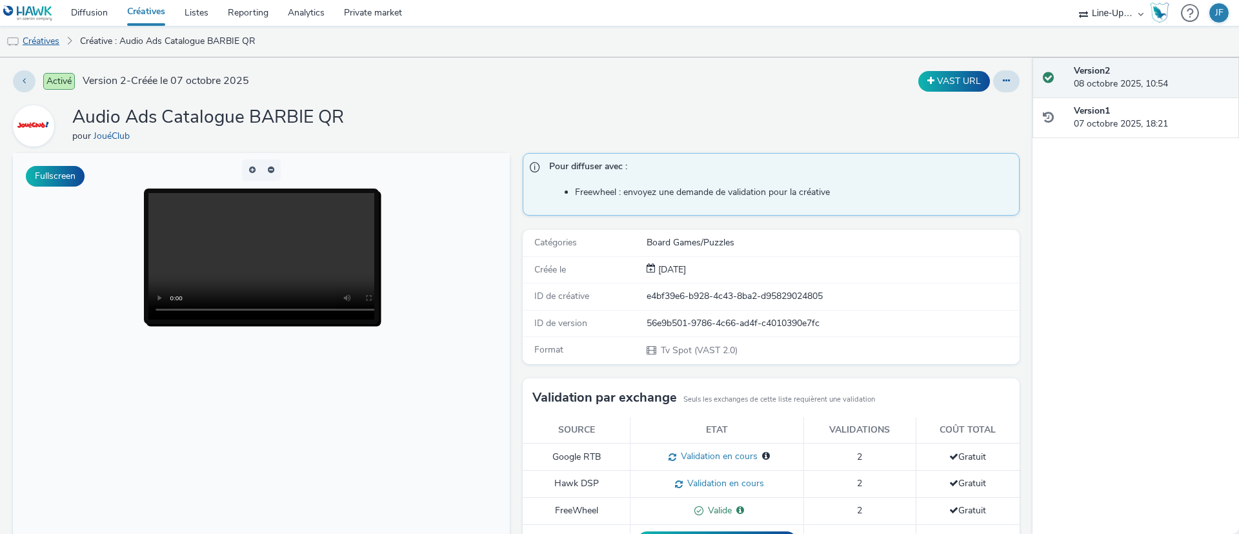
click at [46, 37] on link "Créatives" at bounding box center [33, 41] width 66 height 31
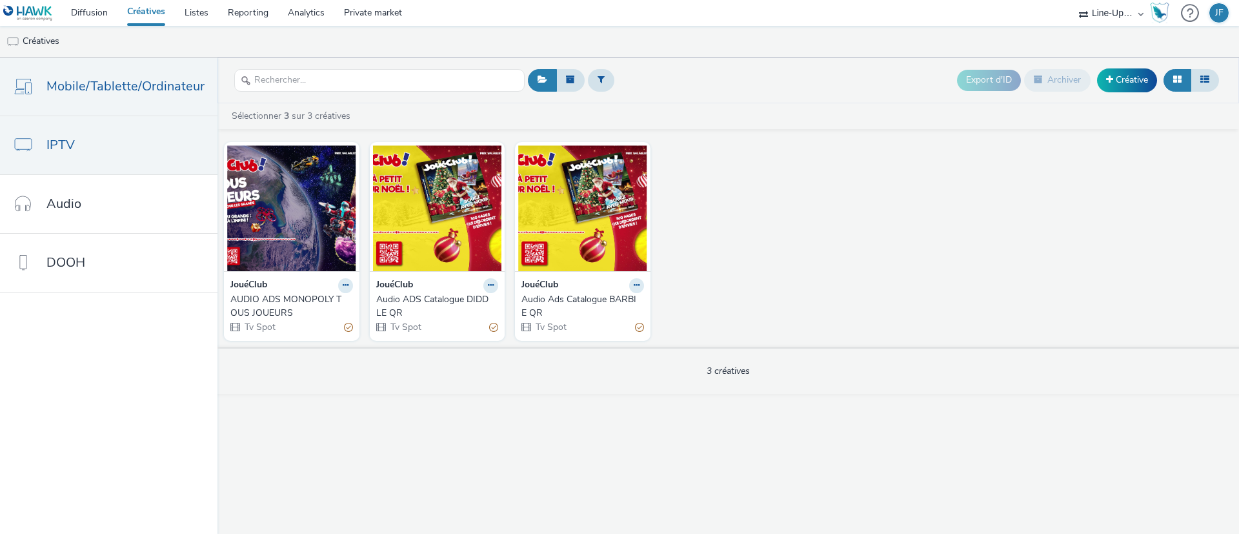
click at [124, 77] on span "Mobile/Tablette/Ordinateur" at bounding box center [125, 86] width 158 height 19
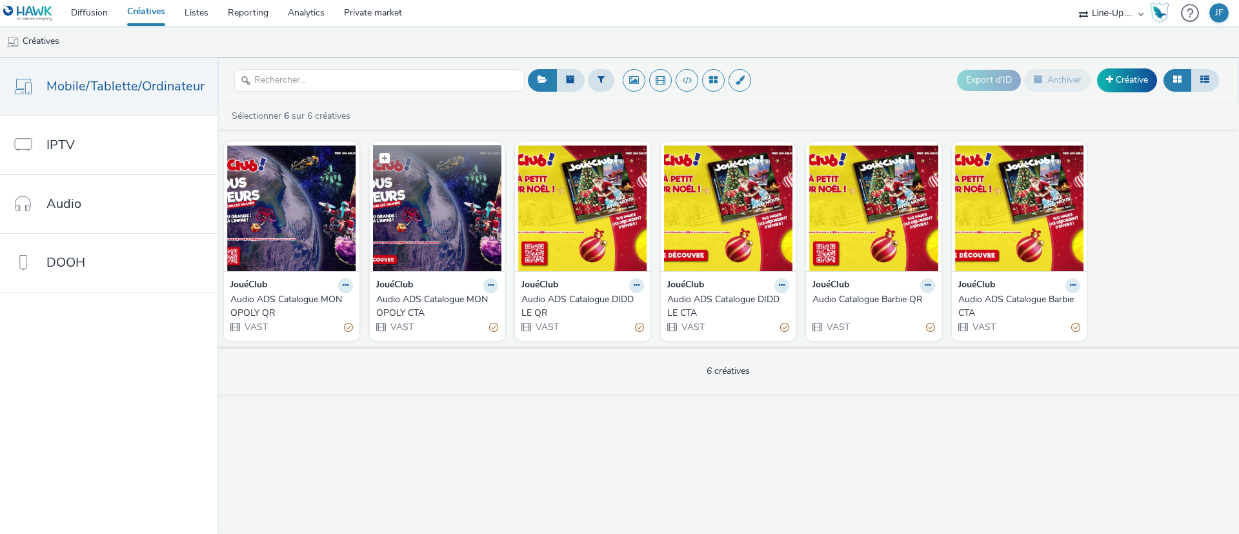
click at [438, 198] on img at bounding box center [437, 208] width 129 height 126
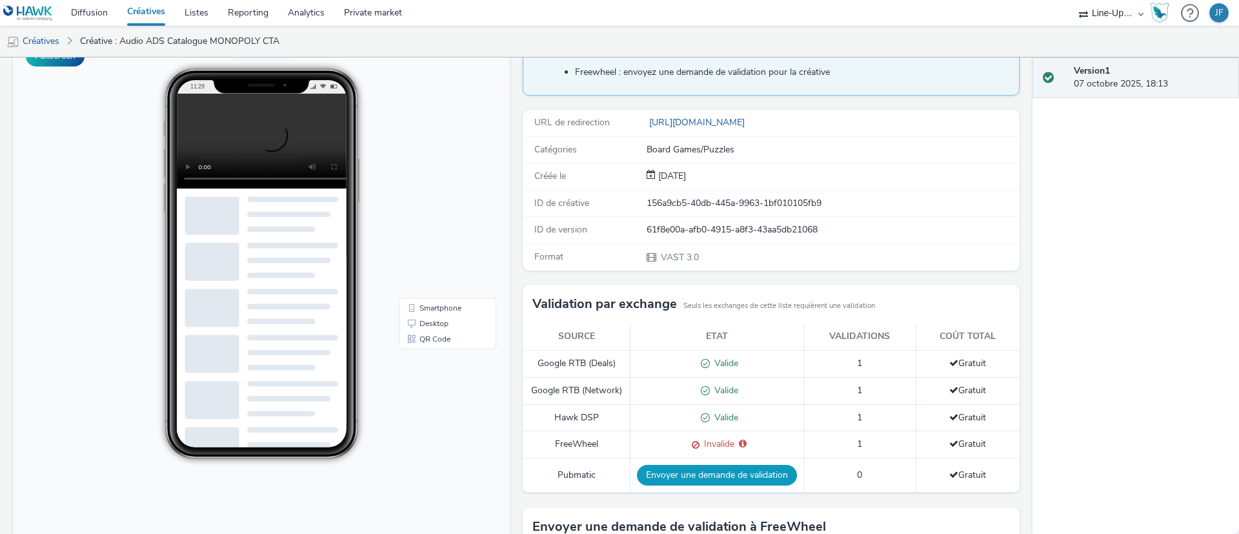
scroll to position [290, 0]
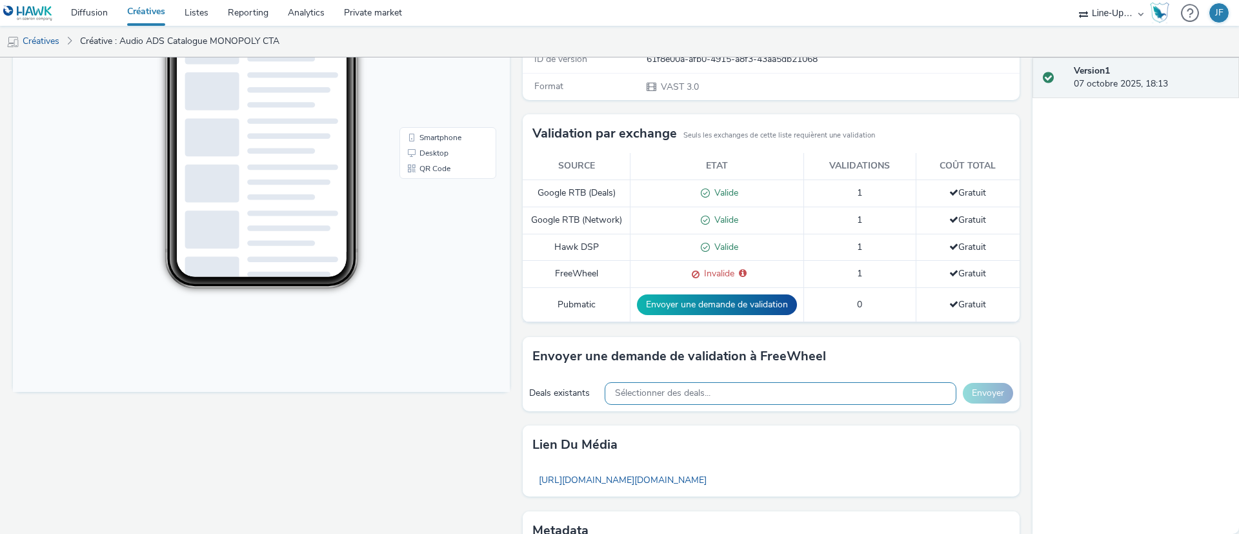
click at [785, 396] on div "Sélectionner des deals..." at bounding box center [781, 393] width 352 height 23
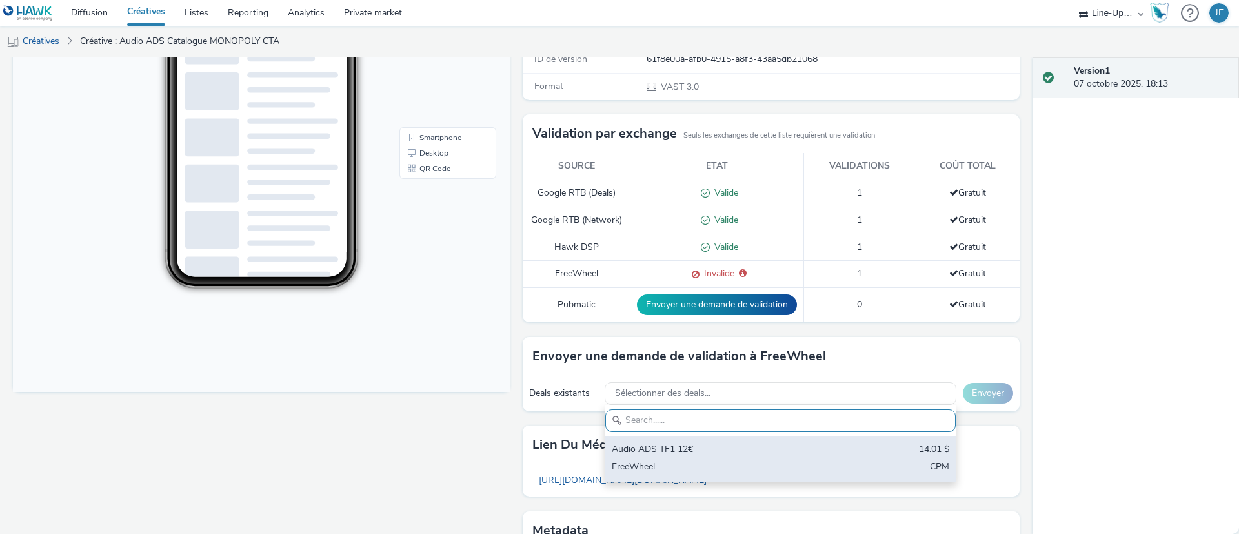
click at [794, 456] on div "Audio ADS TF1 12€" at bounding box center [723, 450] width 223 height 15
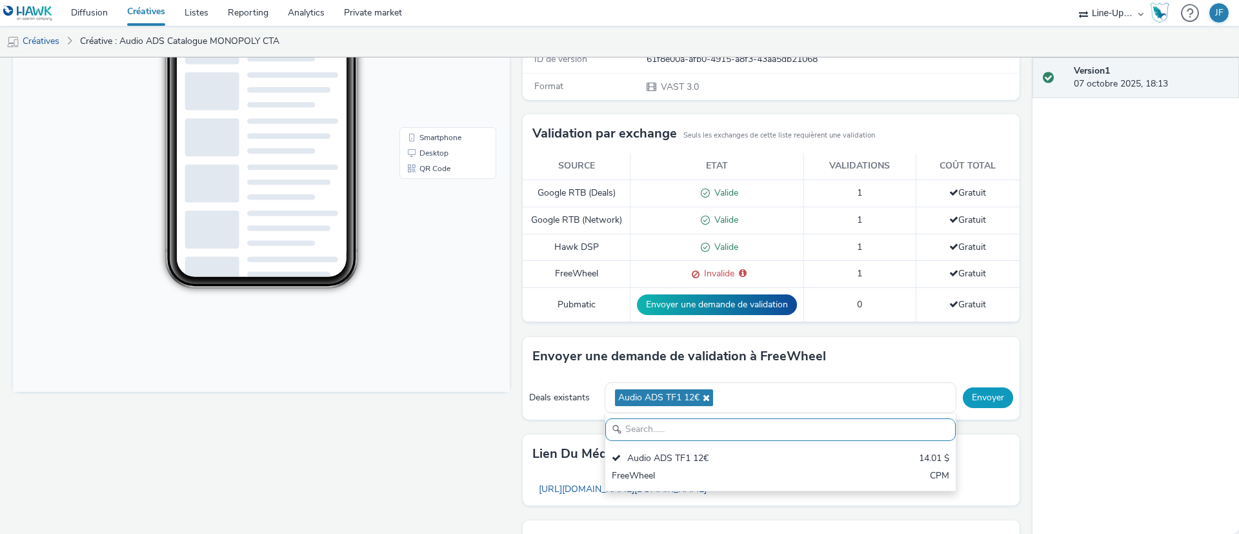
click at [976, 390] on button "Envoyer" at bounding box center [988, 397] width 50 height 21
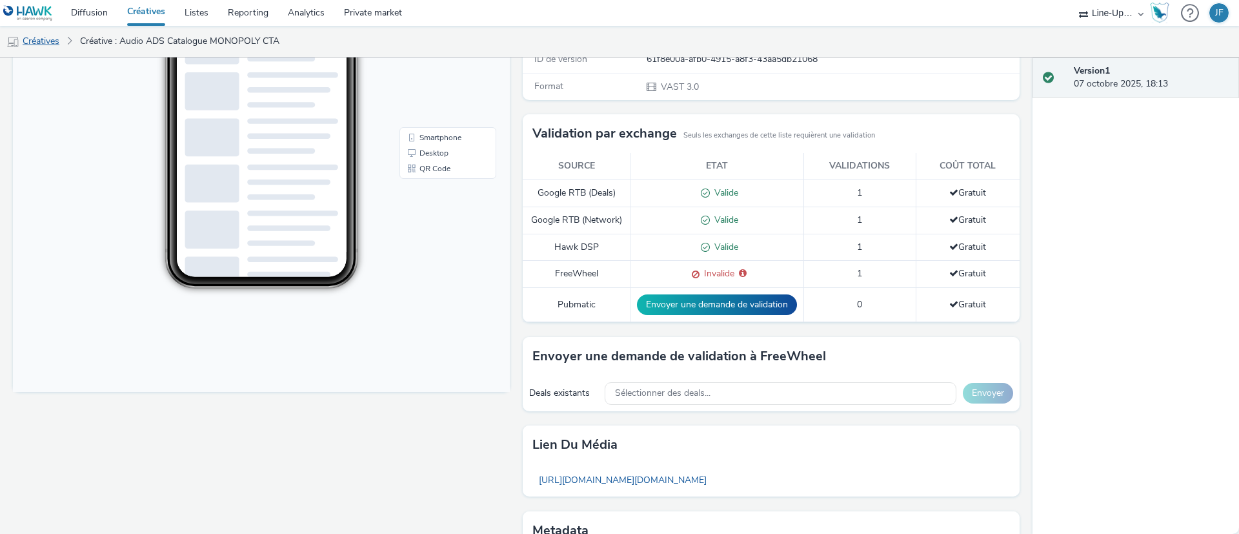
click at [51, 38] on link "Créatives" at bounding box center [33, 41] width 66 height 31
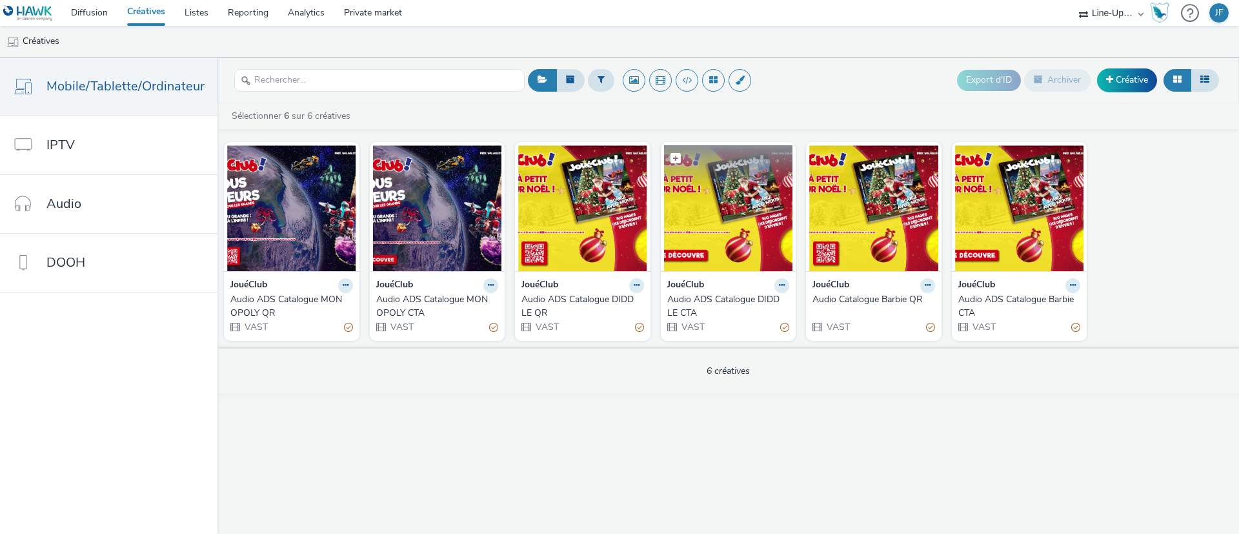
click at [728, 215] on img at bounding box center [728, 208] width 129 height 126
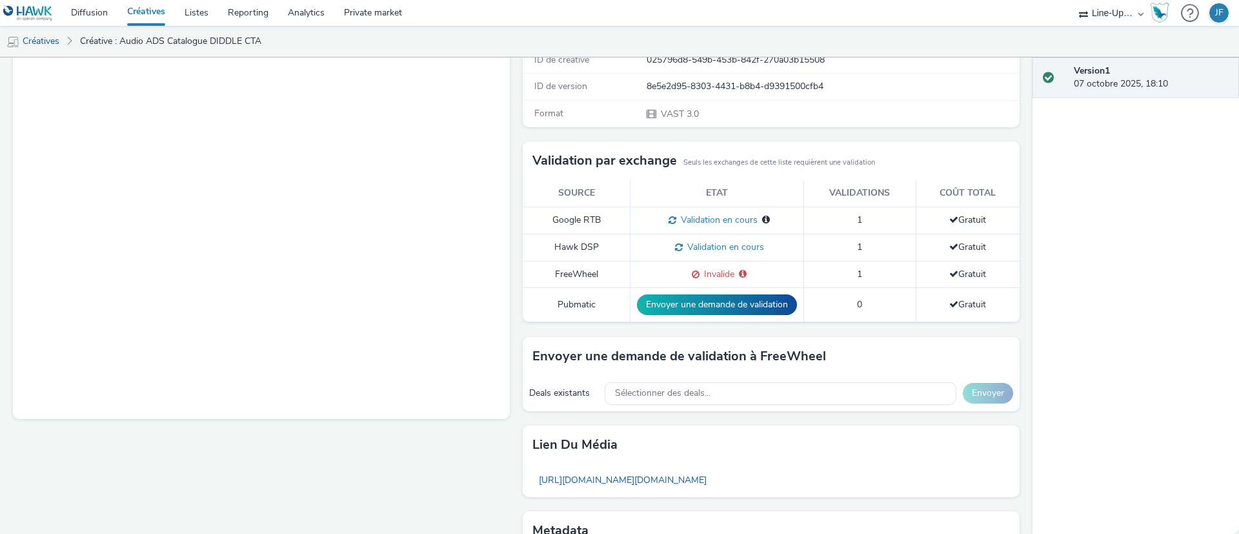
scroll to position [347, 0]
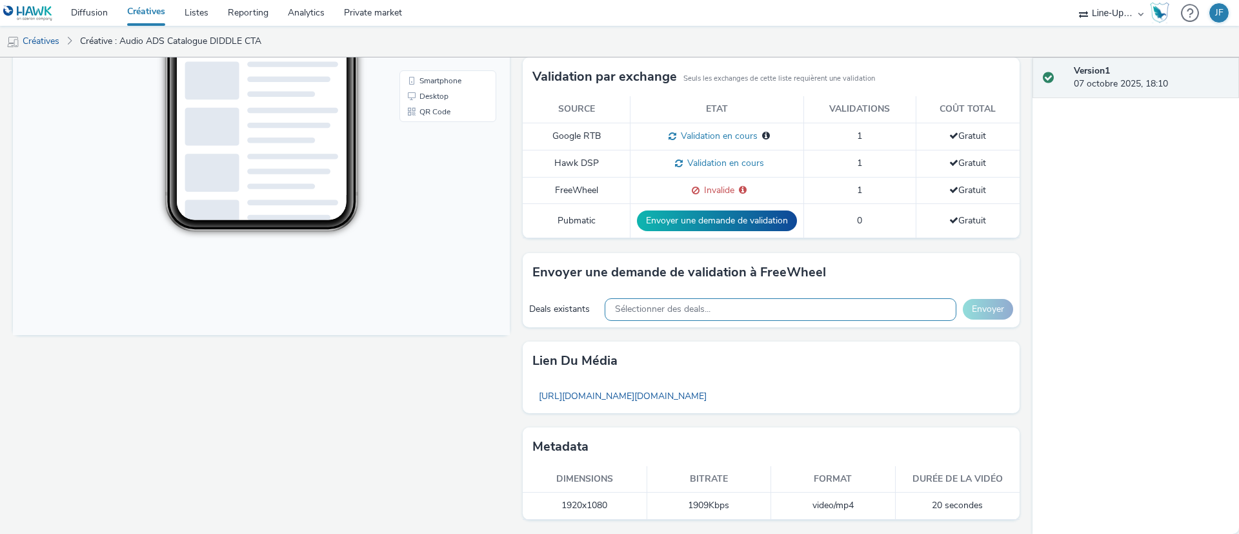
click at [748, 312] on div "Sélectionner des deals..." at bounding box center [781, 309] width 352 height 23
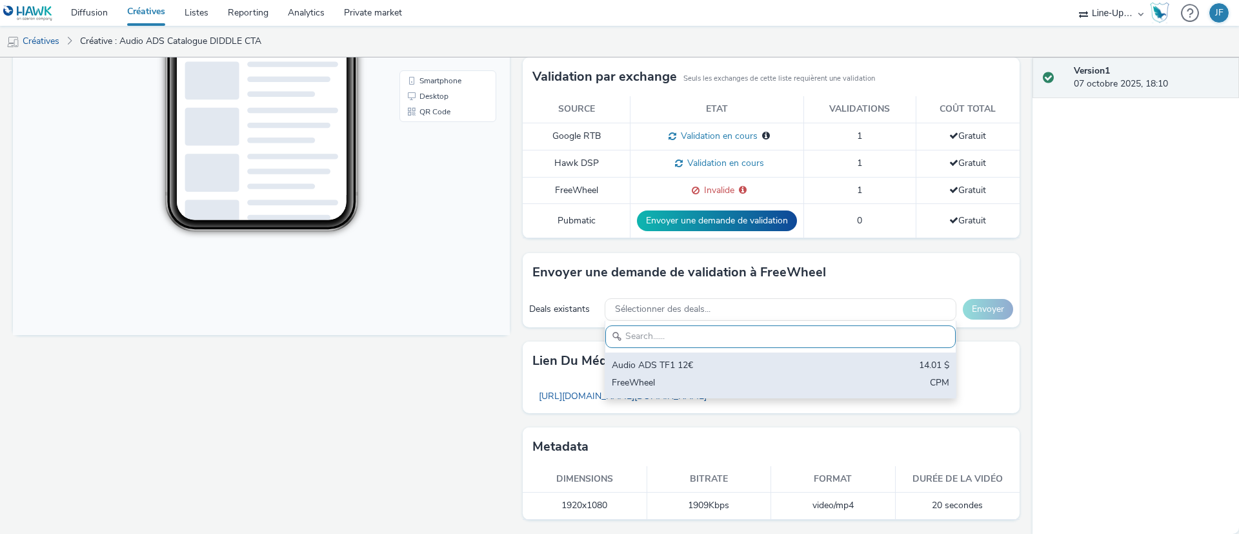
click at [728, 386] on div "FreeWheel" at bounding box center [723, 383] width 223 height 15
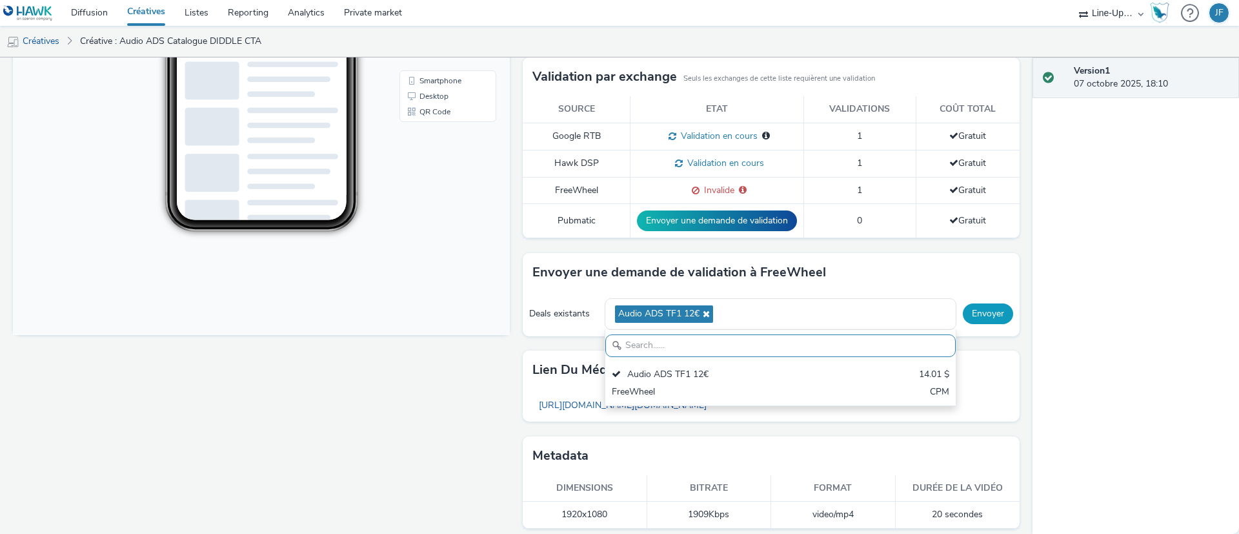
click at [988, 314] on button "Envoyer" at bounding box center [988, 313] width 50 height 21
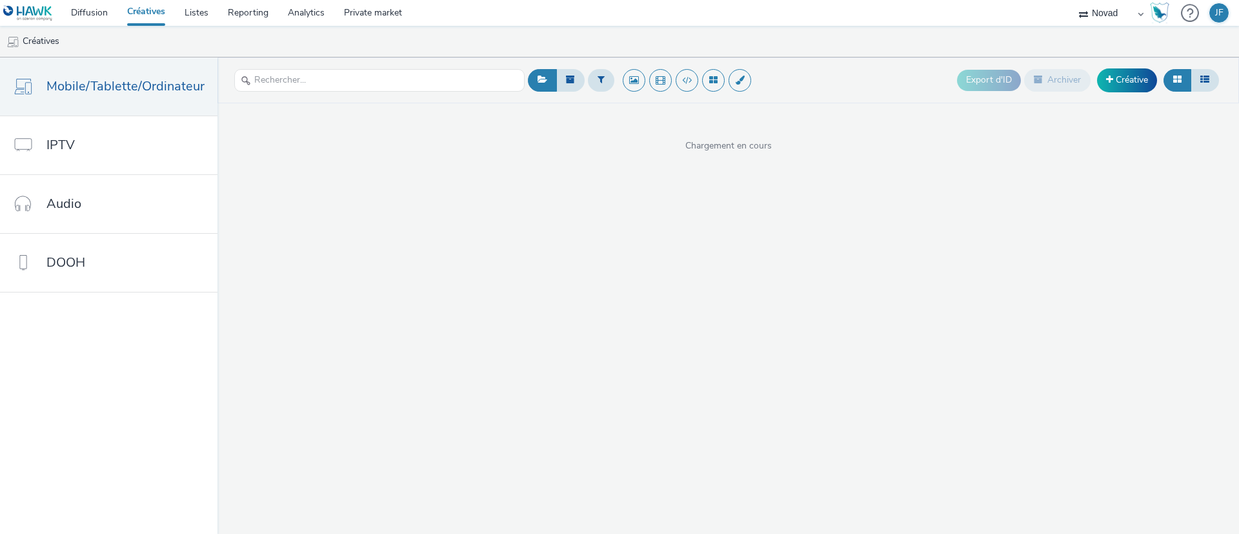
select select "ae52c008-e792-49d8-946c-ea980fe75bf6"
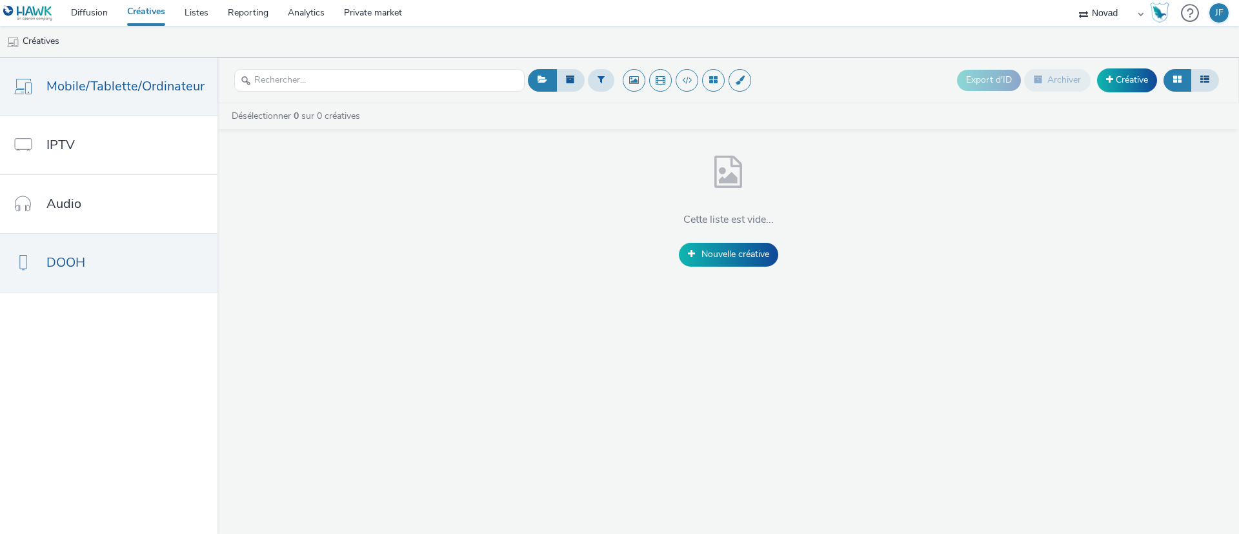
click at [128, 257] on link "DOOH" at bounding box center [108, 263] width 217 height 58
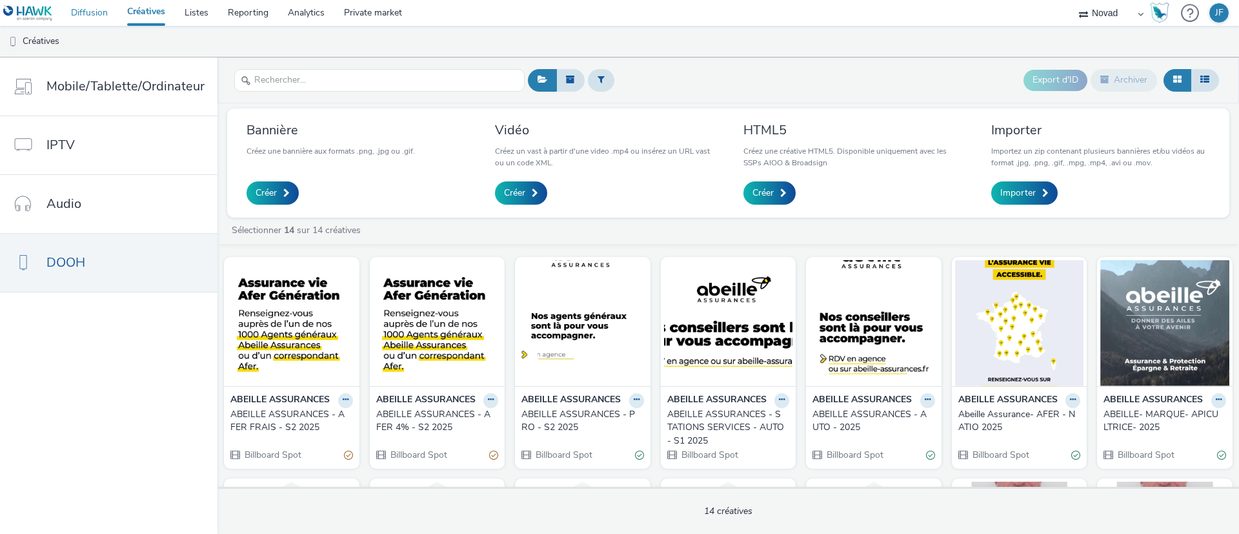
click at [94, 10] on link "Diffusion" at bounding box center [89, 13] width 56 height 26
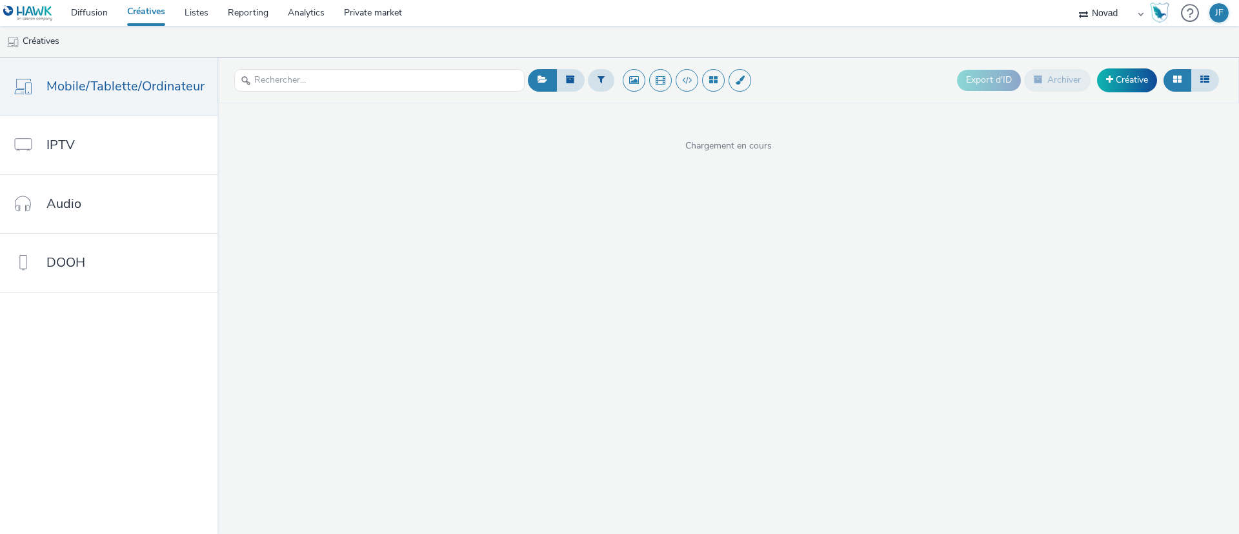
select select "ae52c008-e792-49d8-946c-ea980fe75bf6"
